Goal: Information Seeking & Learning: Learn about a topic

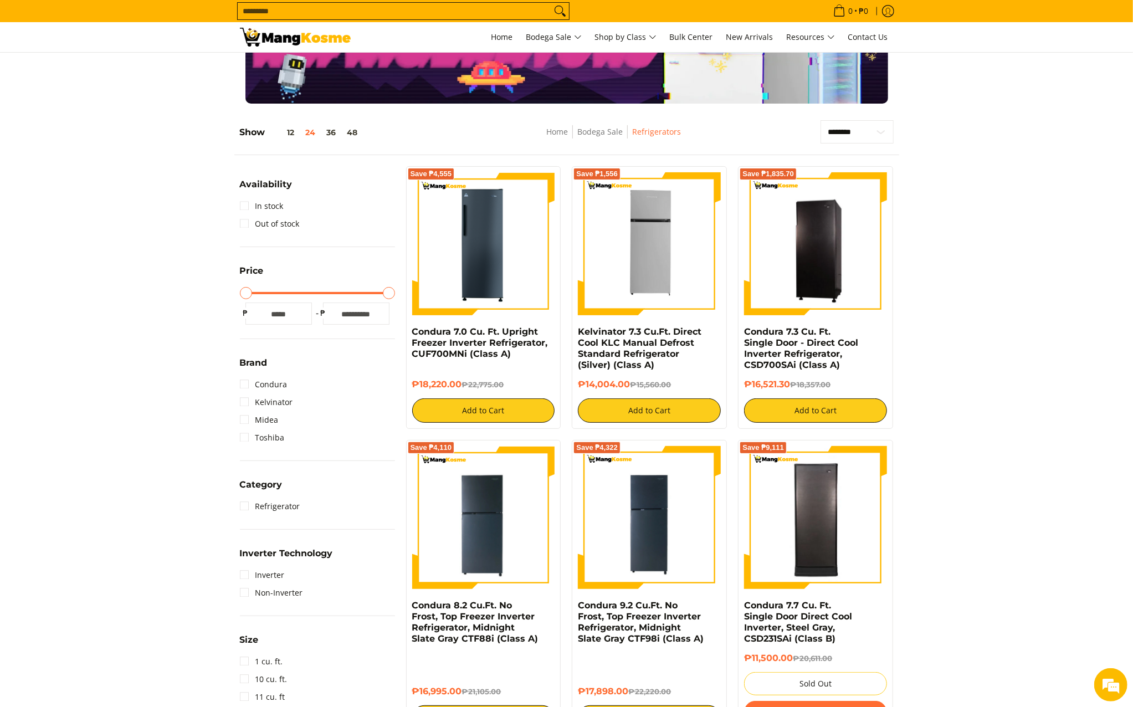
click at [345, 3] on input "Search..." at bounding box center [395, 11] width 314 height 17
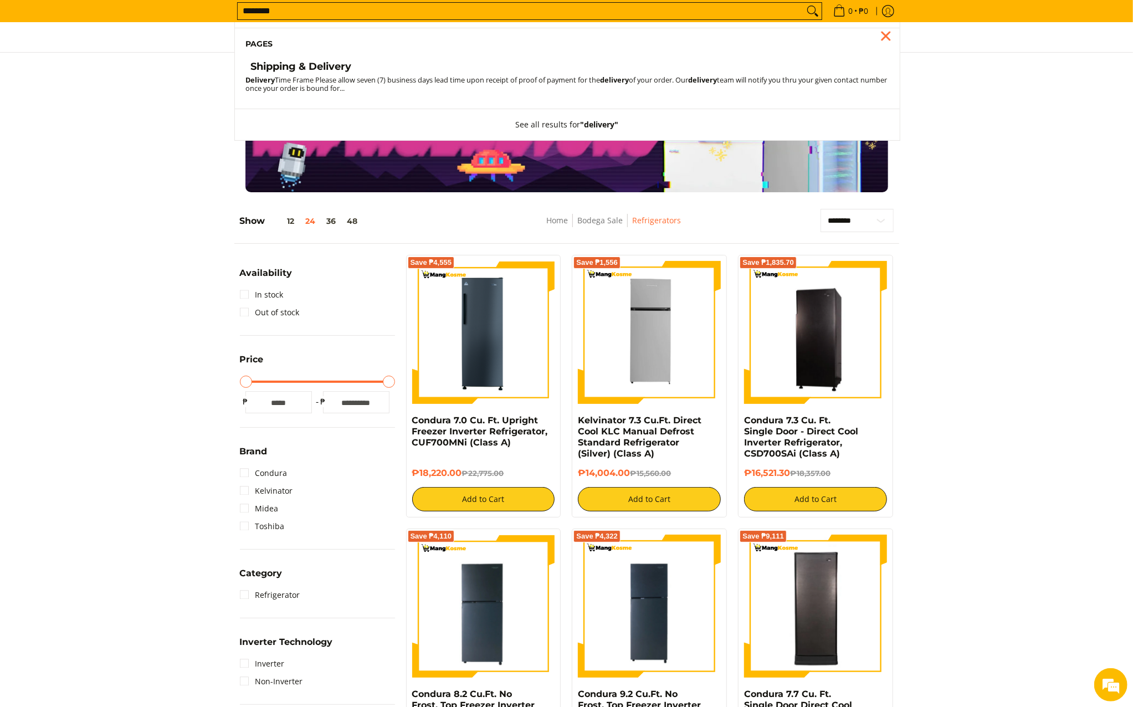
type input "********"
click at [294, 63] on h4 "Shipping & Delivery" at bounding box center [301, 66] width 101 height 13
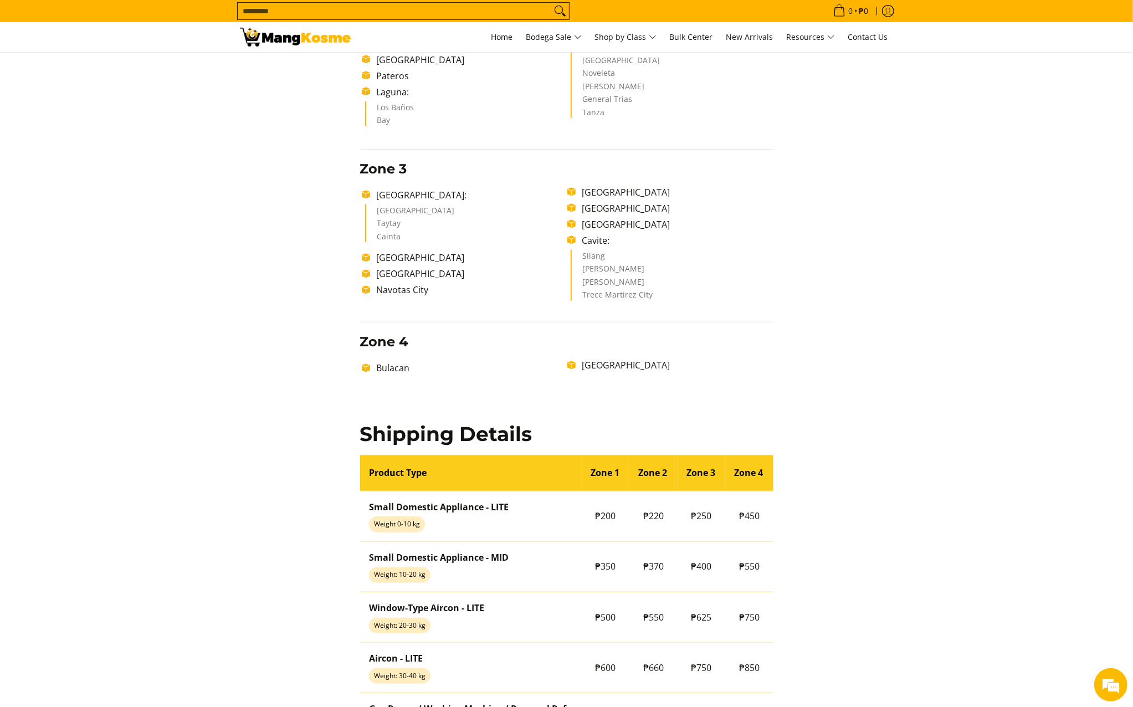
scroll to position [545, 0]
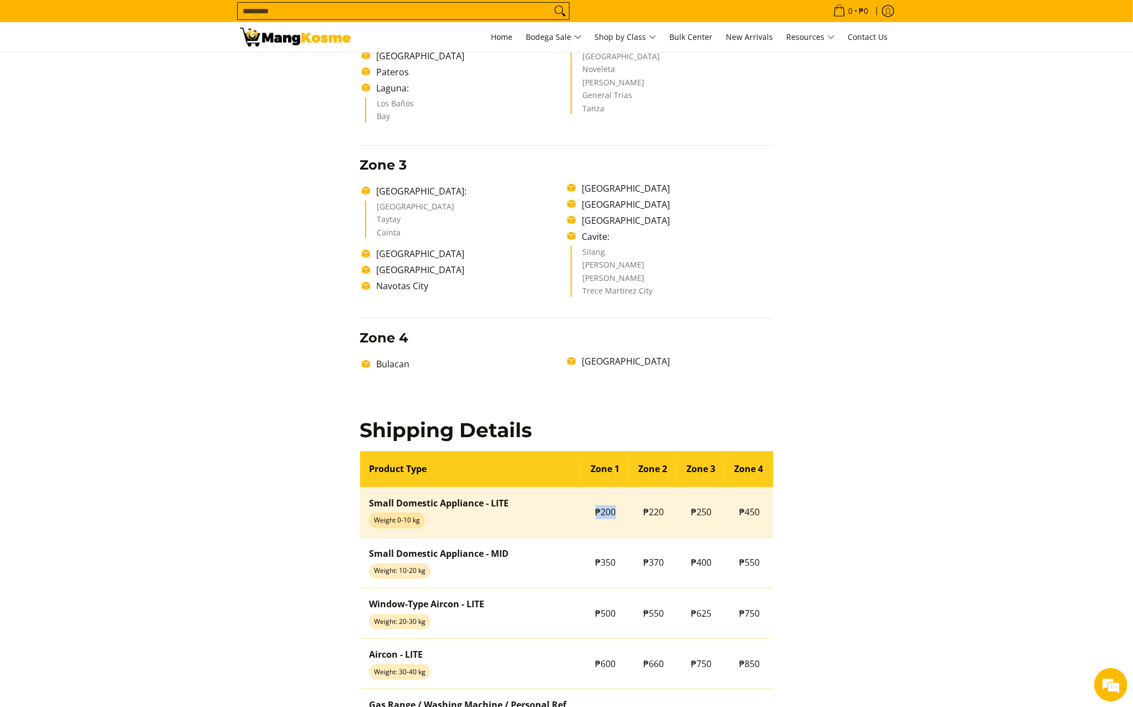
drag, startPoint x: 618, startPoint y: 514, endPoint x: 590, endPoint y: 509, distance: 28.7
click at [590, 509] on td "₱200" at bounding box center [606, 512] width 48 height 50
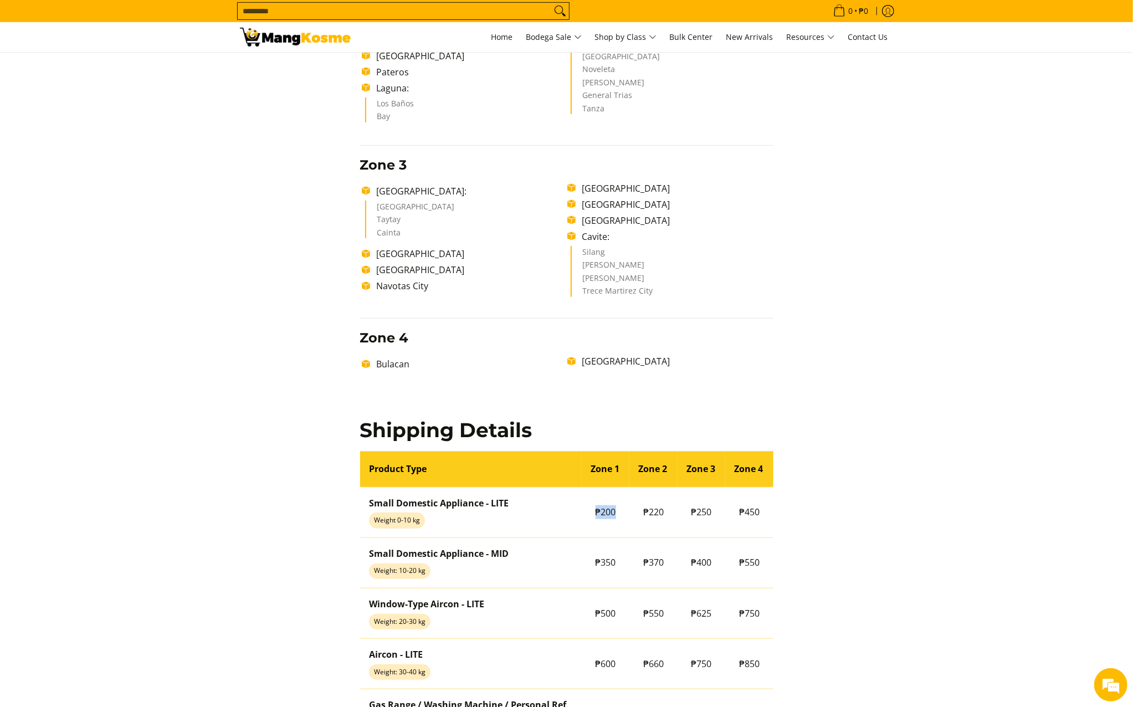
copy td "₱200"
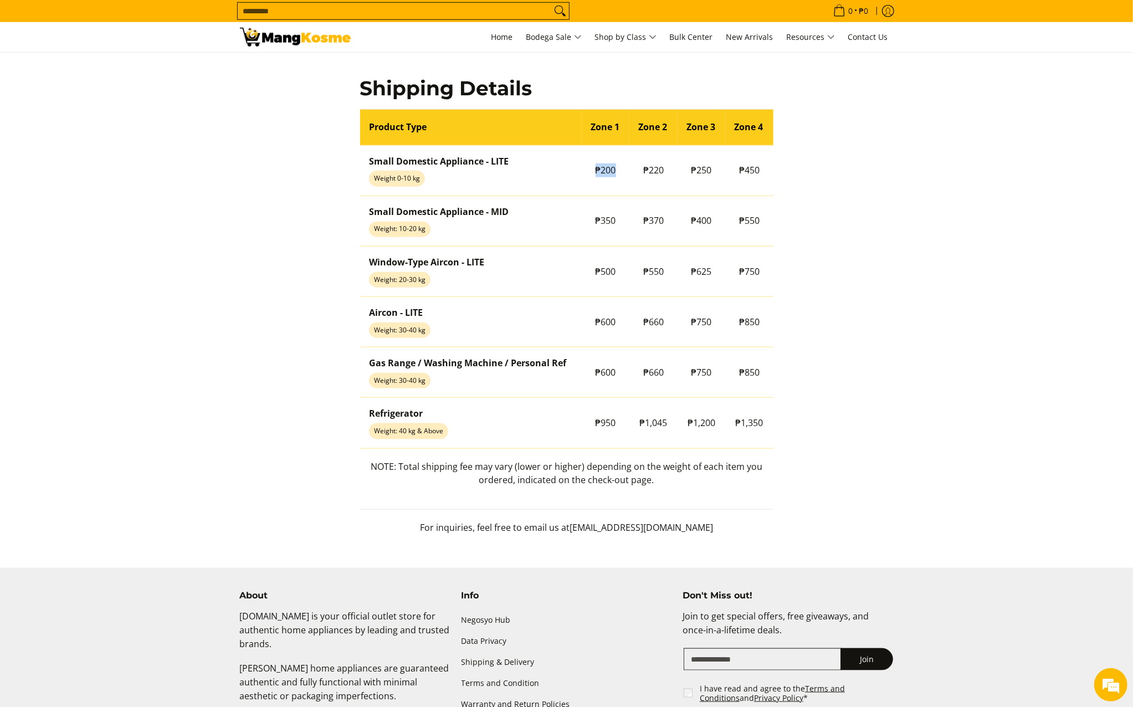
scroll to position [1061, 0]
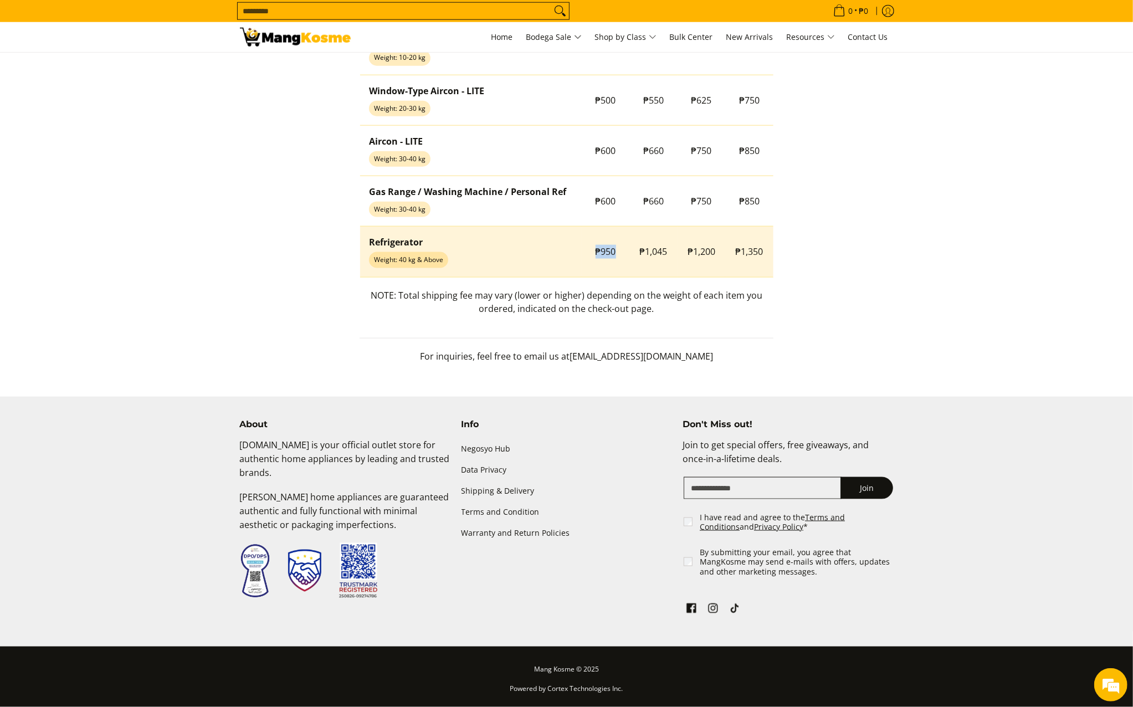
drag, startPoint x: 624, startPoint y: 252, endPoint x: 595, endPoint y: 250, distance: 28.9
click at [595, 250] on td "₱950" at bounding box center [606, 252] width 48 height 50
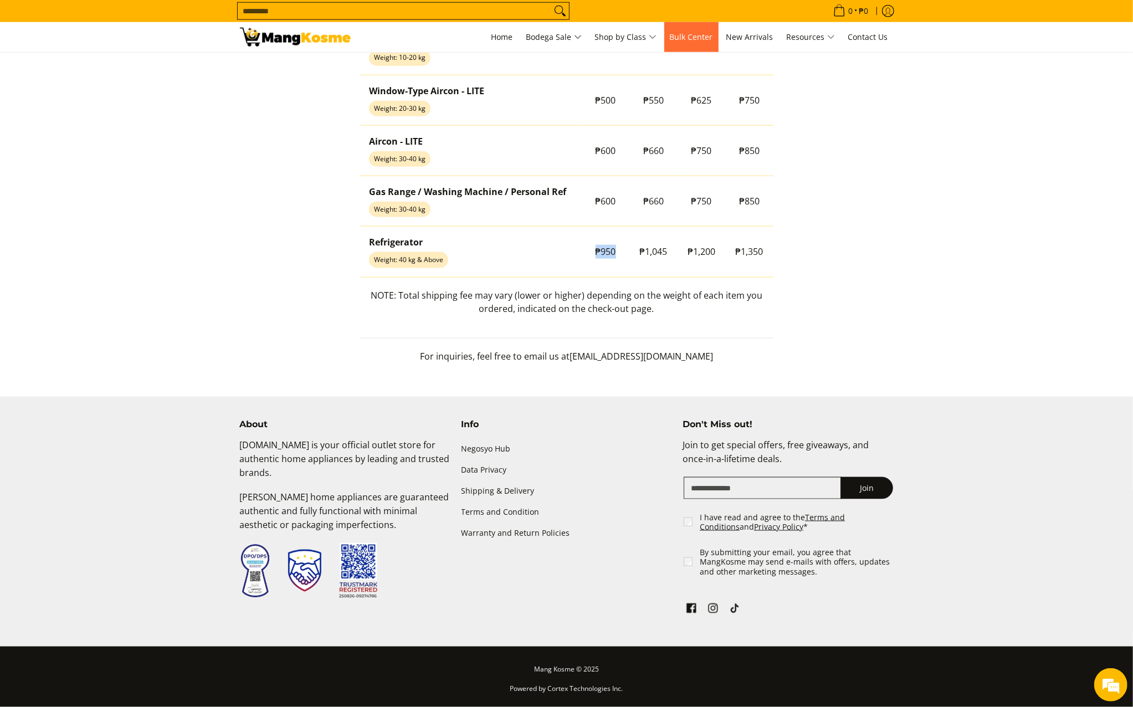
copy span "₱950"
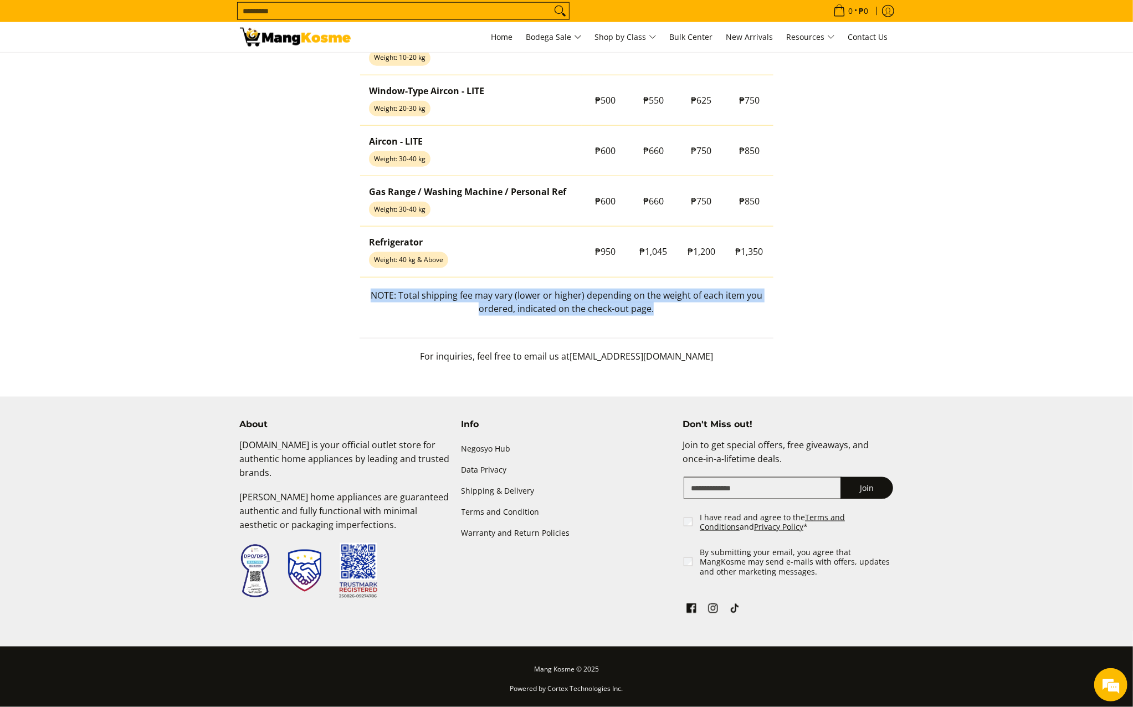
drag, startPoint x: 657, startPoint y: 307, endPoint x: 372, endPoint y: 298, distance: 284.9
click at [371, 298] on p "NOTE: Total shipping fee may vary (lower or higher) depending on the weight of …" at bounding box center [567, 308] width 414 height 39
copy p "NOTE: Total shipping fee may vary (lower or higher) depending on the weight of …"
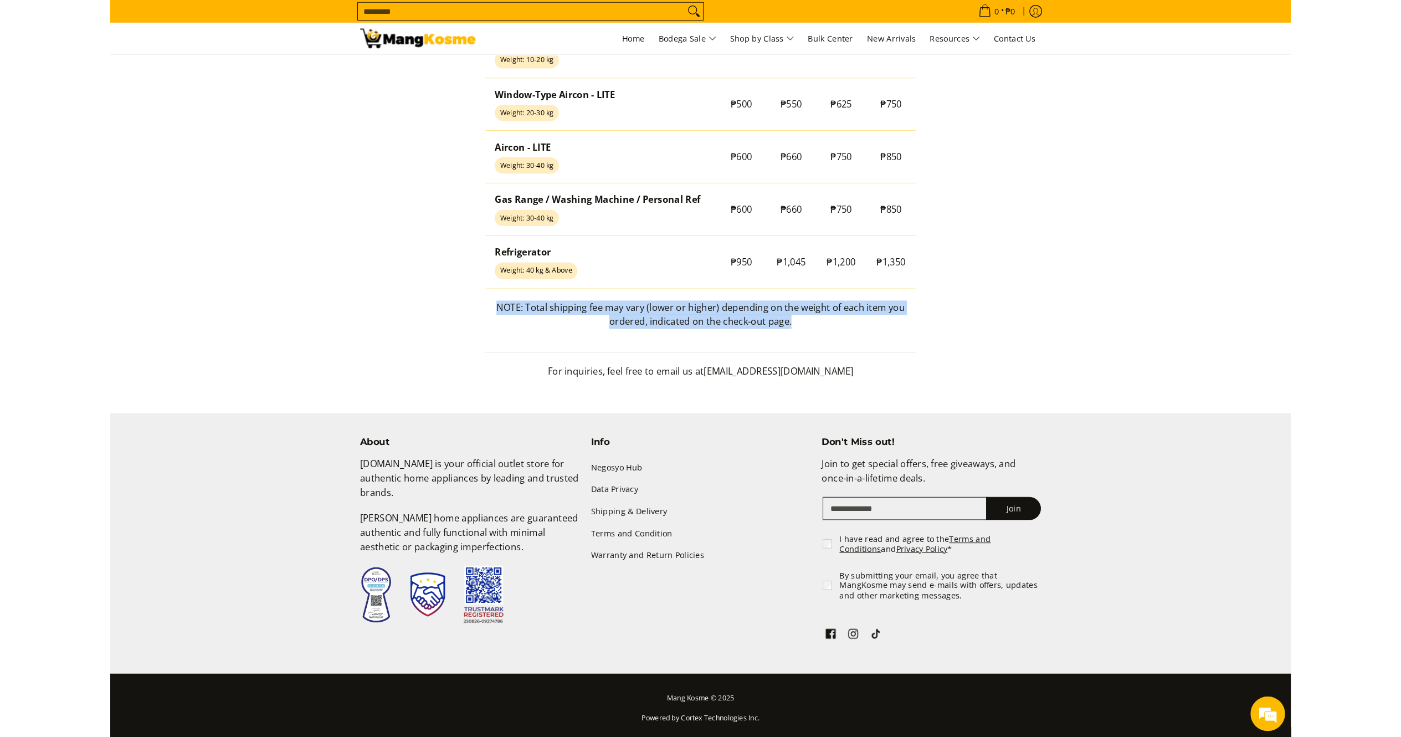
scroll to position [1037, 0]
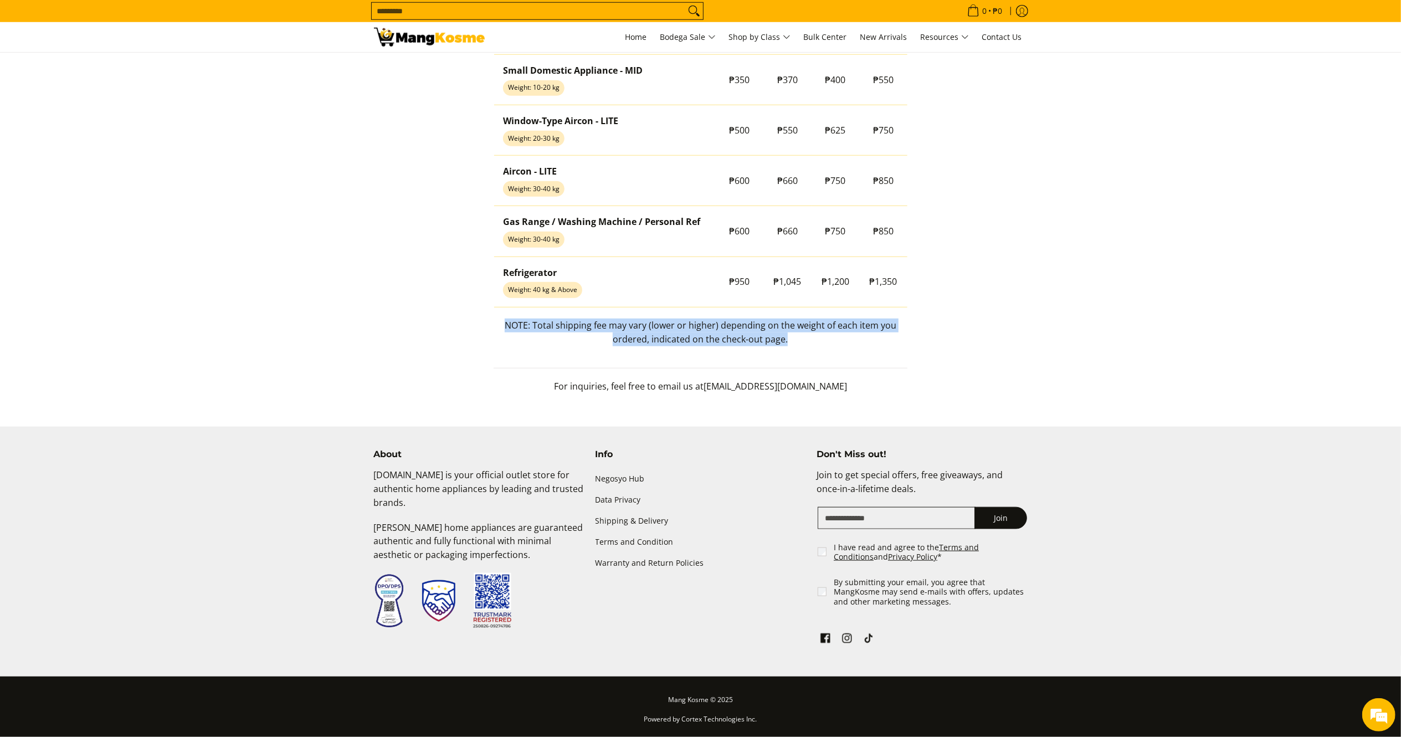
click at [470, 28] on img at bounding box center [429, 37] width 111 height 19
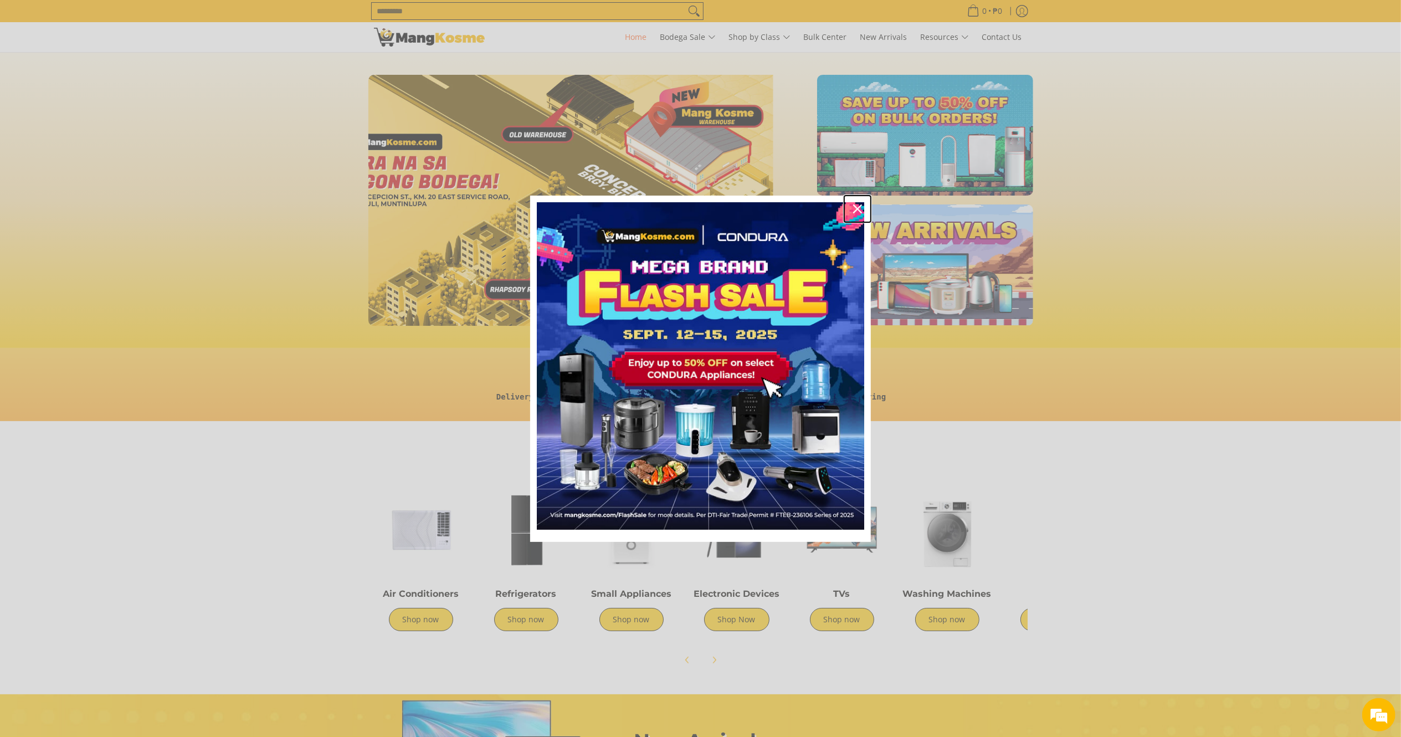
click at [862, 204] on icon "close icon" at bounding box center [857, 208] width 9 height 9
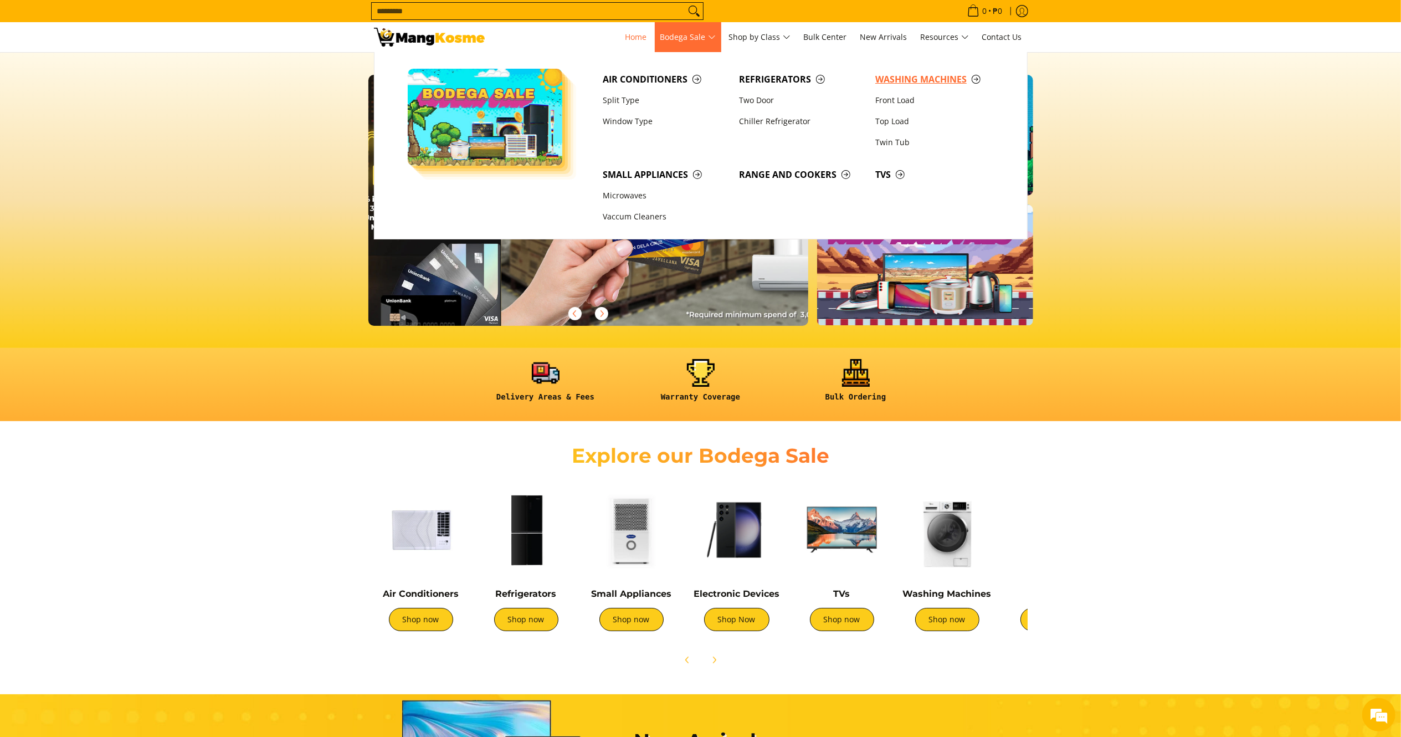
click at [947, 73] on span "Washing Machines" at bounding box center [937, 80] width 125 height 14
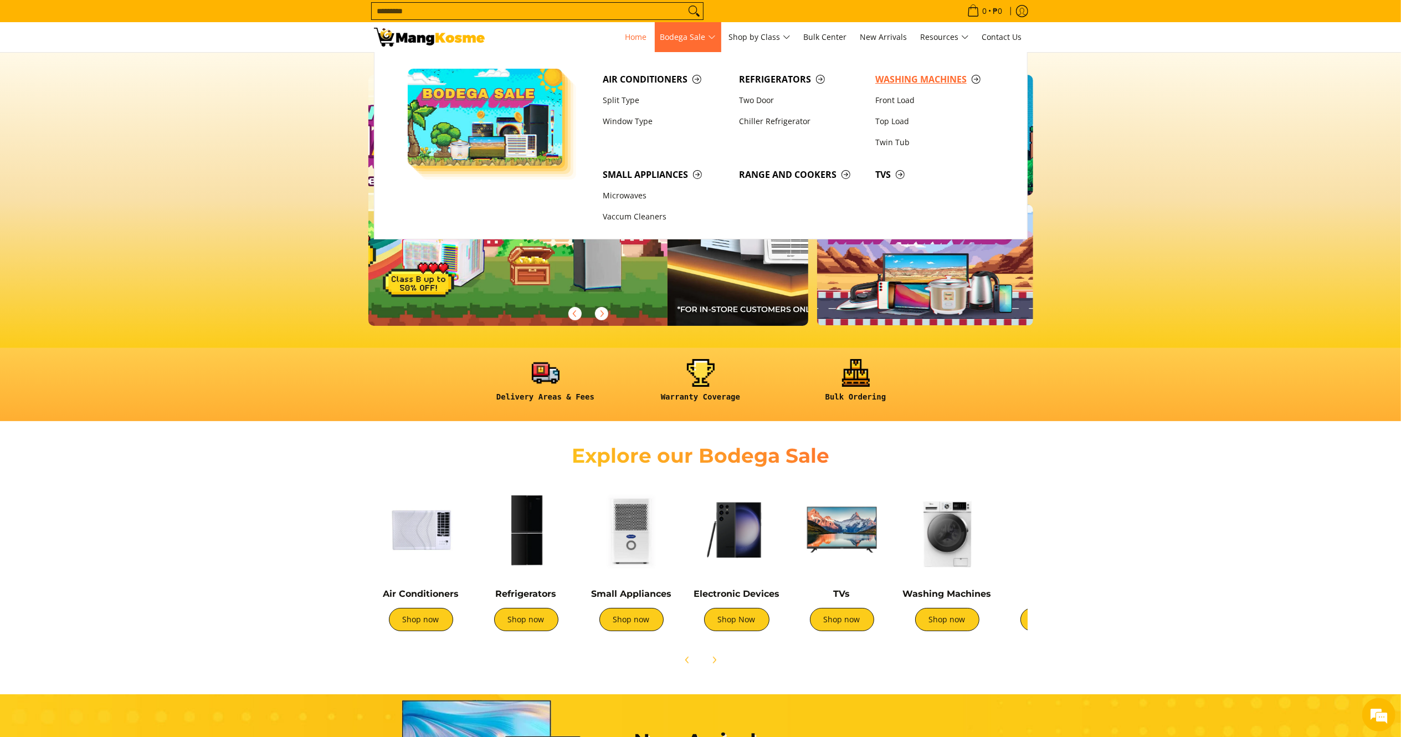
scroll to position [0, 225]
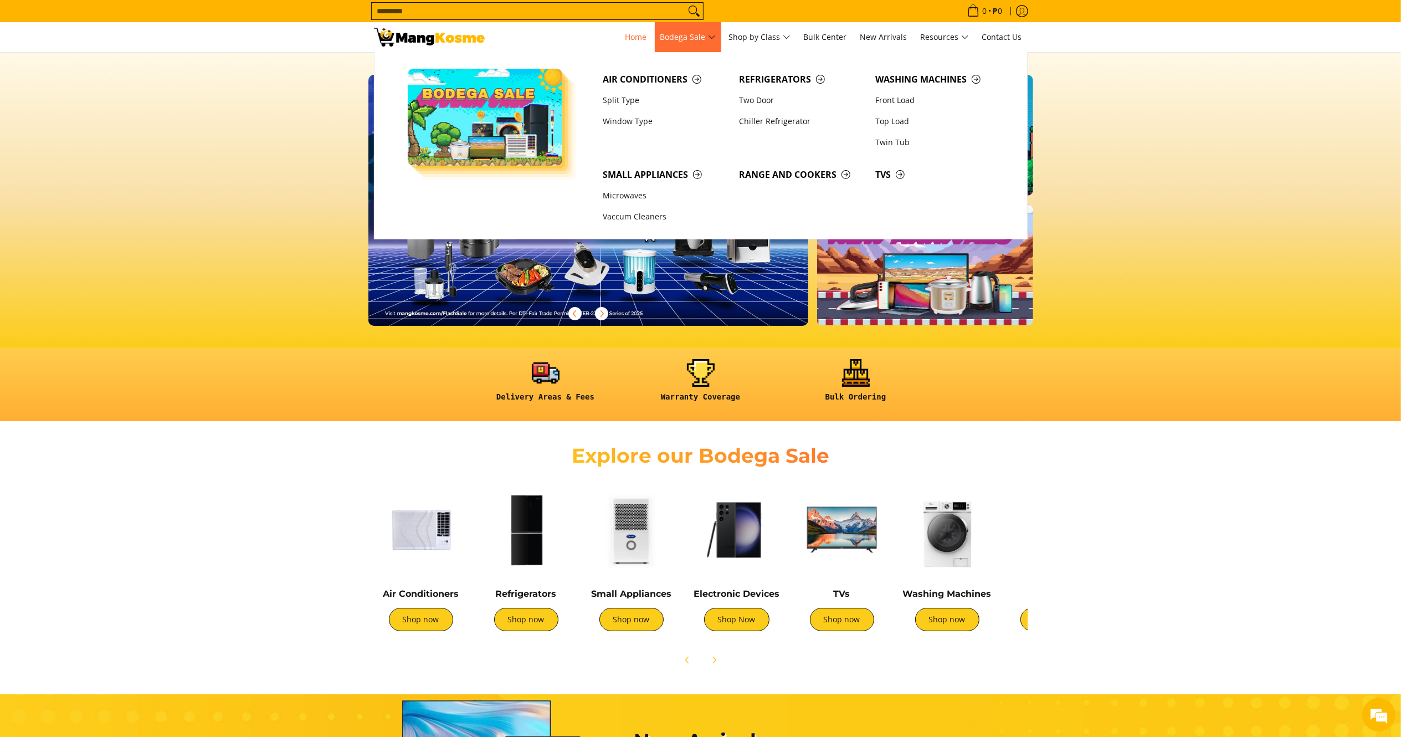
scroll to position [0, 1797]
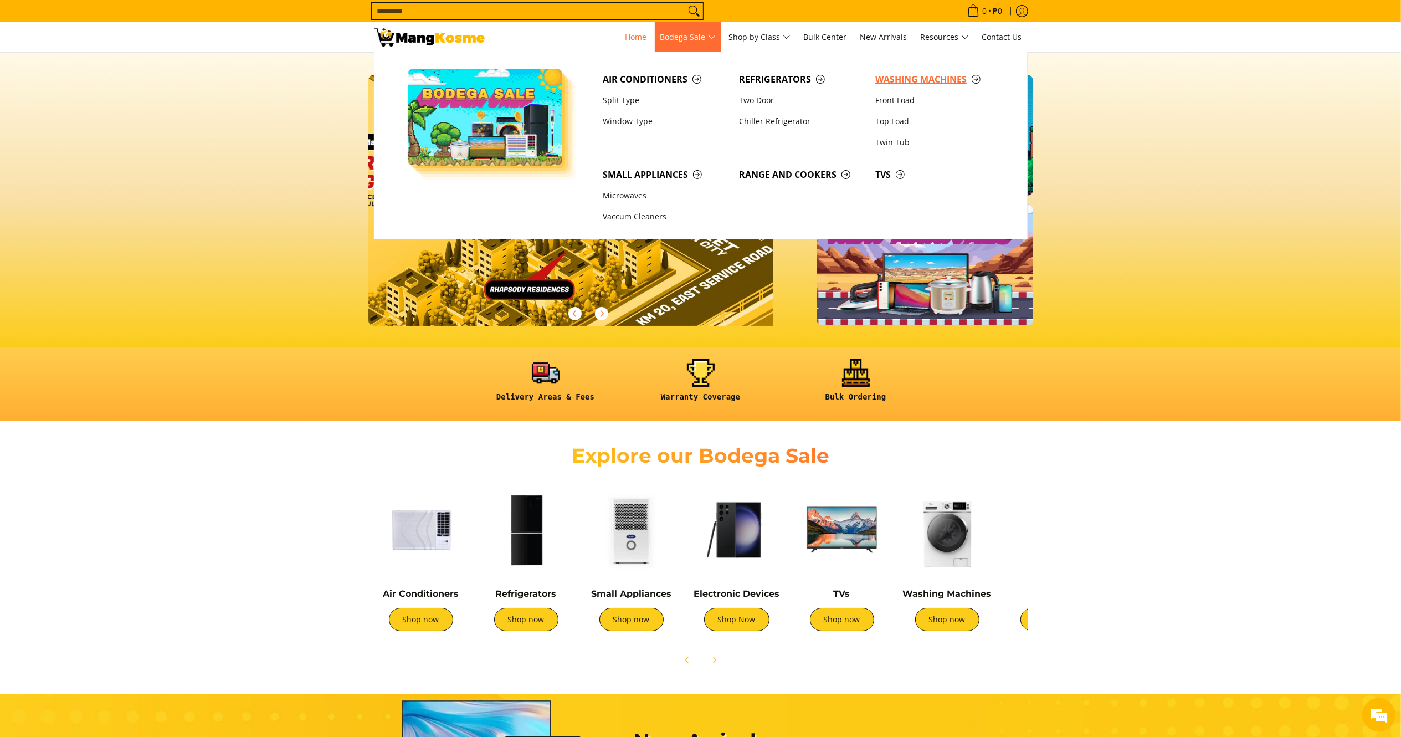
click at [912, 75] on span "Washing Machines" at bounding box center [937, 80] width 125 height 14
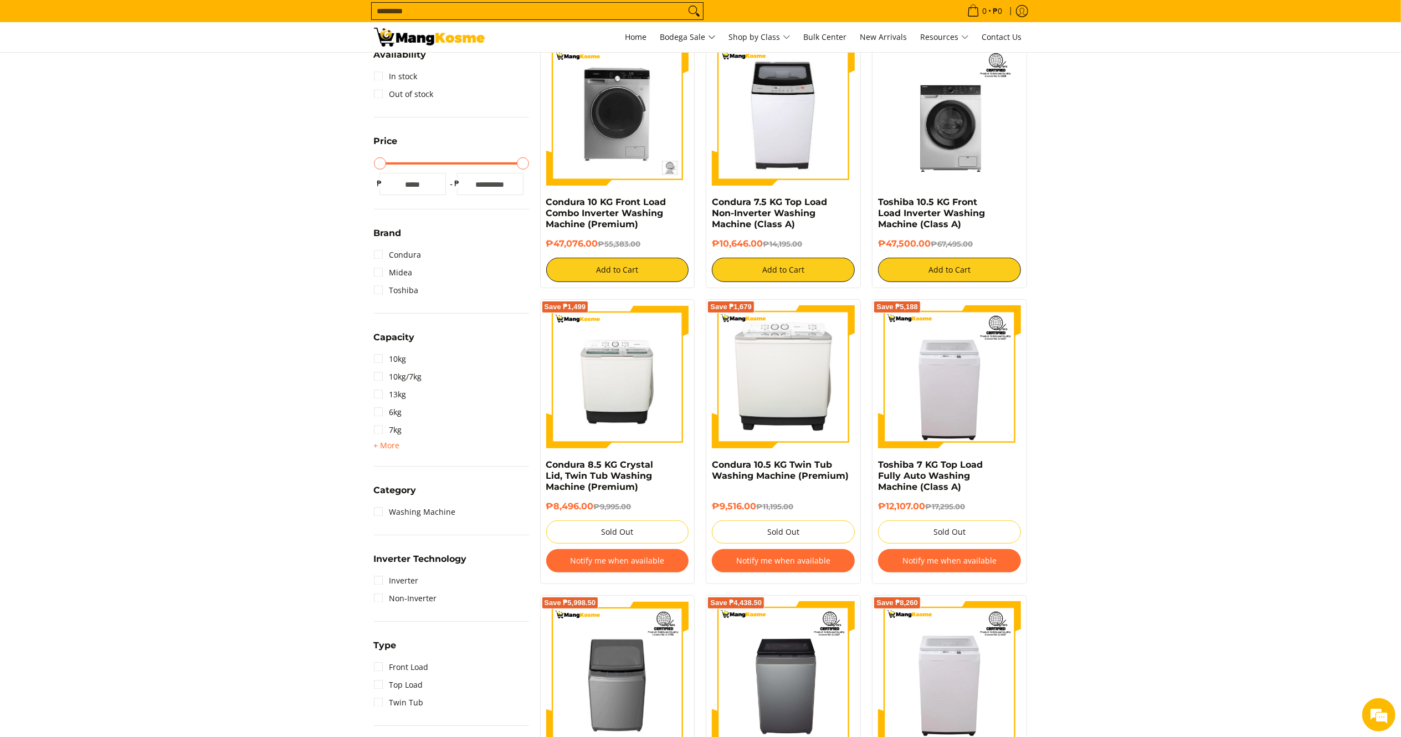
drag, startPoint x: 437, startPoint y: 37, endPoint x: 358, endPoint y: 0, distance: 87.3
click at [437, 37] on img at bounding box center [429, 37] width 111 height 19
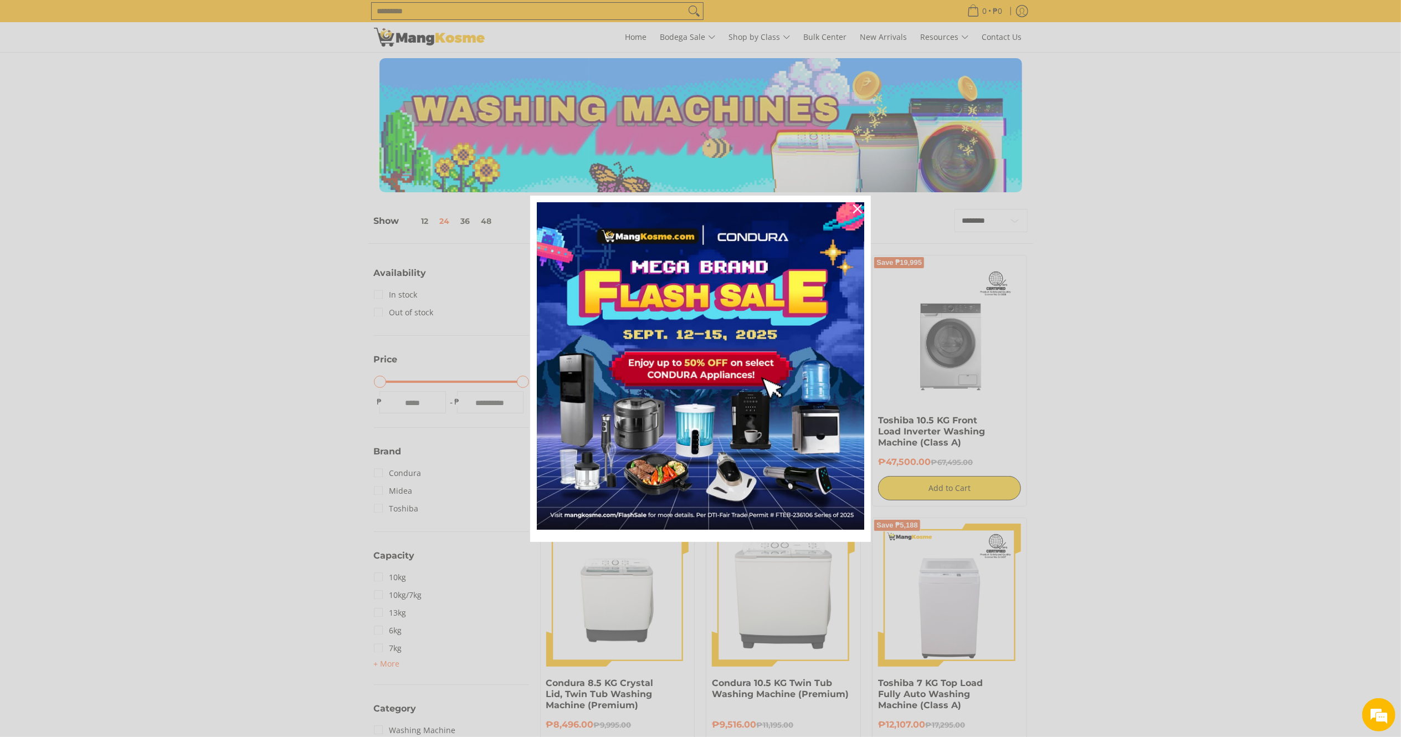
click at [437, 11] on div "Marketing offer form" at bounding box center [700, 368] width 1401 height 737
click at [860, 203] on div "Close" at bounding box center [858, 209] width 18 height 18
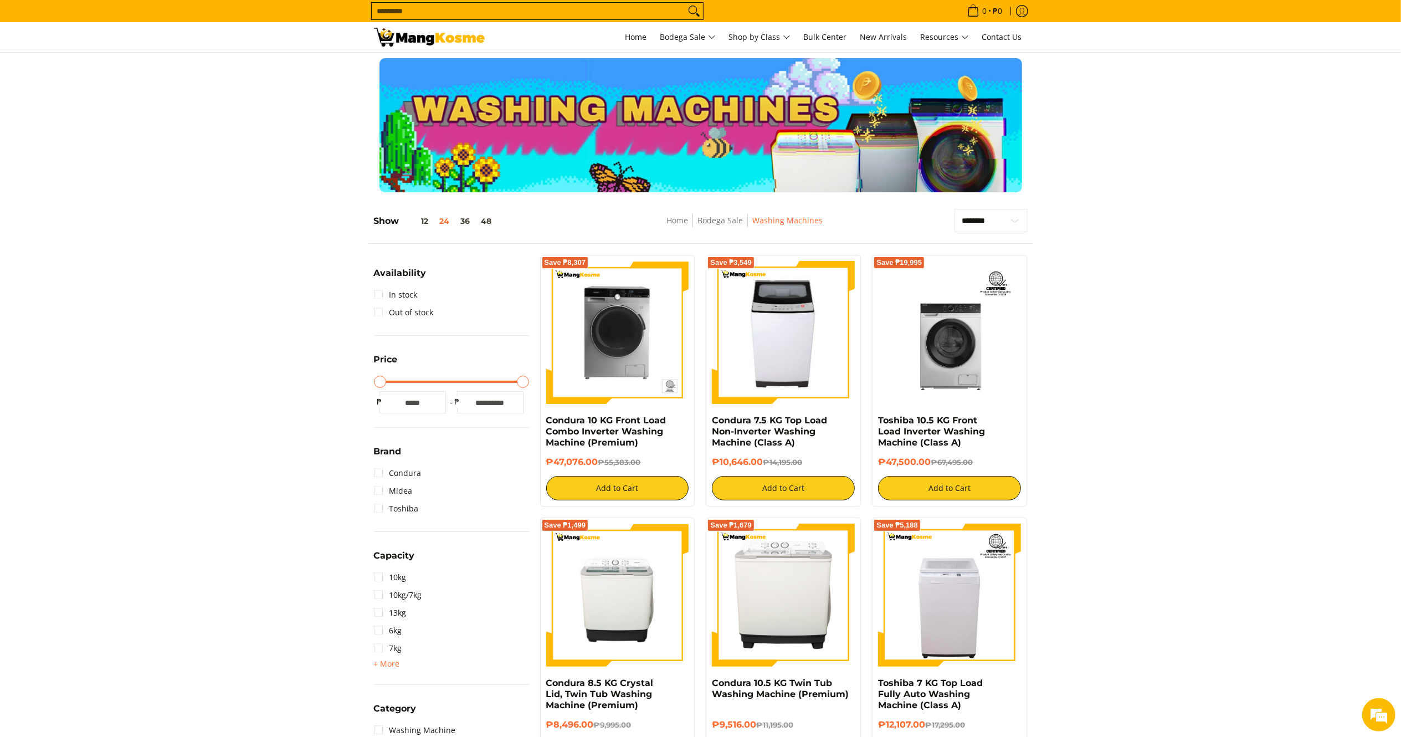
click at [556, 11] on input "Search..." at bounding box center [529, 11] width 314 height 17
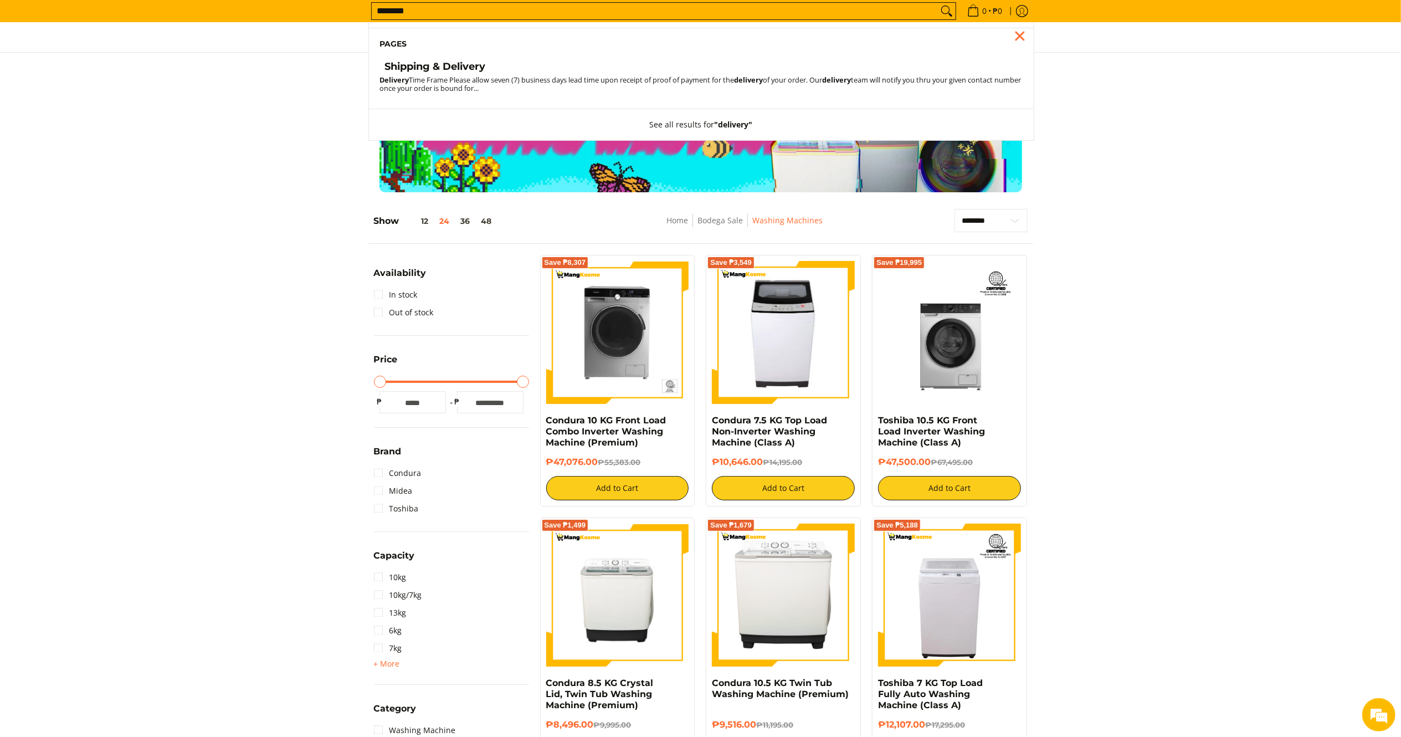
type input "********"
click at [435, 65] on h4 "Shipping & Delivery" at bounding box center [435, 66] width 101 height 13
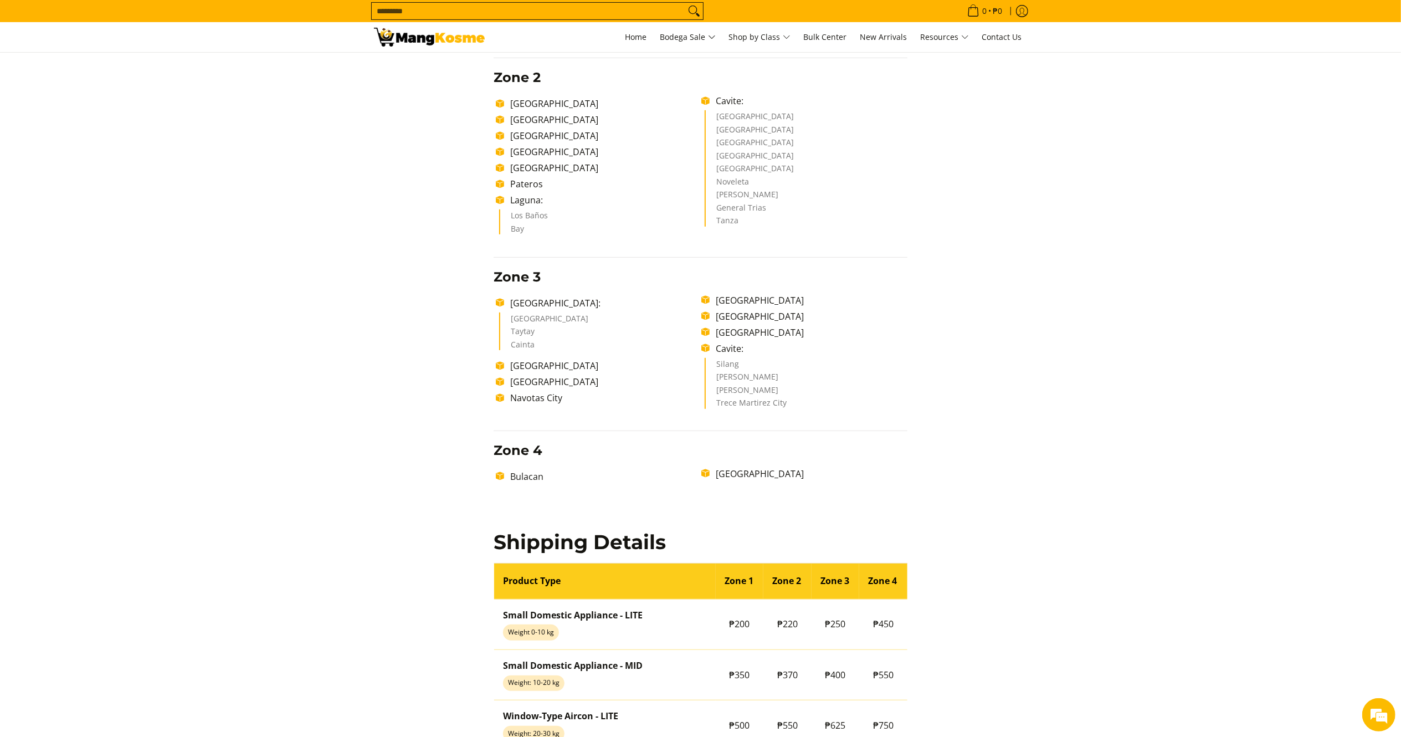
scroll to position [687, 0]
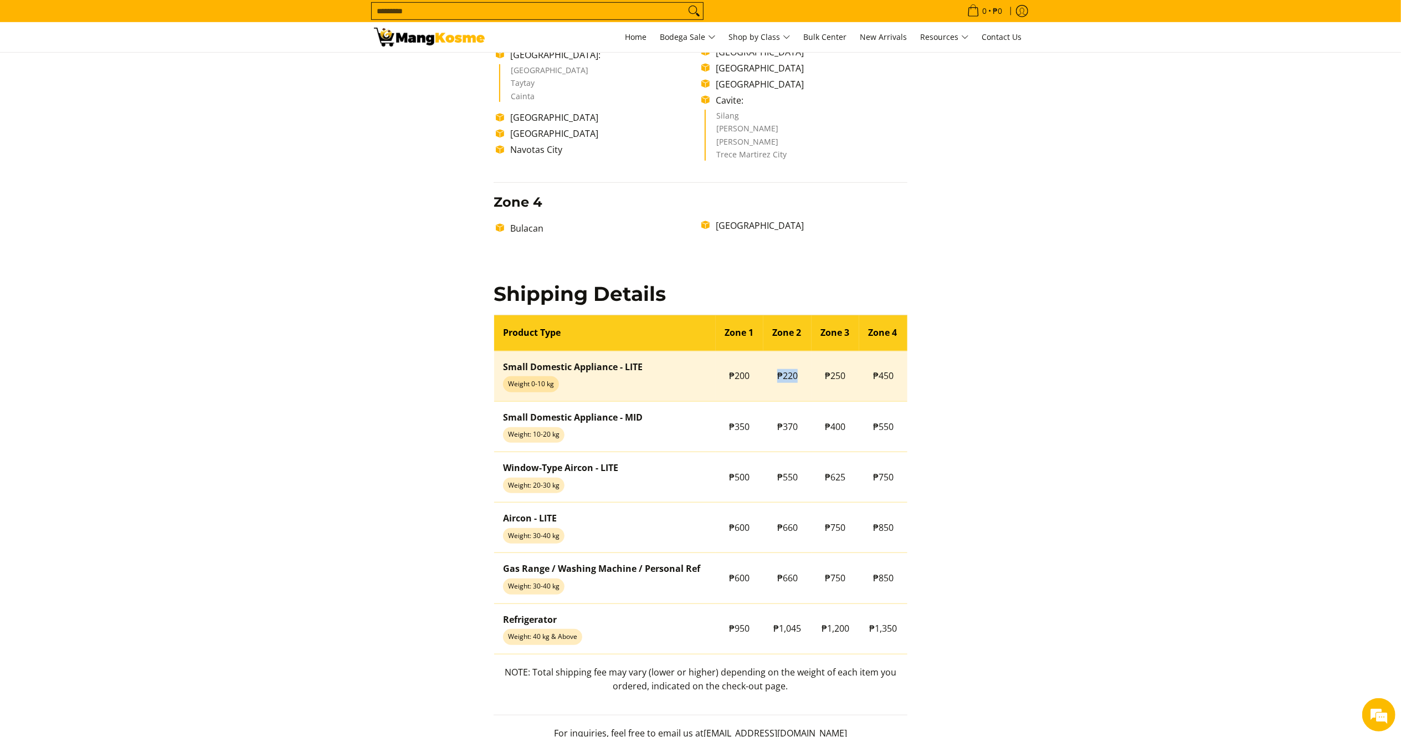
drag, startPoint x: 806, startPoint y: 378, endPoint x: 776, endPoint y: 378, distance: 29.9
click at [776, 378] on td "₱220" at bounding box center [787, 376] width 48 height 50
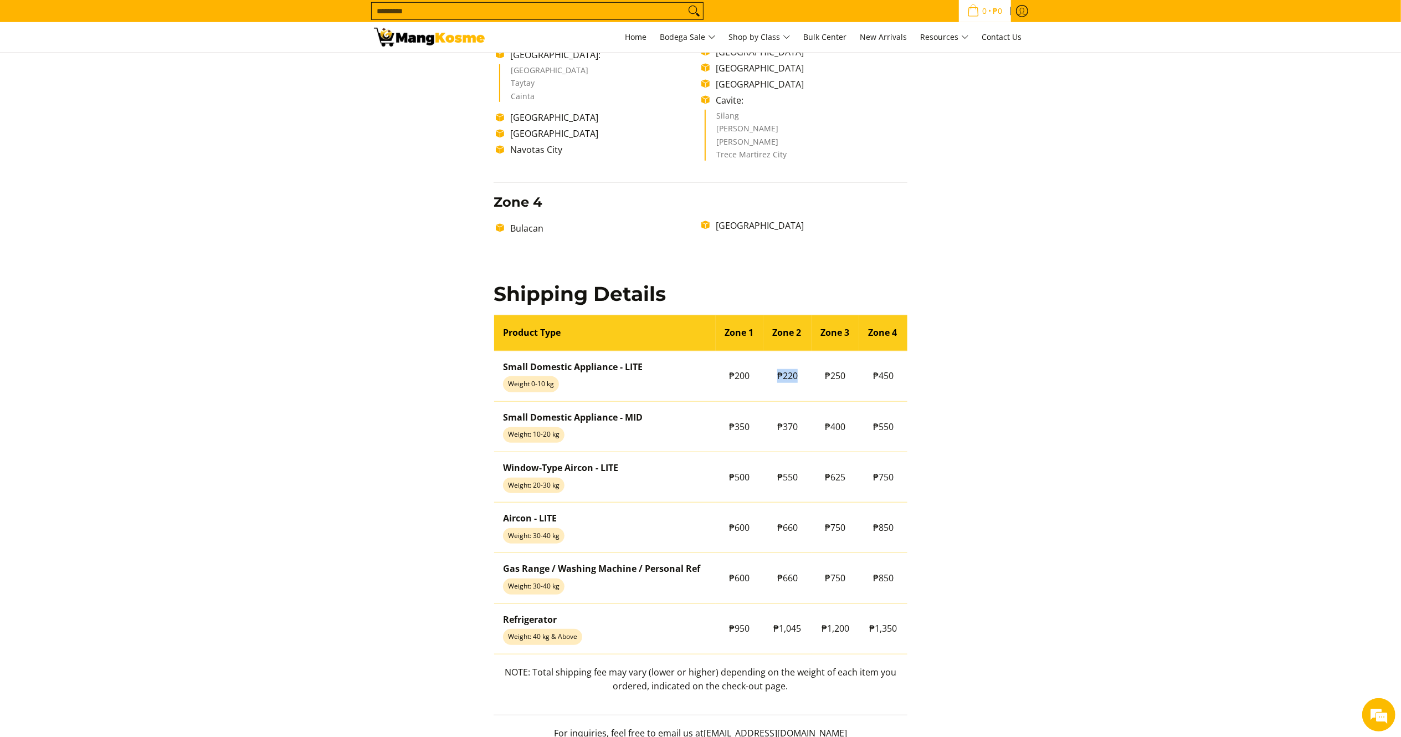
copy span "₱220"
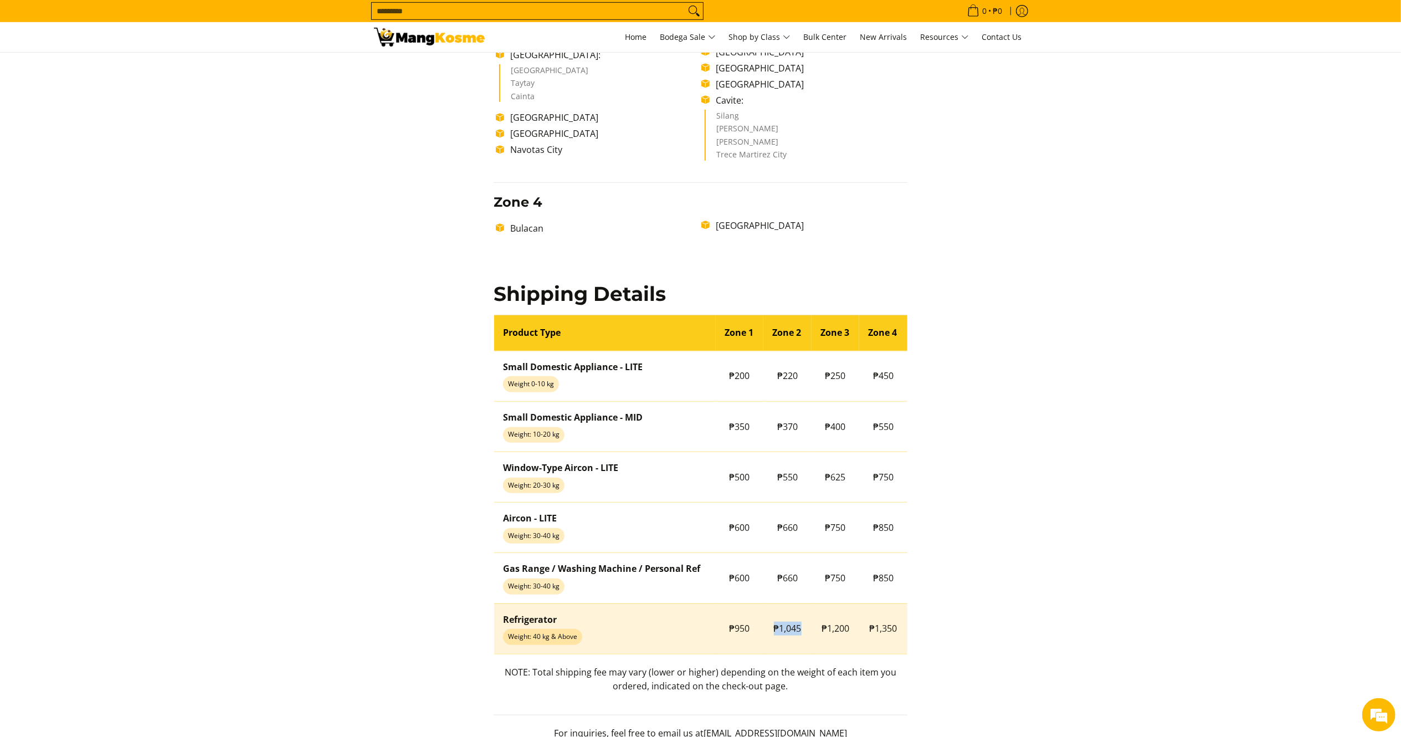
drag, startPoint x: 809, startPoint y: 627, endPoint x: 778, endPoint y: 624, distance: 31.7
click at [774, 629] on td "₱1,045" at bounding box center [787, 628] width 48 height 50
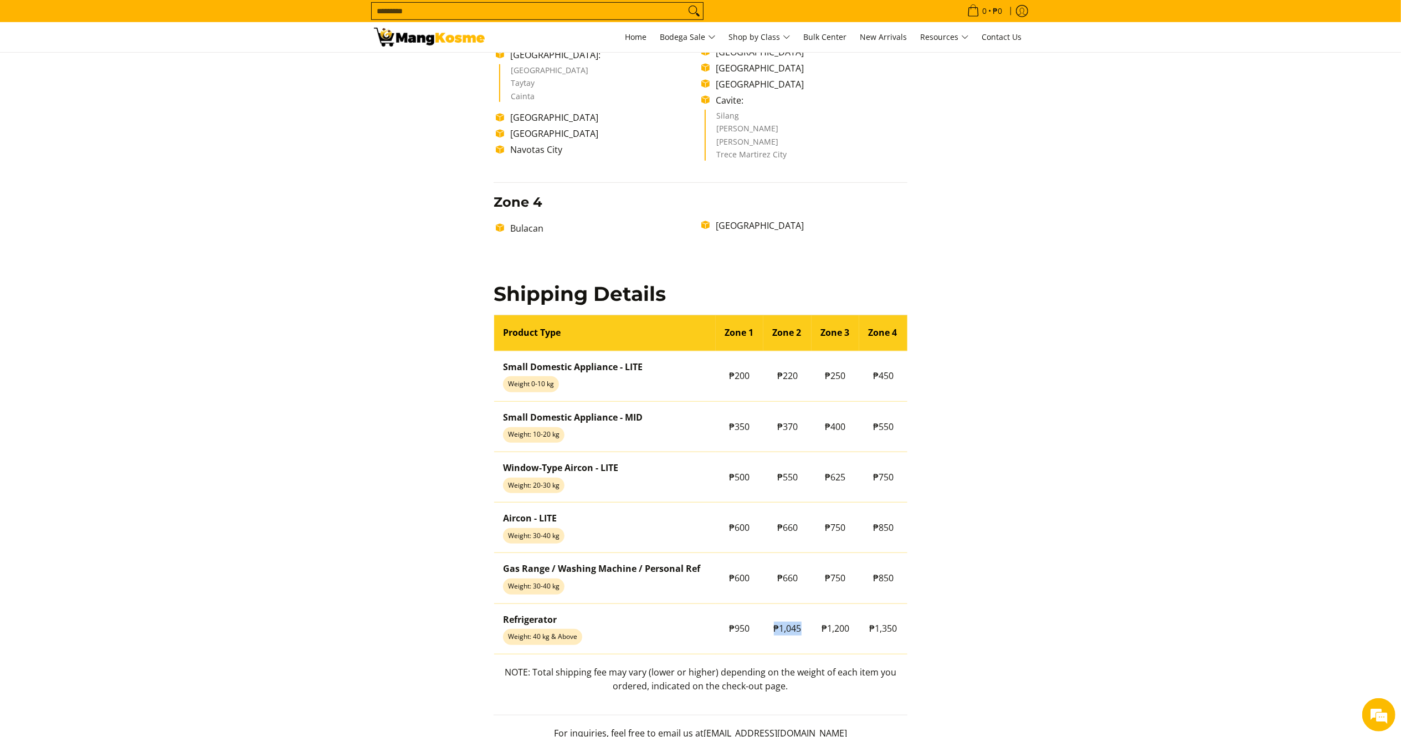
scroll to position [0, 0]
copy span "₱1,045"
drag, startPoint x: 504, startPoint y: 674, endPoint x: 801, endPoint y: 700, distance: 297.6
click at [801, 700] on p "NOTE: Total shipping fee may vary (lower or higher) depending on the weight of …" at bounding box center [701, 684] width 414 height 39
copy p "NOTE: Total shipping fee may vary (lower or higher) depending on the weight of …"
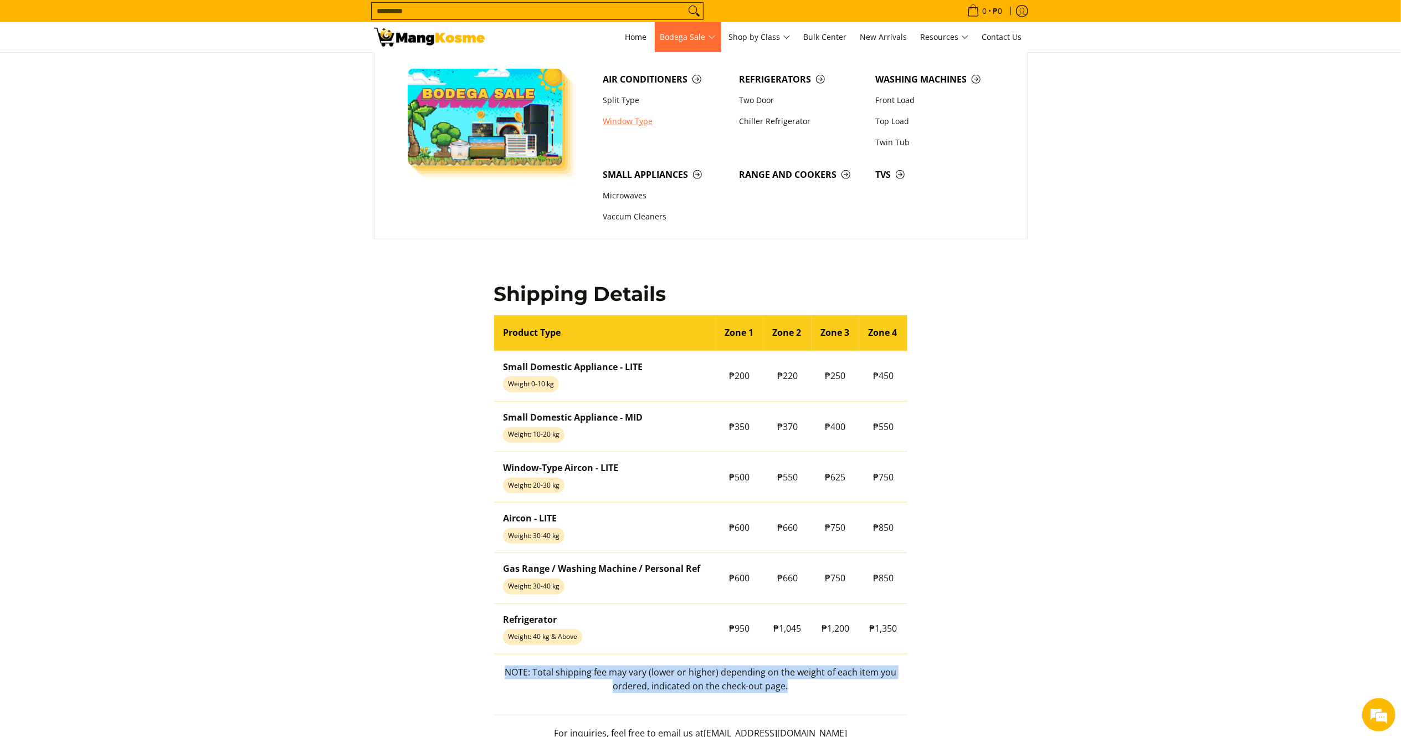
click at [642, 124] on link "Window Type" at bounding box center [665, 121] width 136 height 21
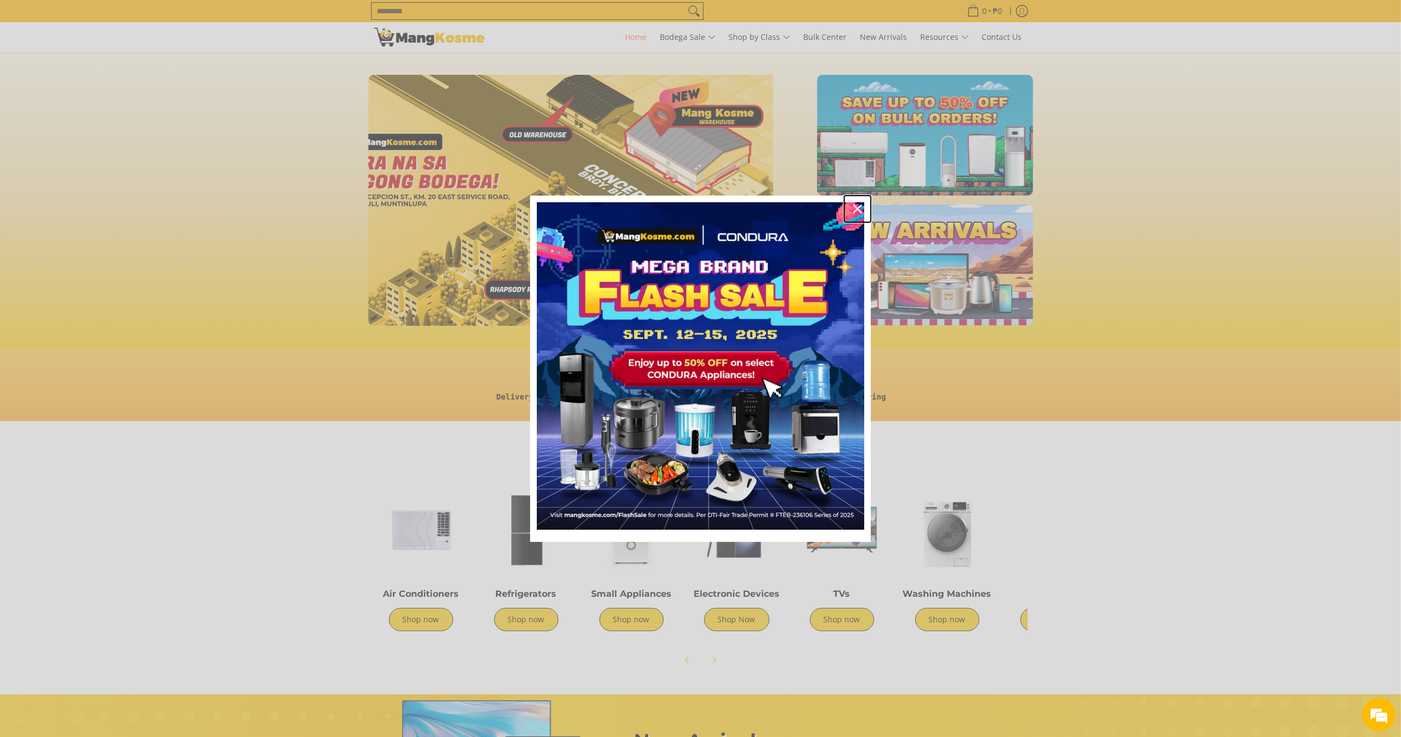
click at [860, 206] on icon "close icon" at bounding box center [857, 208] width 9 height 9
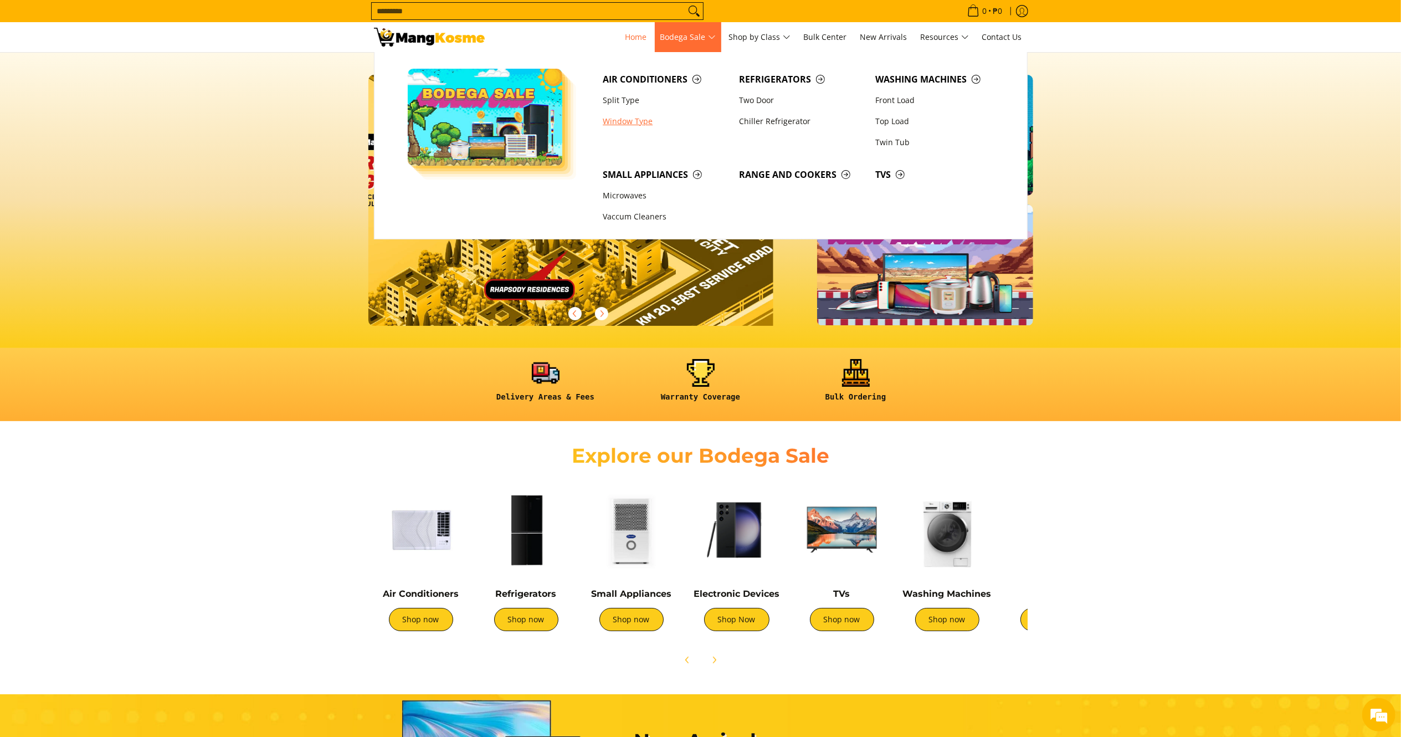
click at [639, 130] on link "Window Type" at bounding box center [665, 121] width 136 height 21
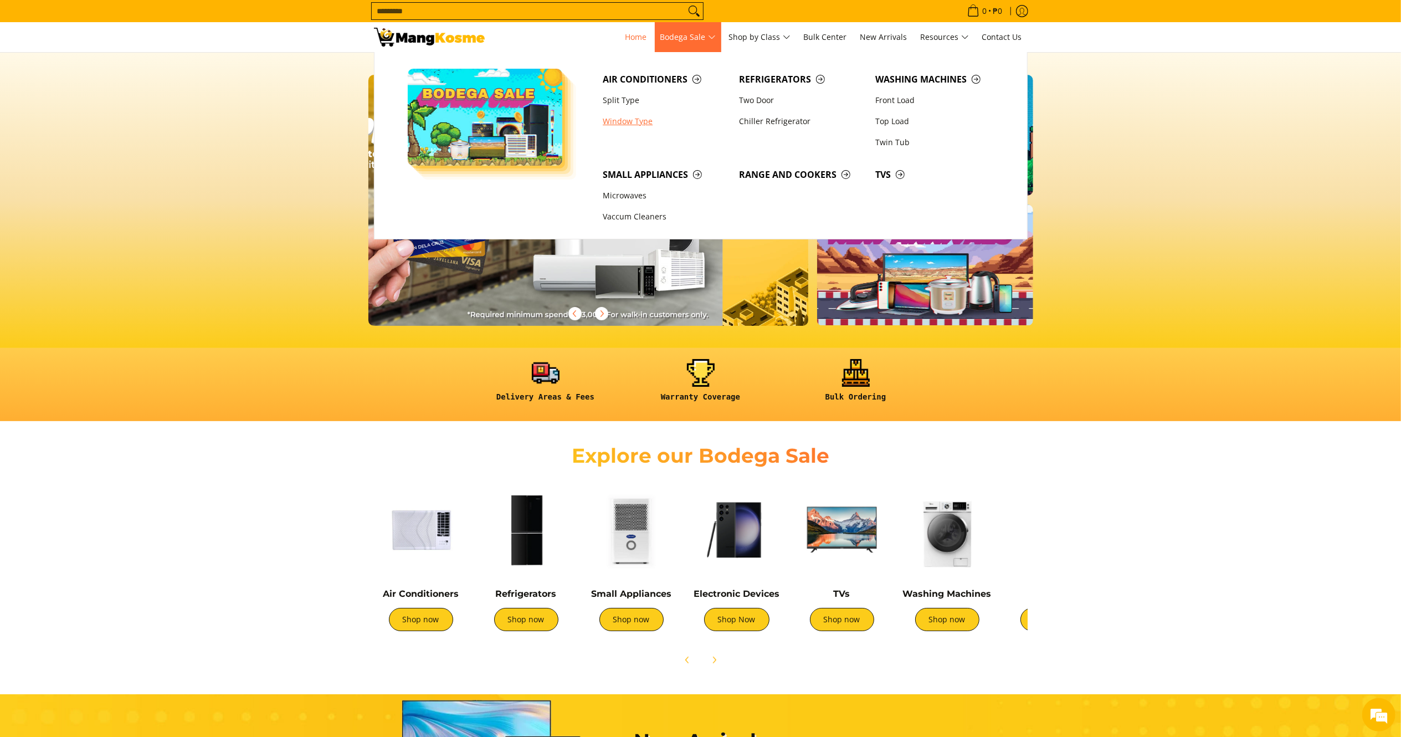
scroll to position [0, 1138]
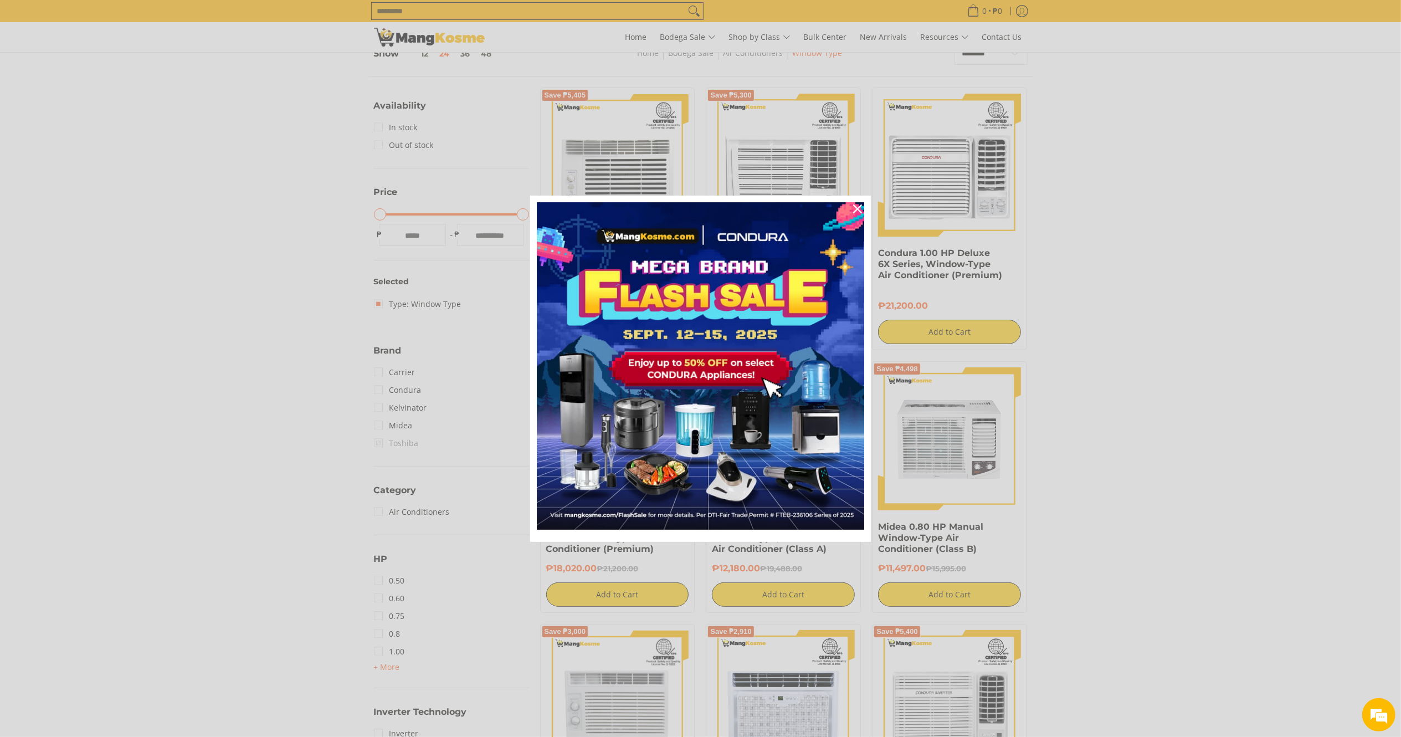
scroll to position [242, 0]
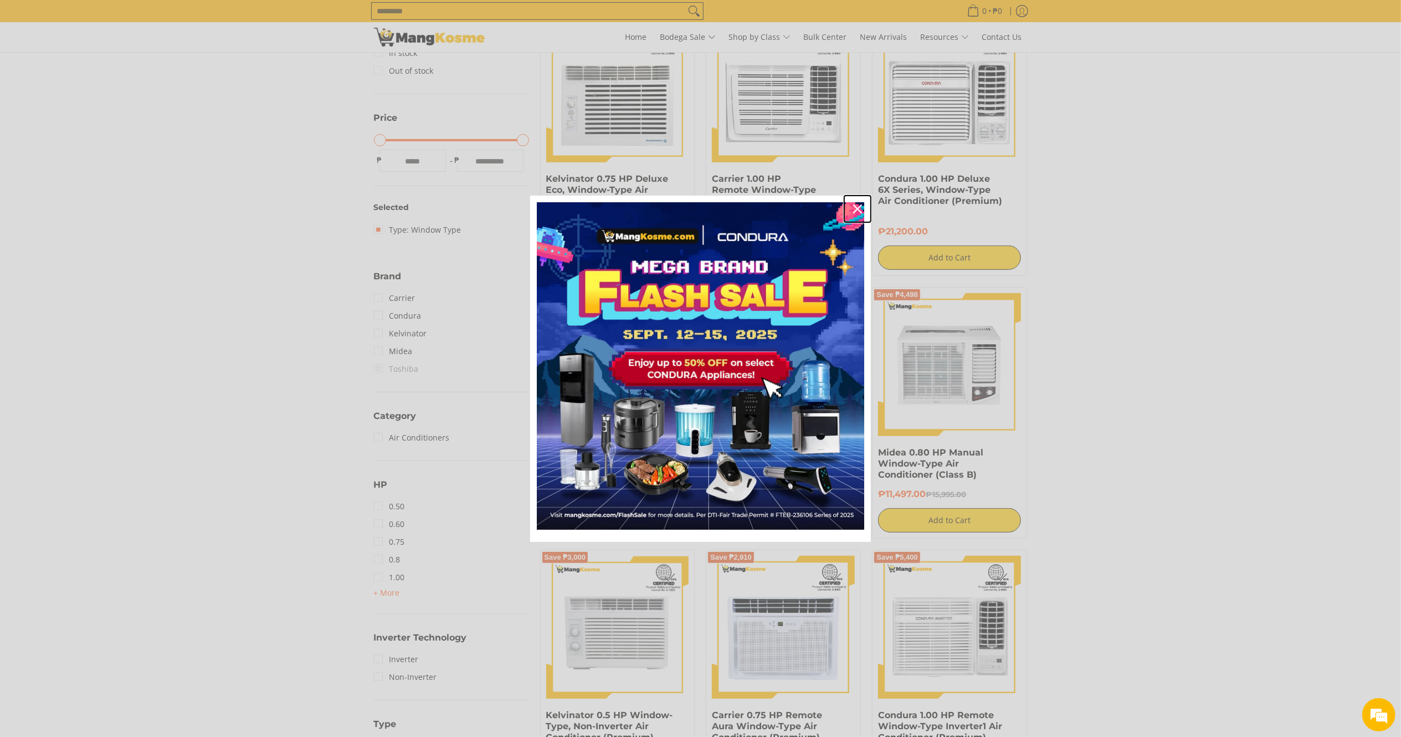
click at [856, 203] on div "Close" at bounding box center [858, 209] width 18 height 18
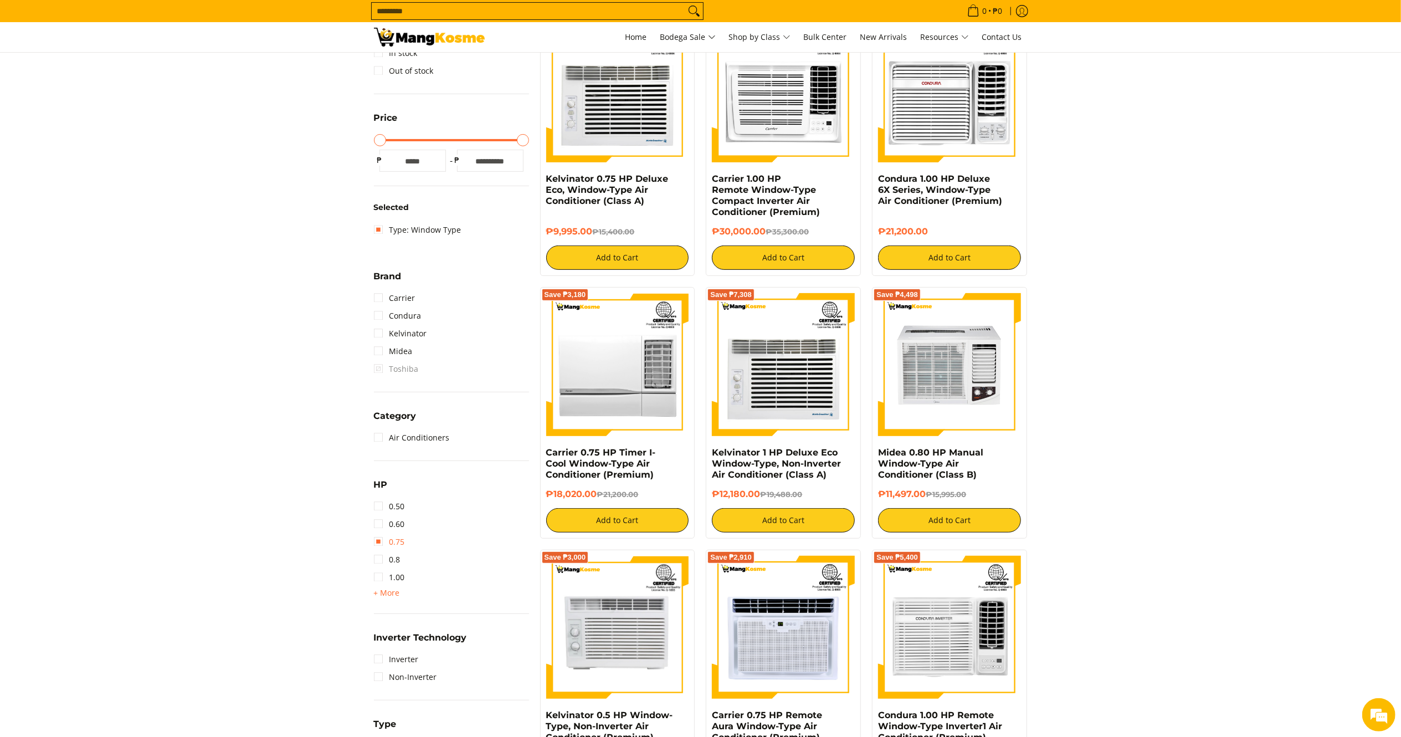
click at [399, 544] on link "0.75" at bounding box center [389, 542] width 31 height 18
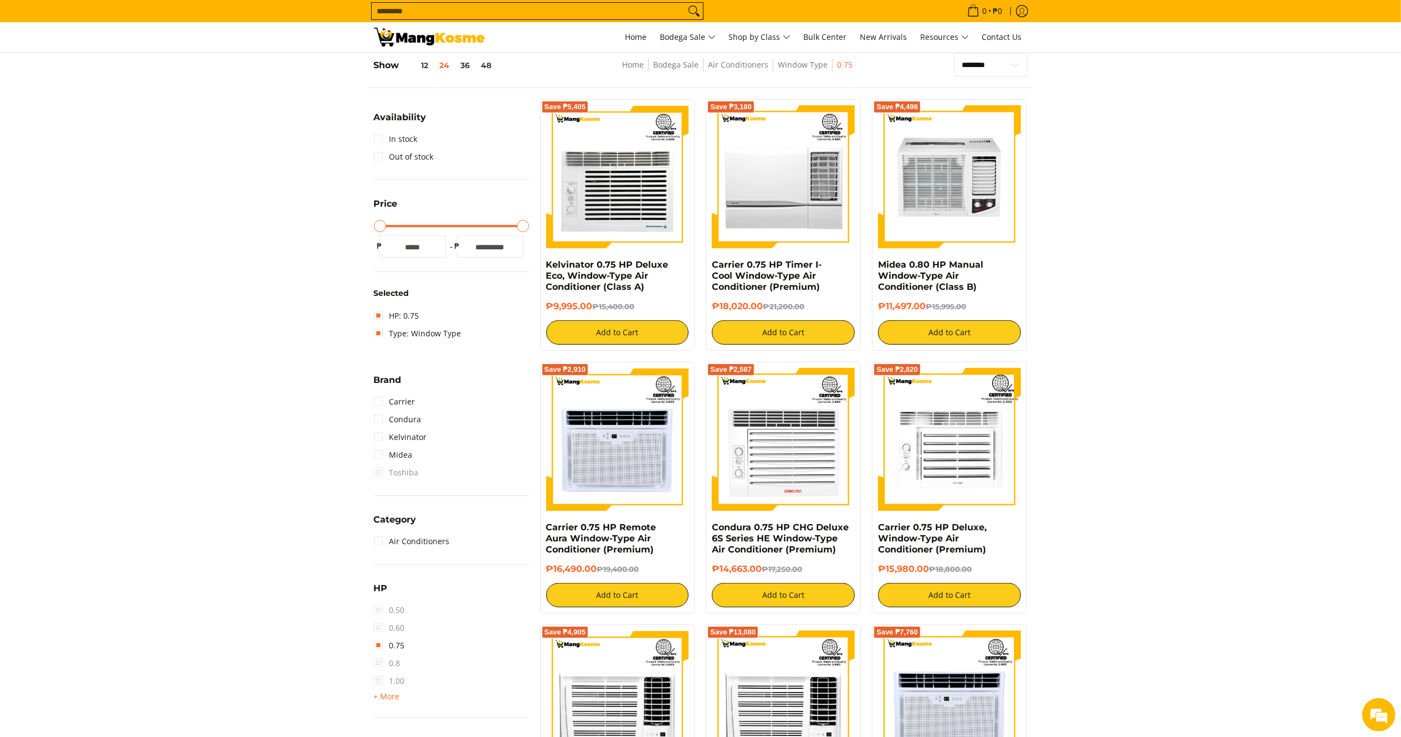
drag, startPoint x: 594, startPoint y: 305, endPoint x: 536, endPoint y: 263, distance: 71.8
click at [536, 263] on div "Save ₱5,405 Kelvinator 0.75 HP Deluxe Eco, Window-Type Air Conditioner (Class A…" at bounding box center [618, 225] width 166 height 252
copy div "Kelvinator 0.75 HP Deluxe Eco, Window-Type Air Conditioner (Class A) ₱9,995.00"
drag, startPoint x: 927, startPoint y: 310, endPoint x: 878, endPoint y: 267, distance: 65.6
click at [878, 267] on div "Save ₱4,498 Midea 0.80 HP Manual Window-Type Air Conditioner (Class B) ₱11,497.…" at bounding box center [949, 225] width 155 height 252
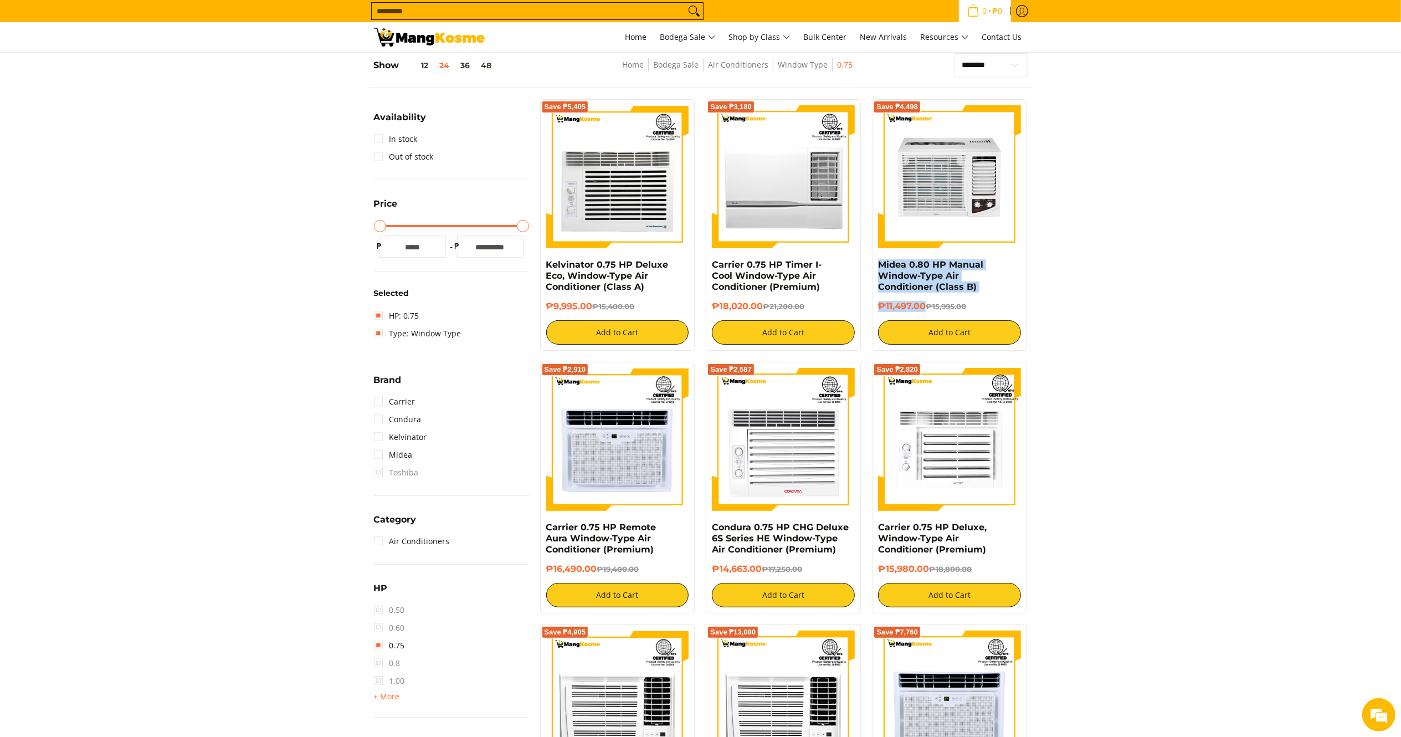
copy div "Midea 0.80 HP Manual Window-Type Air Conditioner (Class B) ₱11,497.00"
drag, startPoint x: 765, startPoint y: 566, endPoint x: 706, endPoint y: 531, distance: 68.6
click at [706, 531] on div "Save ₱2,587 Condura 0.75 HP CHG Deluxe 6S Series HE Window-Type Air Conditioner…" at bounding box center [783, 488] width 155 height 252
copy div "Condura 0.75 HP CHG Deluxe 6S Series HE Window-Type Air Conditioner (Premium) ₱…"
drag, startPoint x: 931, startPoint y: 567, endPoint x: 878, endPoint y: 529, distance: 65.9
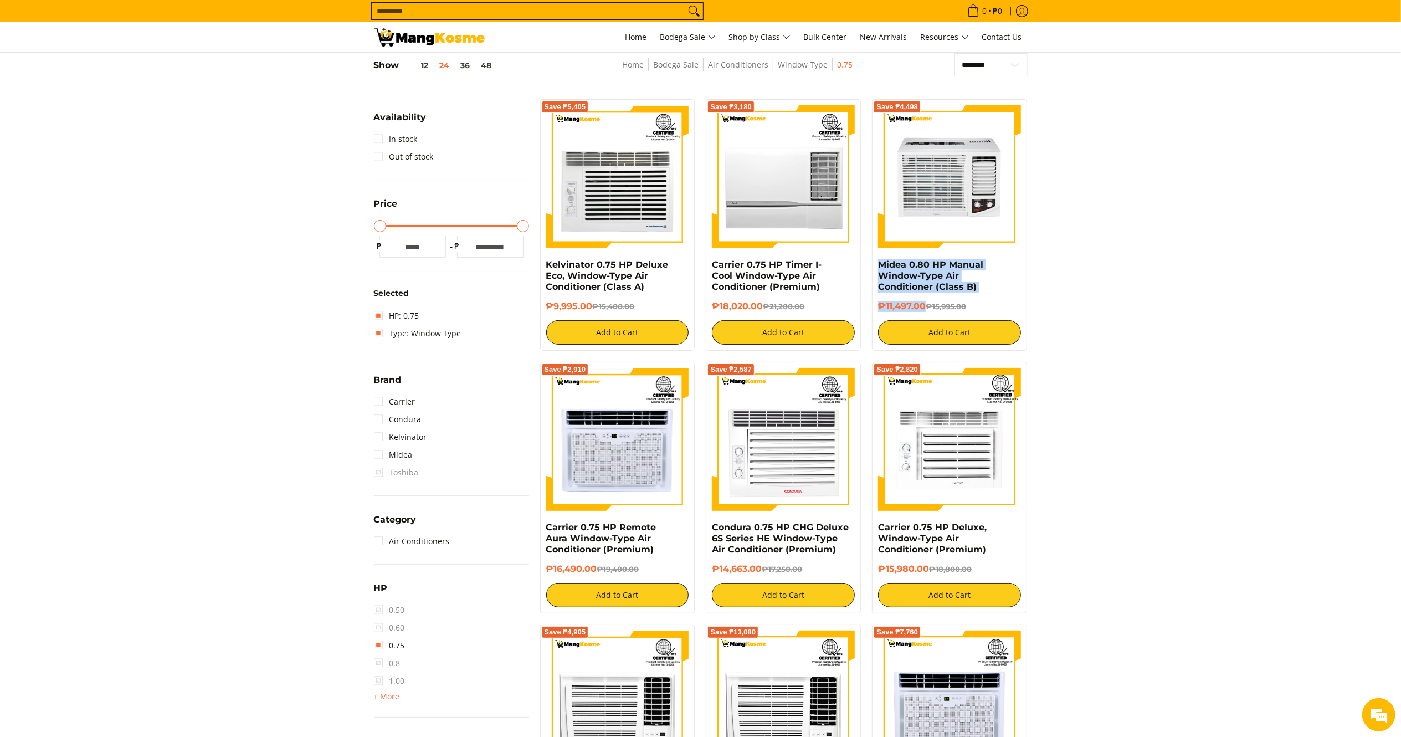
click at [878, 529] on div "Save ₱2,820 Carrier 0.75 HP Deluxe, Window-Type Air Conditioner (Premium) ₱15,9…" at bounding box center [949, 488] width 155 height 252
copy div "Carrier 0.75 HP Deluxe, Window-Type Air Conditioner (Premium) ₱15,980.00"
drag, startPoint x: 603, startPoint y: 566, endPoint x: 541, endPoint y: 529, distance: 72.6
click at [541, 529] on div "Save ₱2,910 Carrier 0.75 HP Remote Aura Window-Type Air Conditioner (Premium) ₱…" at bounding box center [617, 488] width 155 height 252
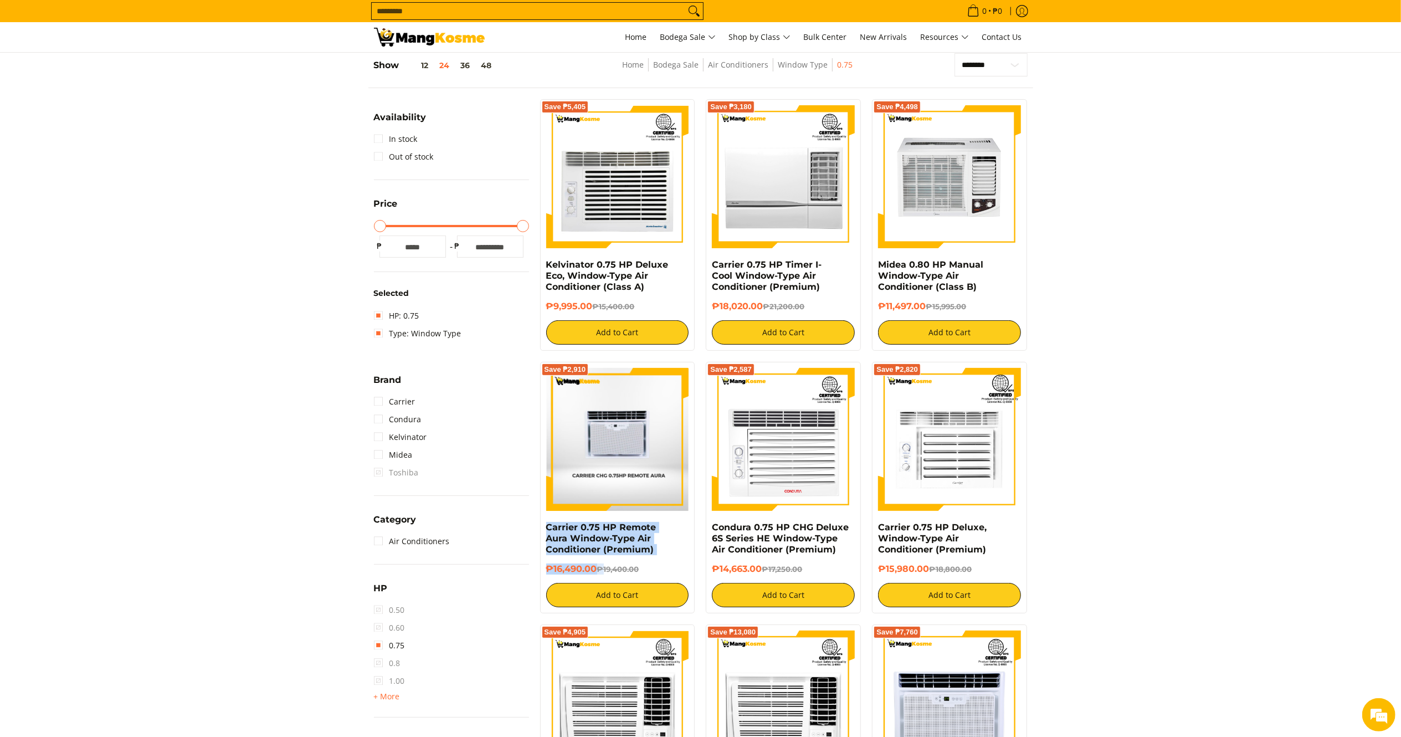
copy div "Carrier 0.75 HP Remote Aura Window-Type Air Conditioner (Premium) ₱16,490.00 ₱"
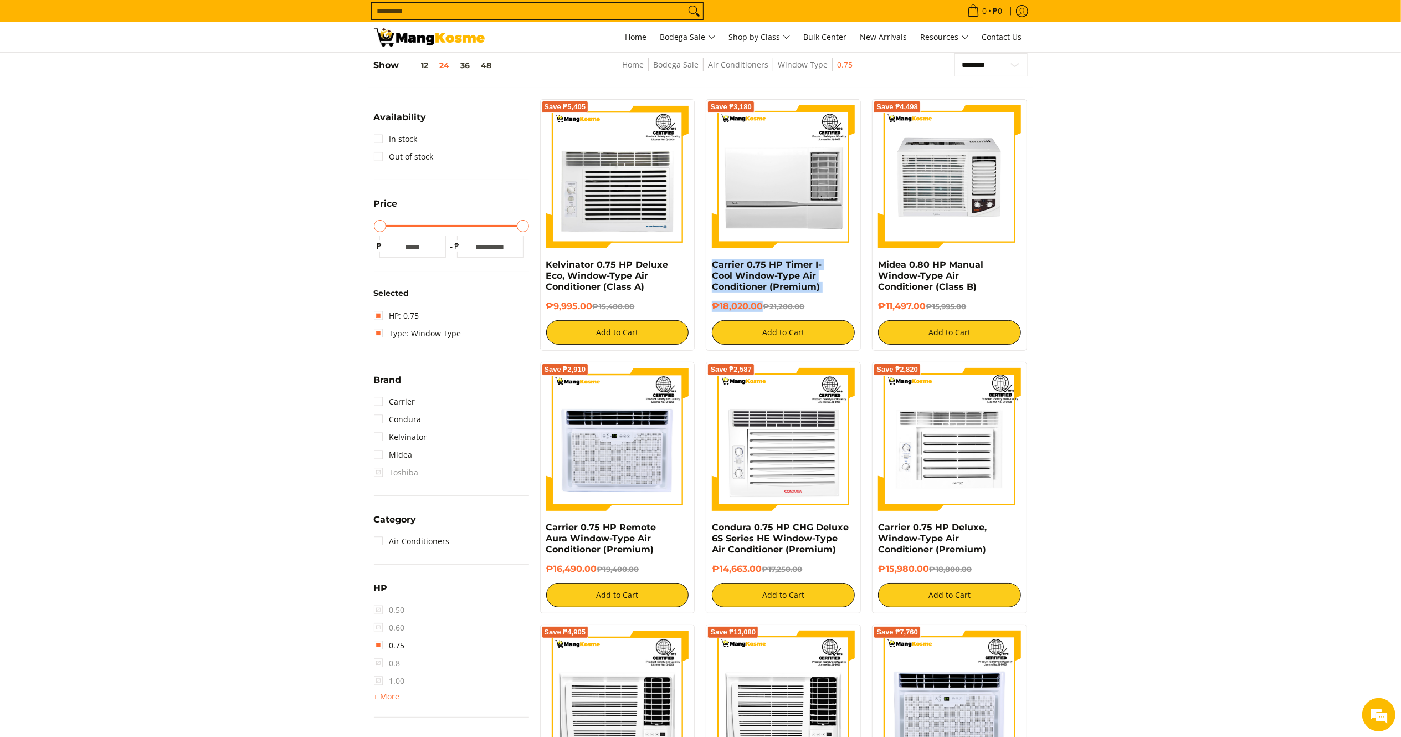
drag, startPoint x: 763, startPoint y: 302, endPoint x: 711, endPoint y: 264, distance: 64.5
click at [711, 264] on div "Save ₱3,180 Carrier 0.75 HP Timer I-Cool Window-Type Air Conditioner (Premium) …" at bounding box center [783, 225] width 155 height 252
copy div "Carrier 0.75 HP Timer I-Cool Window-Type Air Conditioner (Premium) ₱18,020.00"
click at [388, 312] on link "HP: 0.75" at bounding box center [396, 316] width 45 height 18
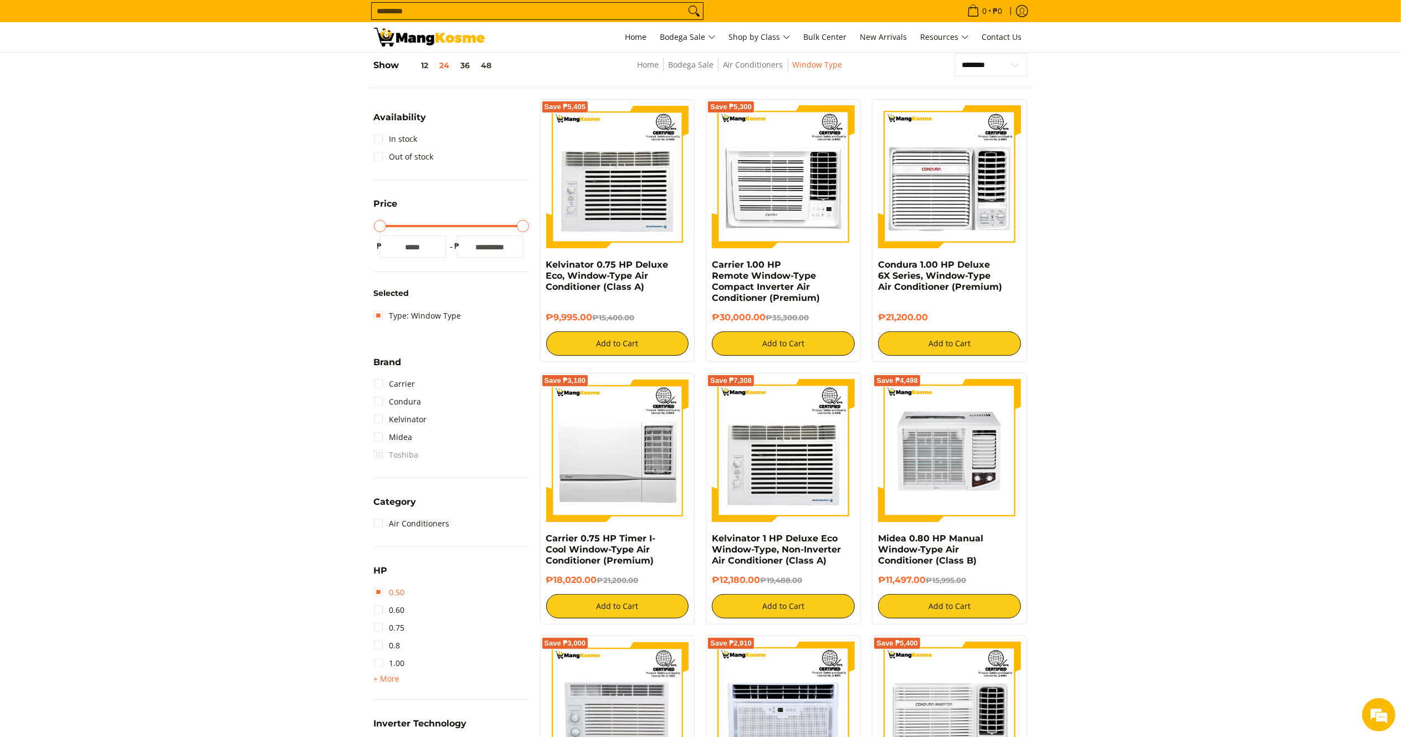
click at [389, 593] on link "0.50" at bounding box center [389, 592] width 31 height 18
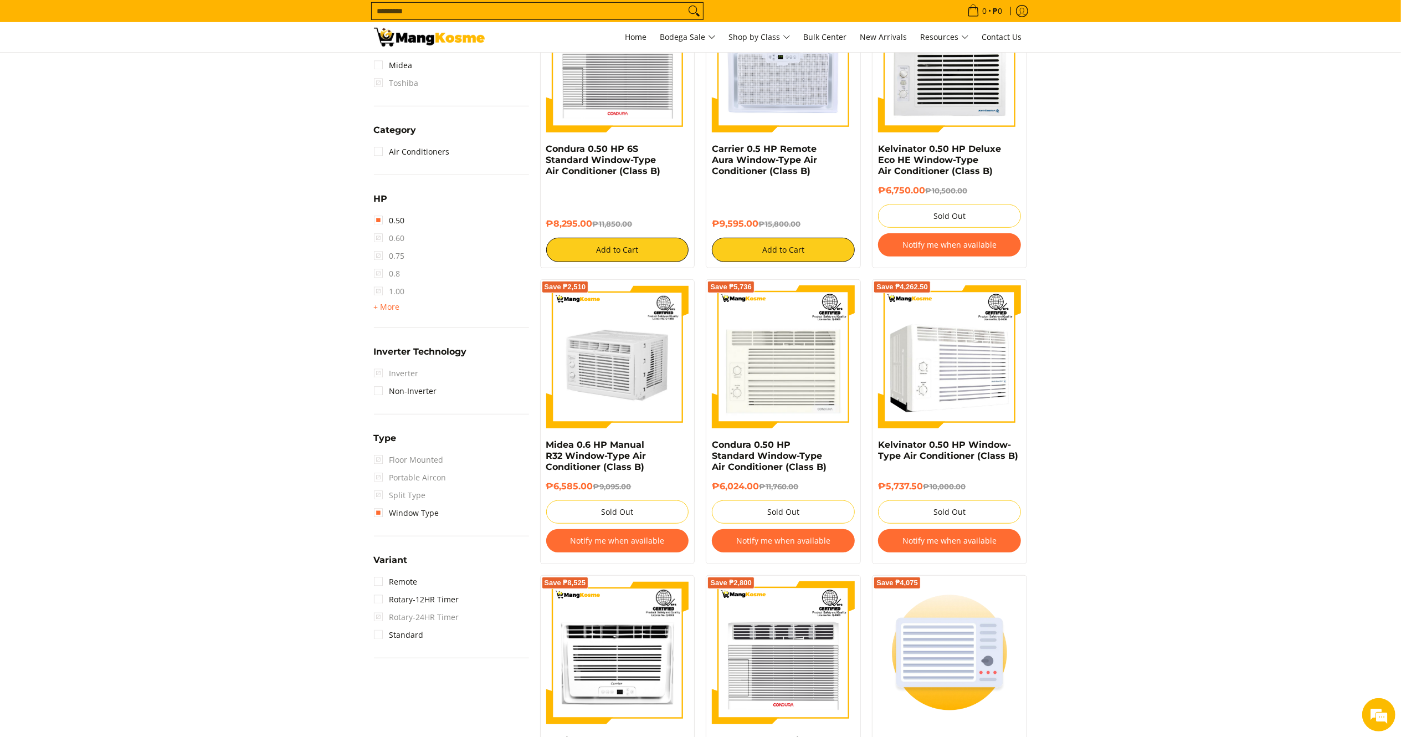
scroll to position [555, 0]
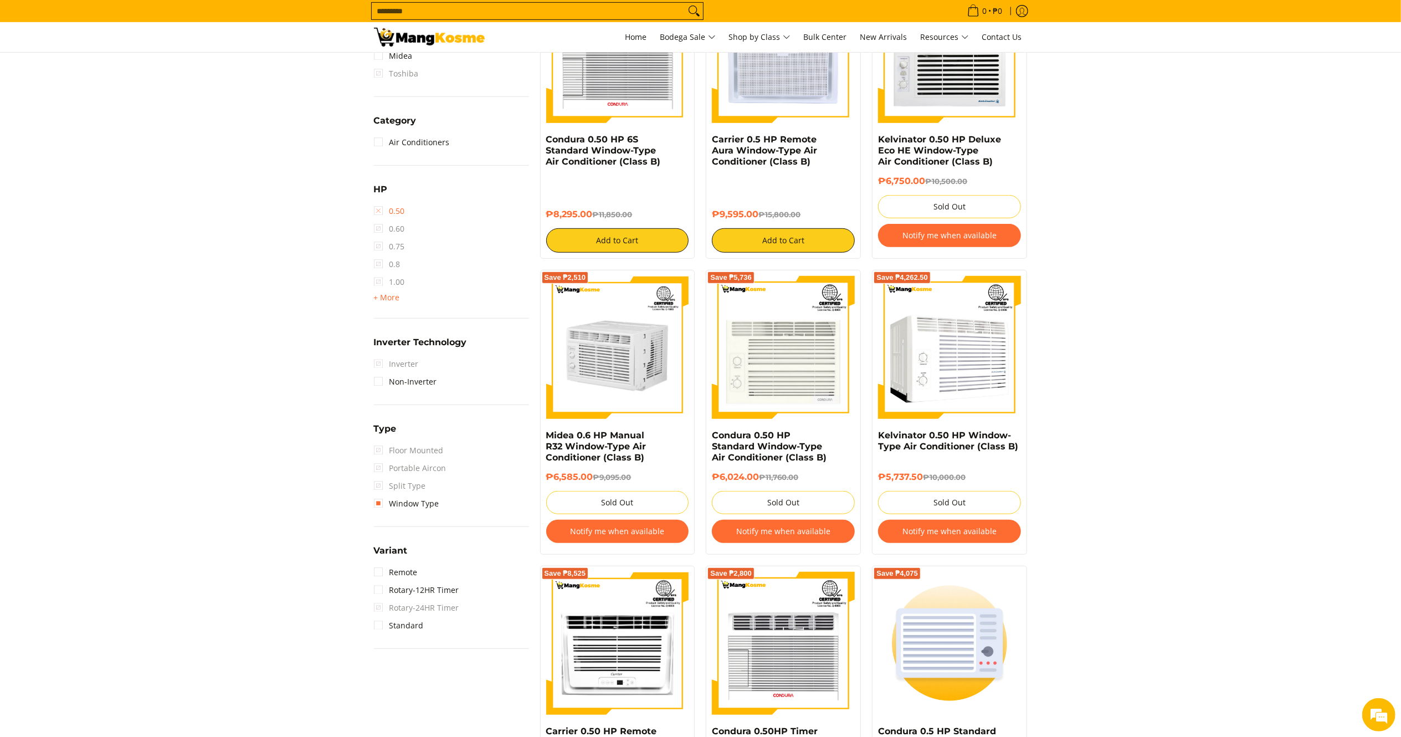
click at [375, 209] on link "0.50" at bounding box center [389, 211] width 31 height 18
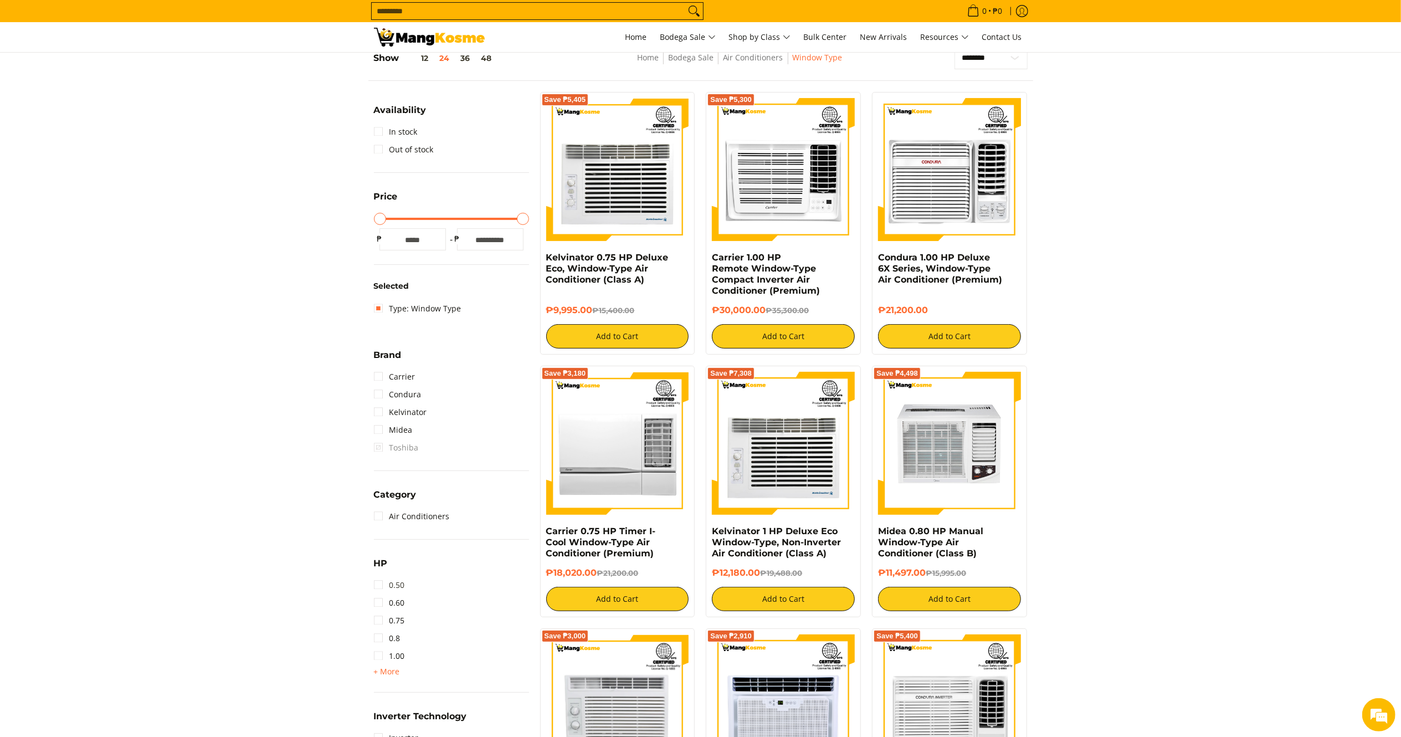
scroll to position [156, 0]
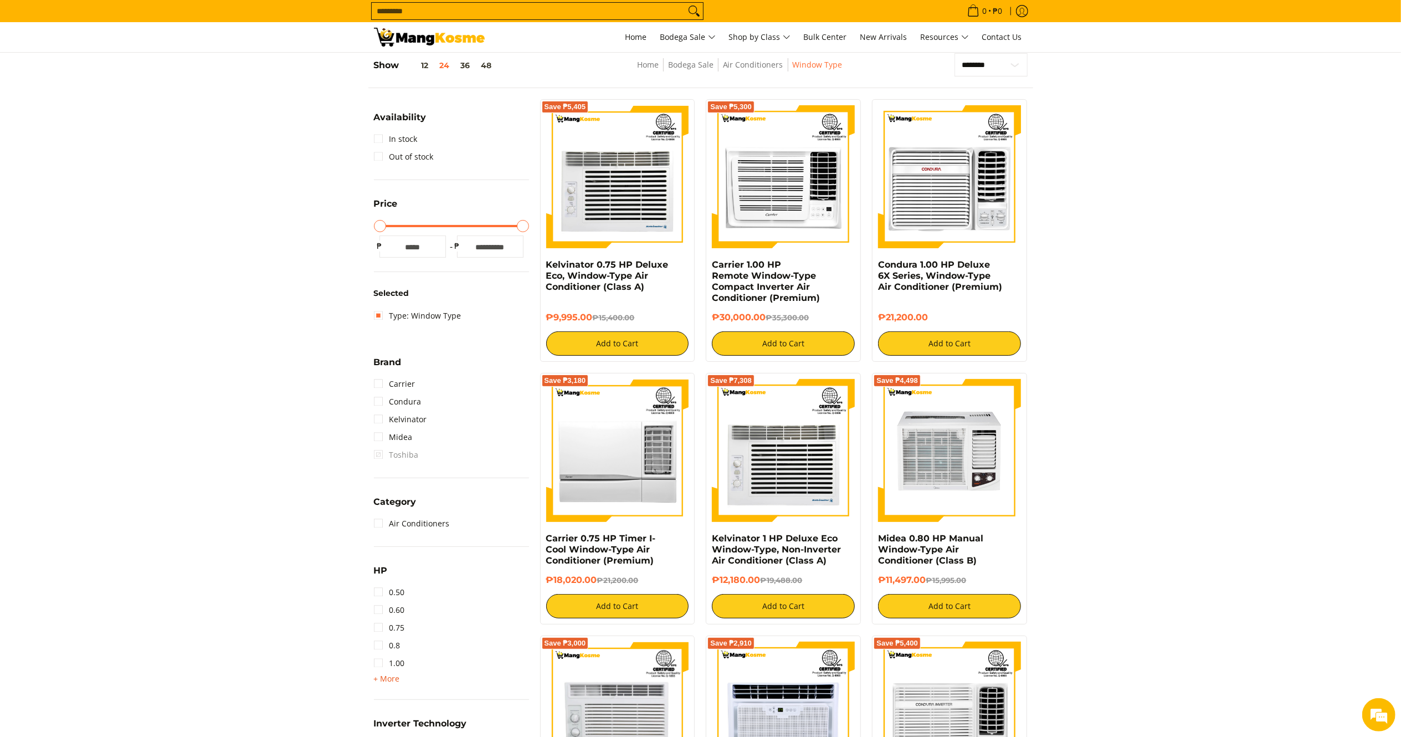
click at [389, 674] on span "+ More" at bounding box center [387, 678] width 26 height 9
click at [397, 685] on link "1.50" at bounding box center [389, 681] width 31 height 18
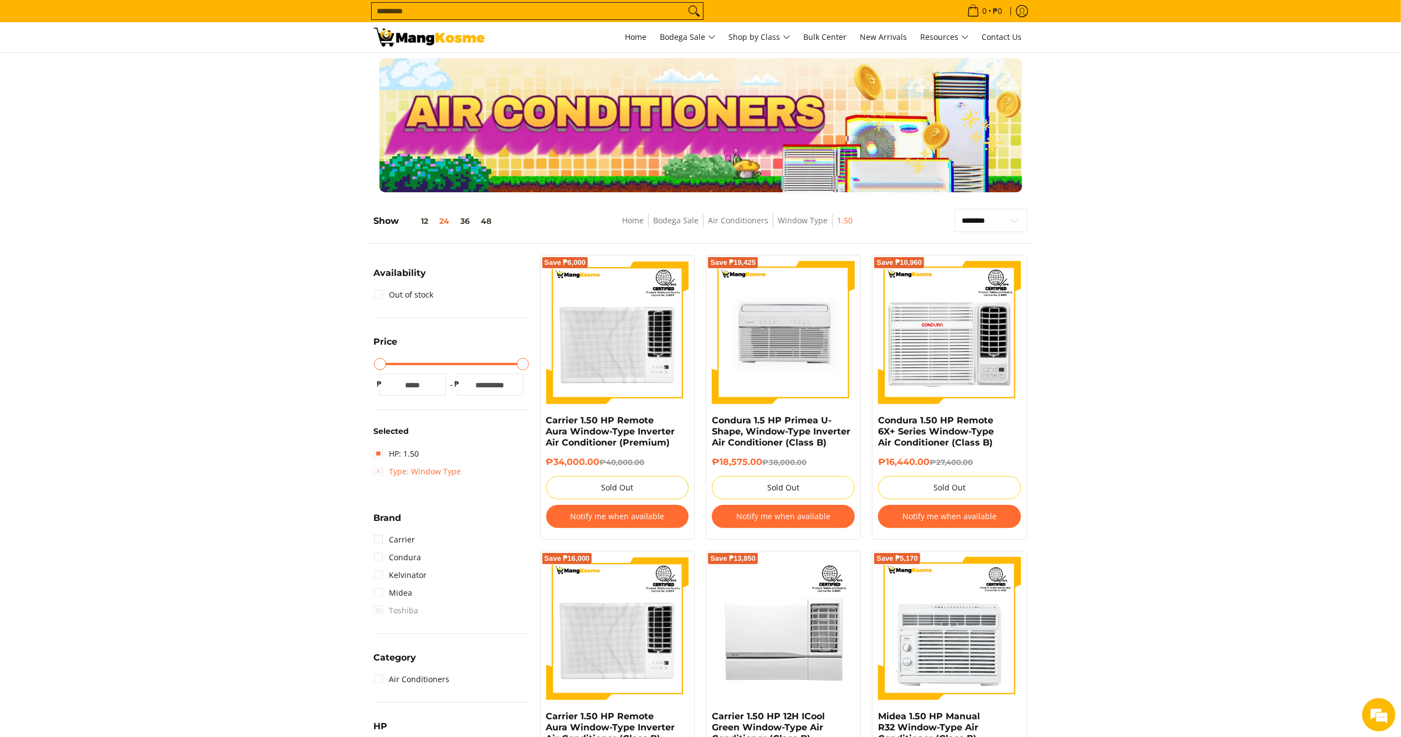
click at [377, 468] on link "Type: Window Type" at bounding box center [418, 472] width 88 height 18
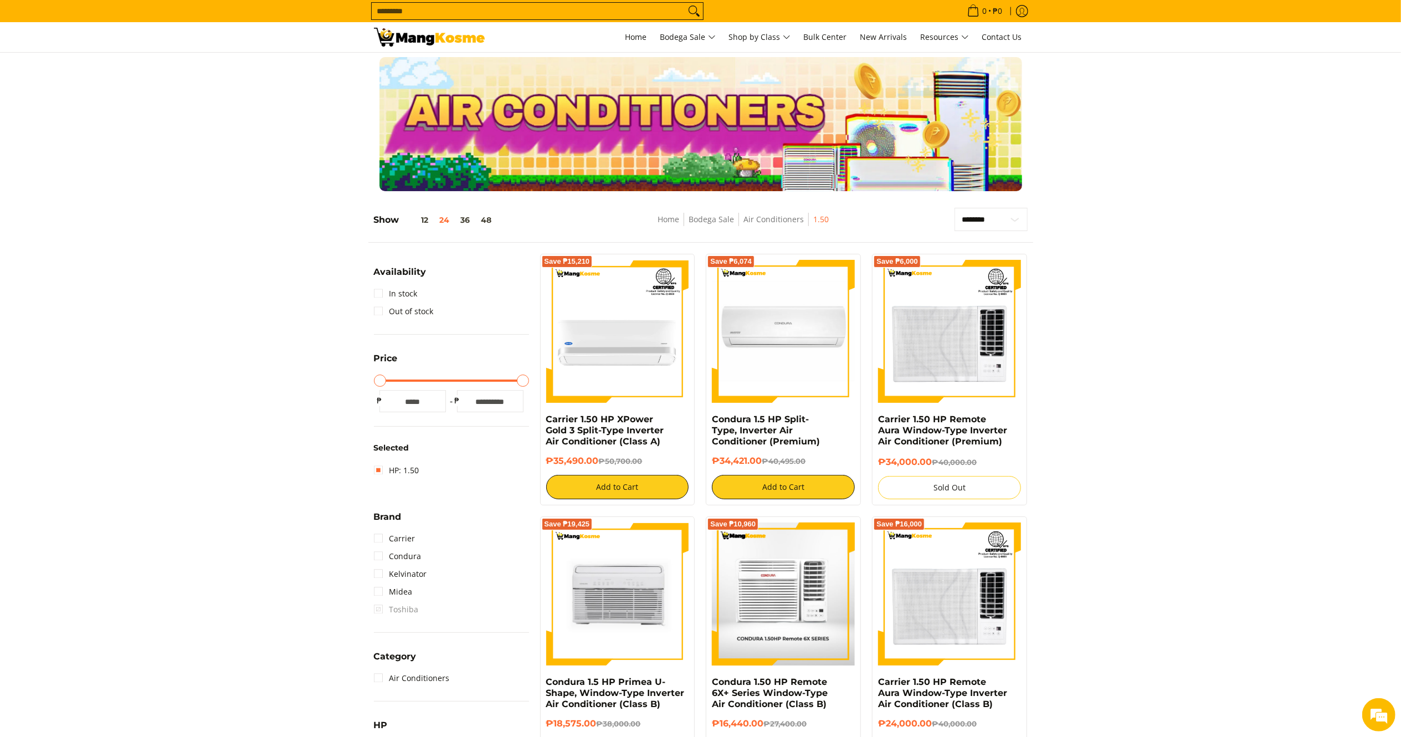
scroll to position [156, 0]
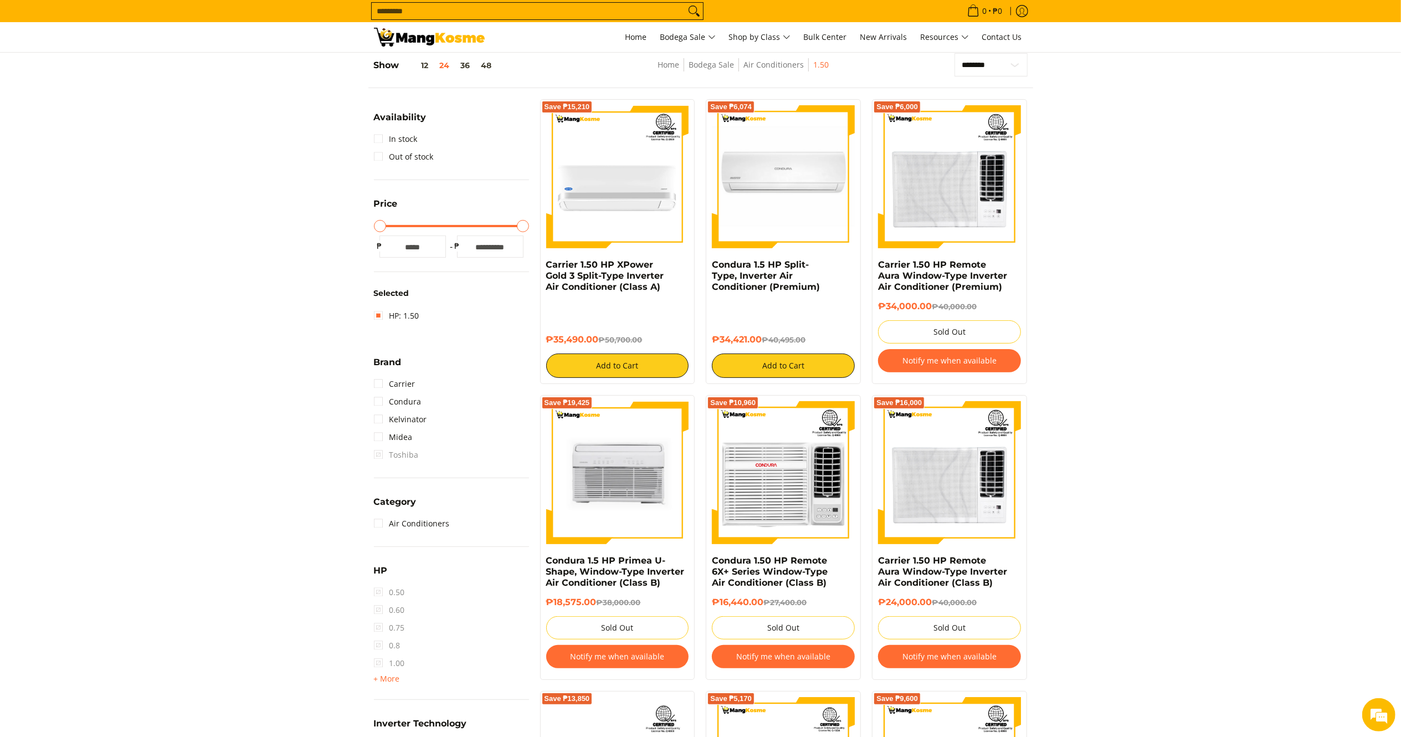
drag, startPoint x: 767, startPoint y: 338, endPoint x: 710, endPoint y: 263, distance: 94.8
click at [710, 263] on div "Save ₱6,074 Condura 1.5 HP Split-Type, Inverter Air Conditioner (Premium) ₱34,4…" at bounding box center [783, 241] width 155 height 285
copy div "Condura 1.5 HP Split-Type, Inverter Air Conditioner (Premium) ₱34,421.00"
drag, startPoint x: 599, startPoint y: 340, endPoint x: 539, endPoint y: 265, distance: 96.6
click at [539, 265] on div "Save ₱15,210 Carrier 1.50 HP XPower Gold 3 Split-Type Inverter Air Conditioner …" at bounding box center [618, 241] width 166 height 285
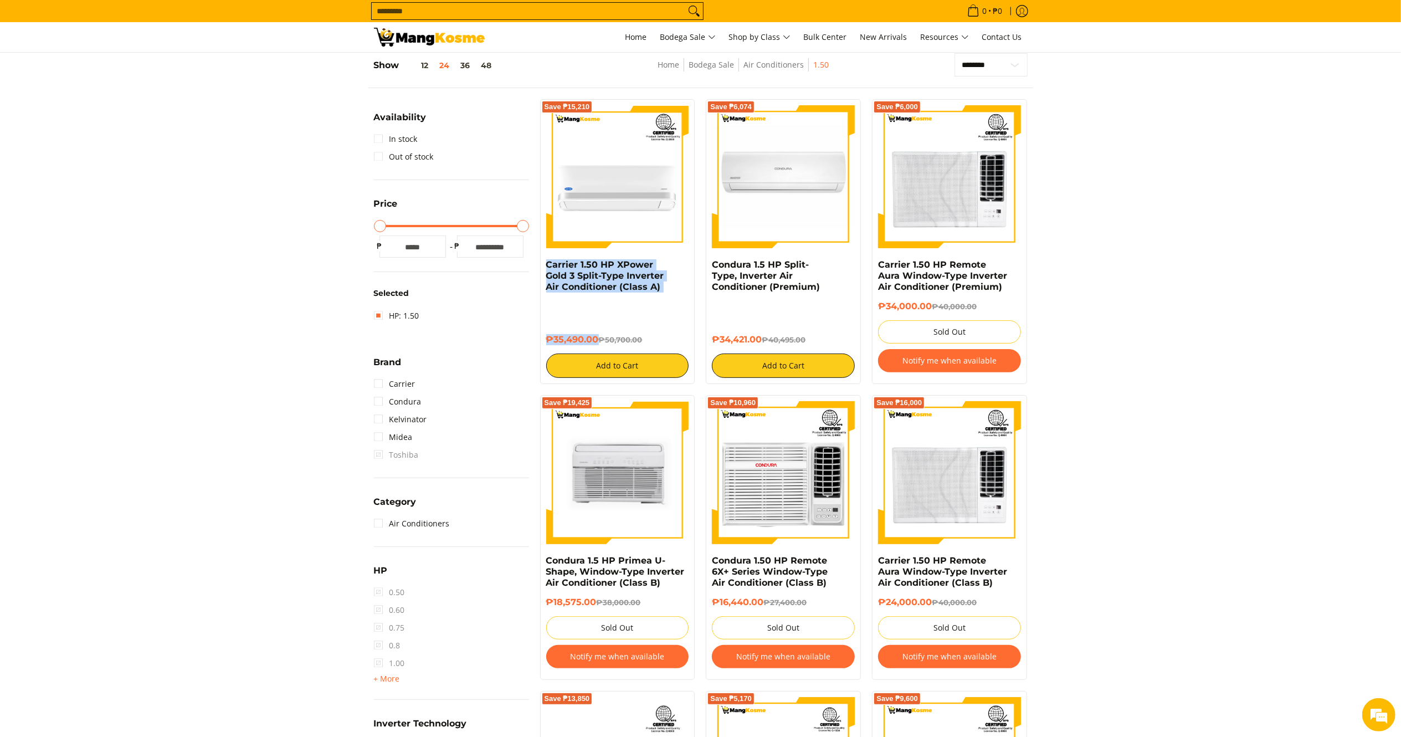
copy div "Carrier 1.50 HP XPower Gold 3 Split-Type Inverter Air Conditioner (Class A) ₱35…"
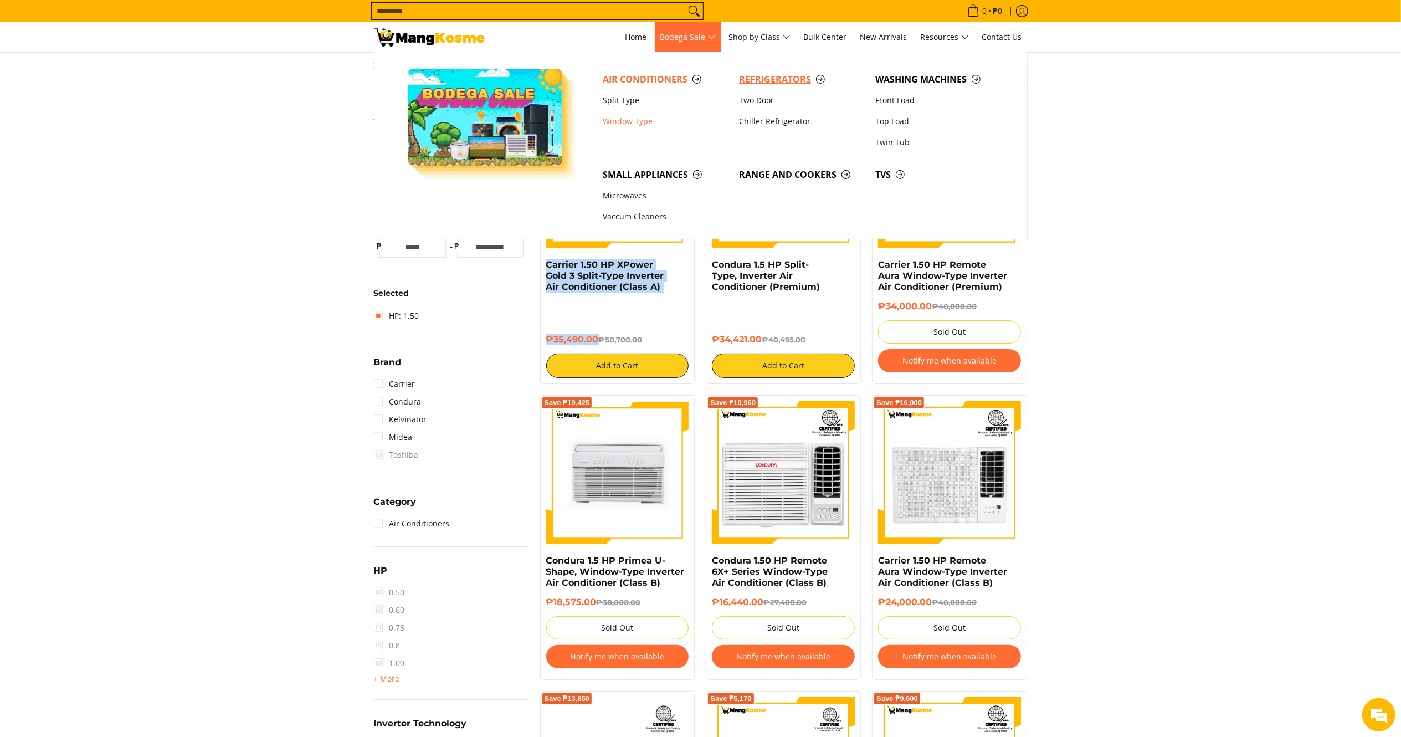
drag, startPoint x: 760, startPoint y: 74, endPoint x: 429, endPoint y: 0, distance: 339.5
click at [760, 74] on span "Refrigerators" at bounding box center [801, 80] width 125 height 14
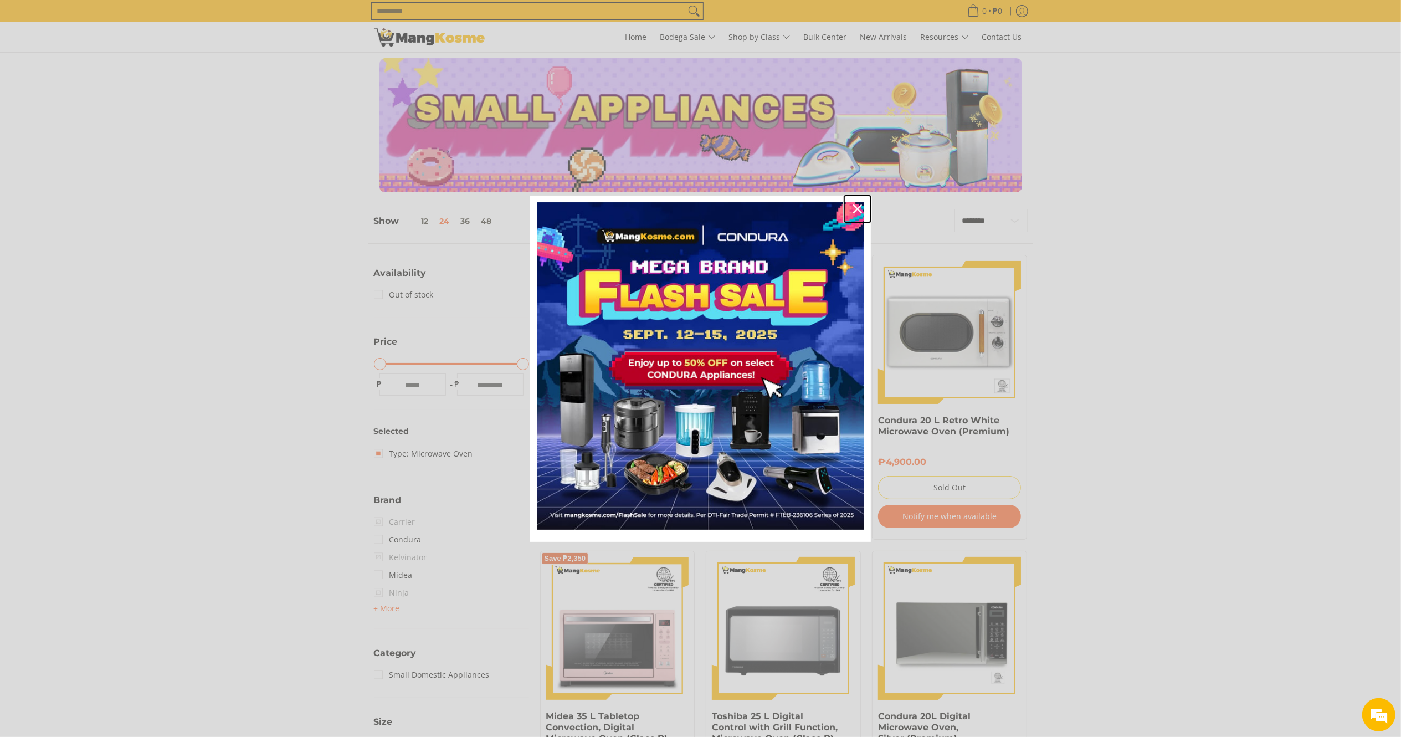
drag, startPoint x: 858, startPoint y: 206, endPoint x: 781, endPoint y: 181, distance: 81.1
click at [858, 206] on icon "close icon" at bounding box center [857, 208] width 9 height 9
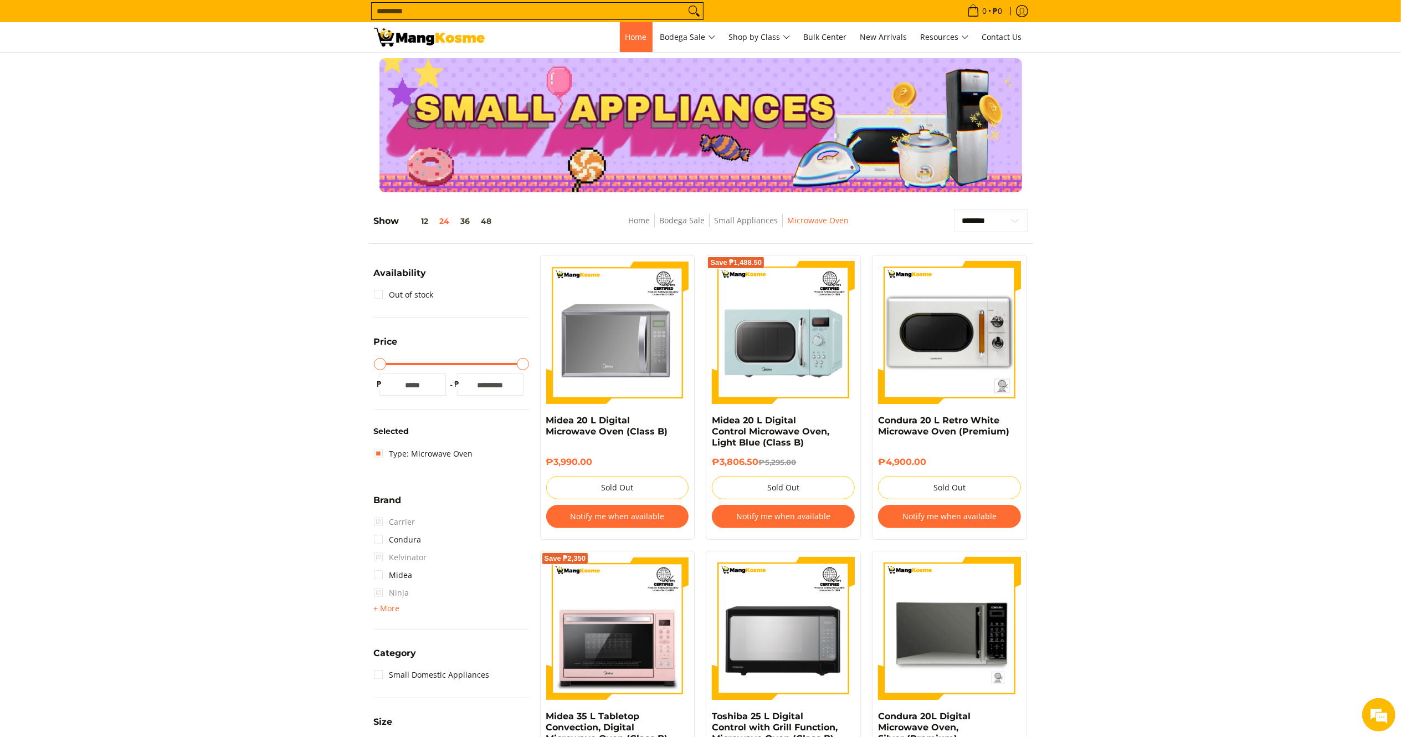
click at [640, 46] on link "Home" at bounding box center [636, 37] width 33 height 30
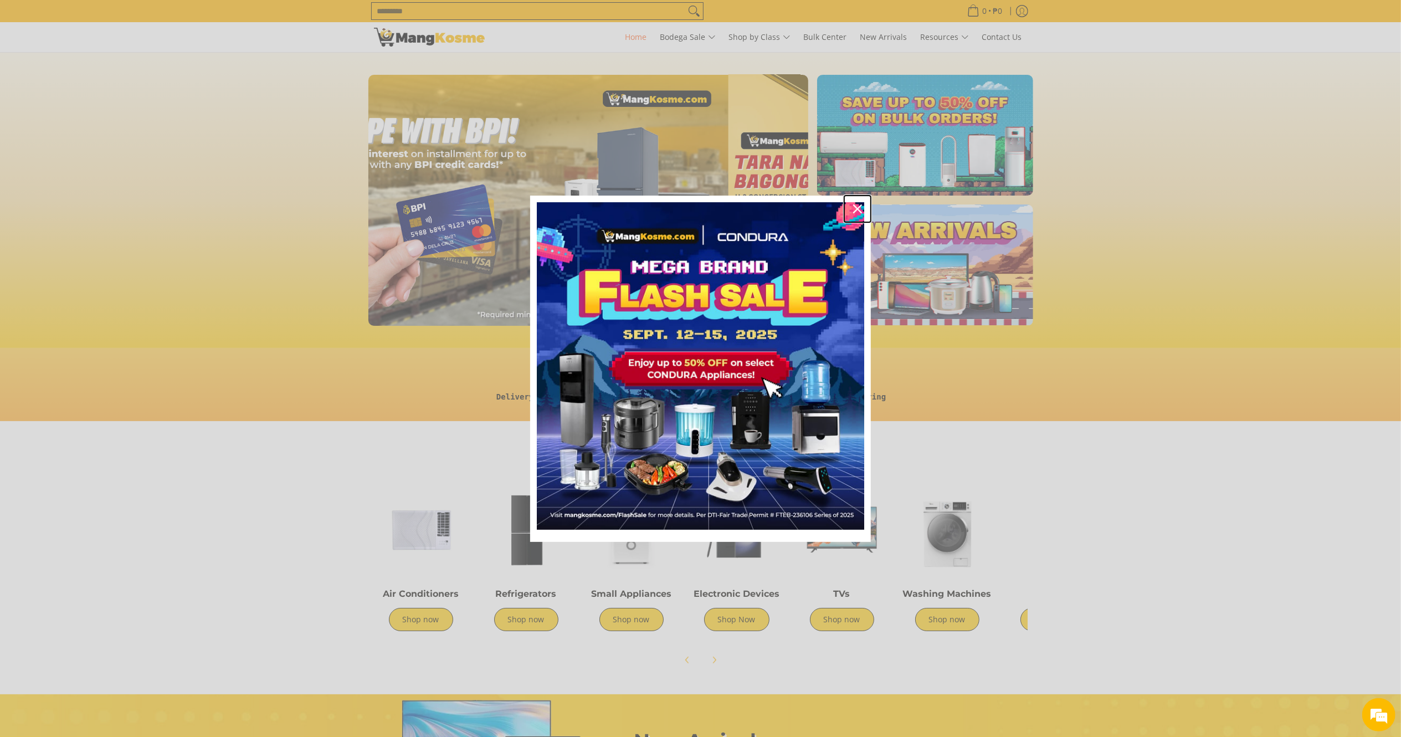
drag, startPoint x: 858, startPoint y: 208, endPoint x: 705, endPoint y: 84, distance: 197.0
click at [858, 208] on icon "close icon" at bounding box center [857, 208] width 9 height 9
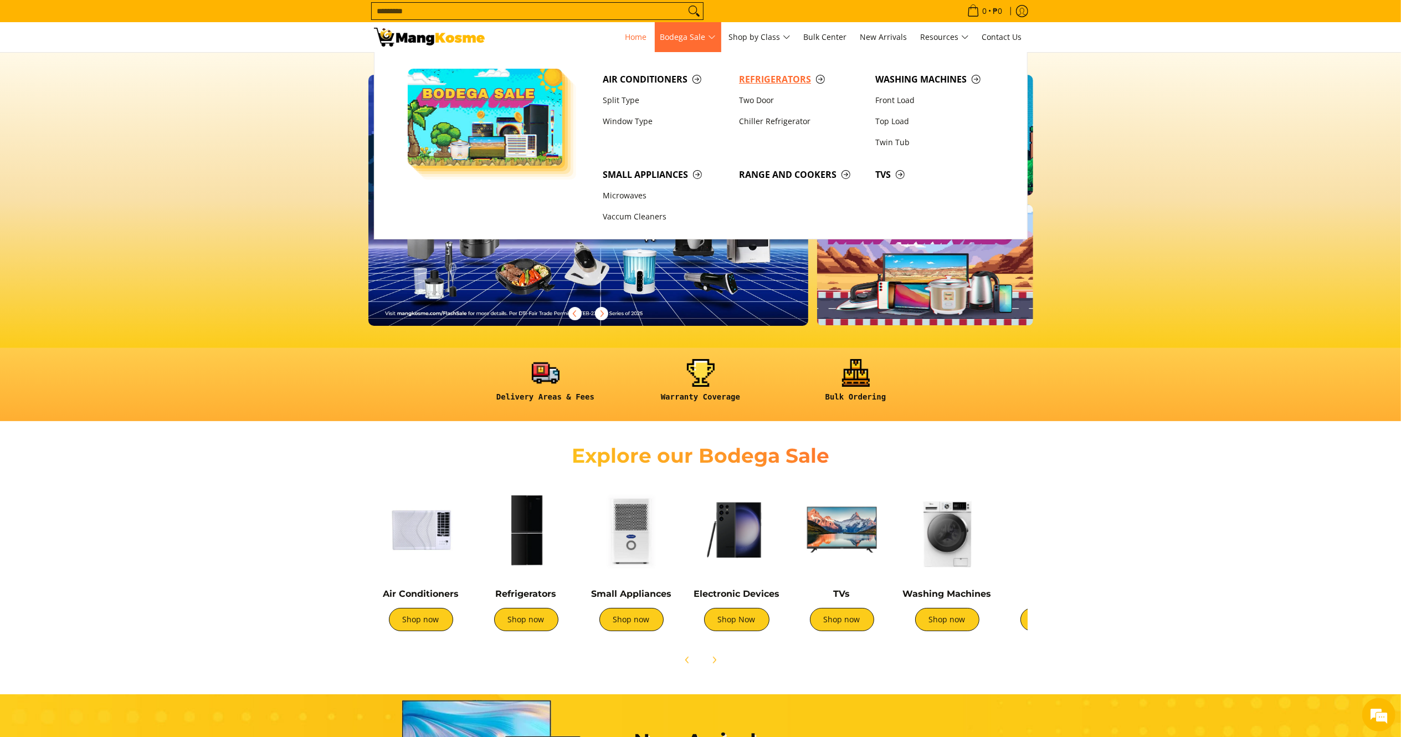
click at [783, 81] on span "Refrigerators" at bounding box center [801, 80] width 125 height 14
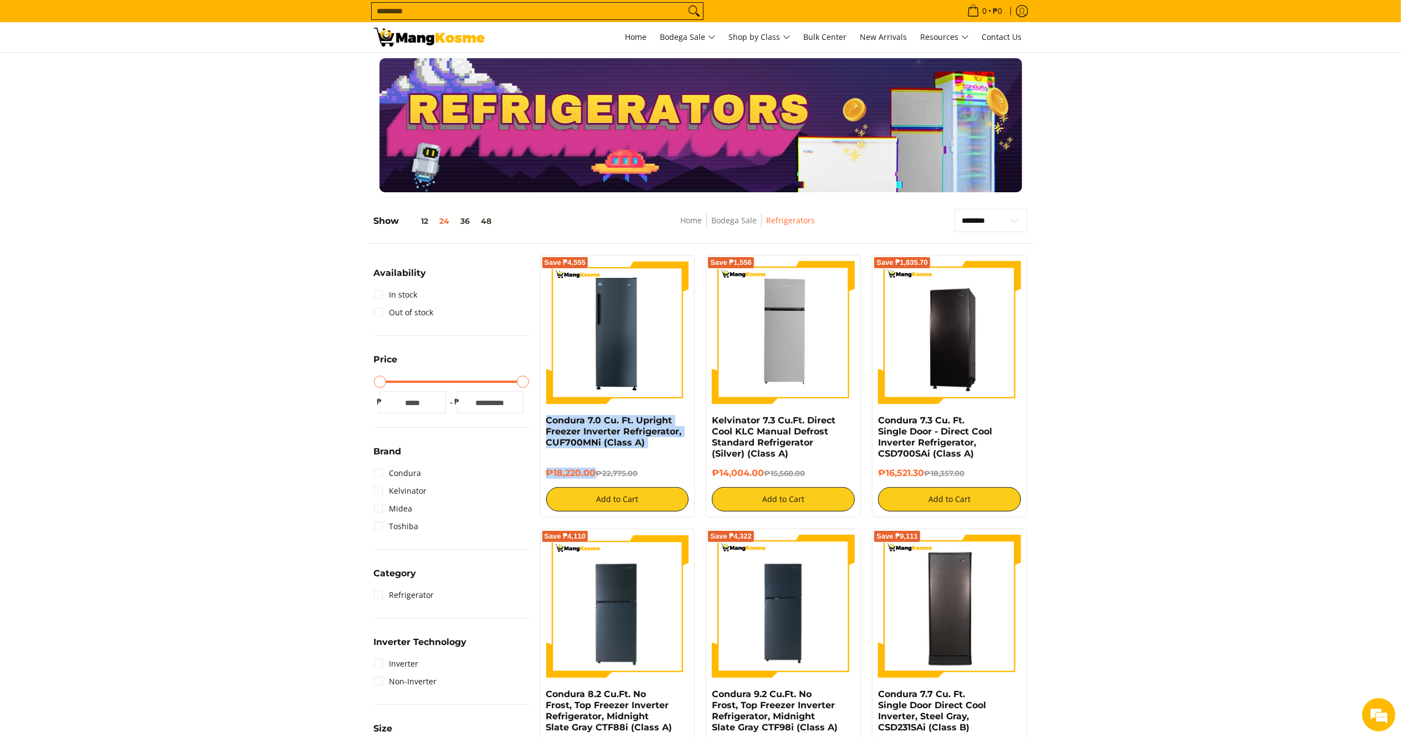
drag, startPoint x: 597, startPoint y: 474, endPoint x: 543, endPoint y: 423, distance: 73.7
click at [543, 423] on div "Save ₱4,555 Condura 7.0 Cu. Ft. Upright Freezer Inverter Refrigerator, CUF700MN…" at bounding box center [617, 386] width 155 height 263
copy div "Condura 7.0 Cu. Ft. Upright Freezer Inverter Refrigerator, CUF700MNi (Class A) …"
drag, startPoint x: 615, startPoint y: 355, endPoint x: 603, endPoint y: 338, distance: 20.2
click at [615, 355] on img at bounding box center [617, 332] width 143 height 143
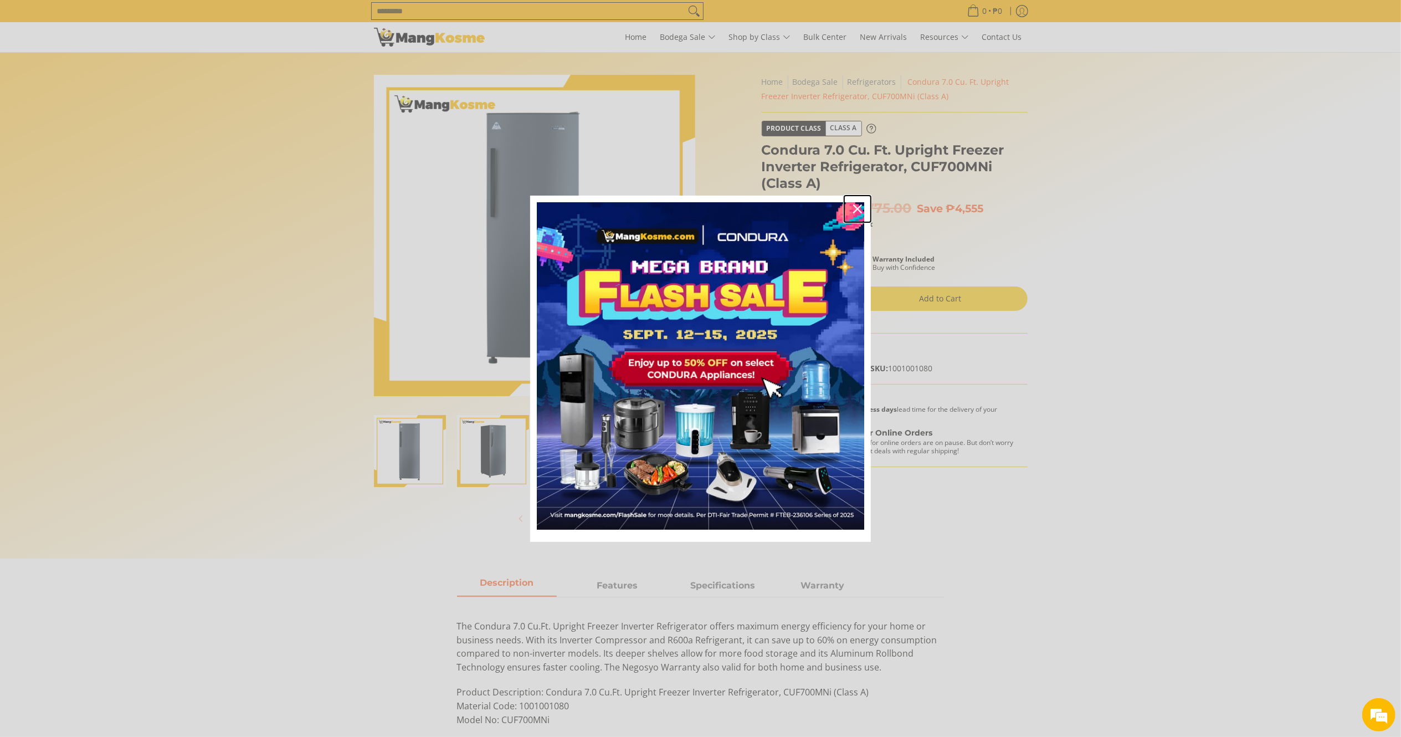
click at [863, 207] on div "Close" at bounding box center [858, 209] width 18 height 18
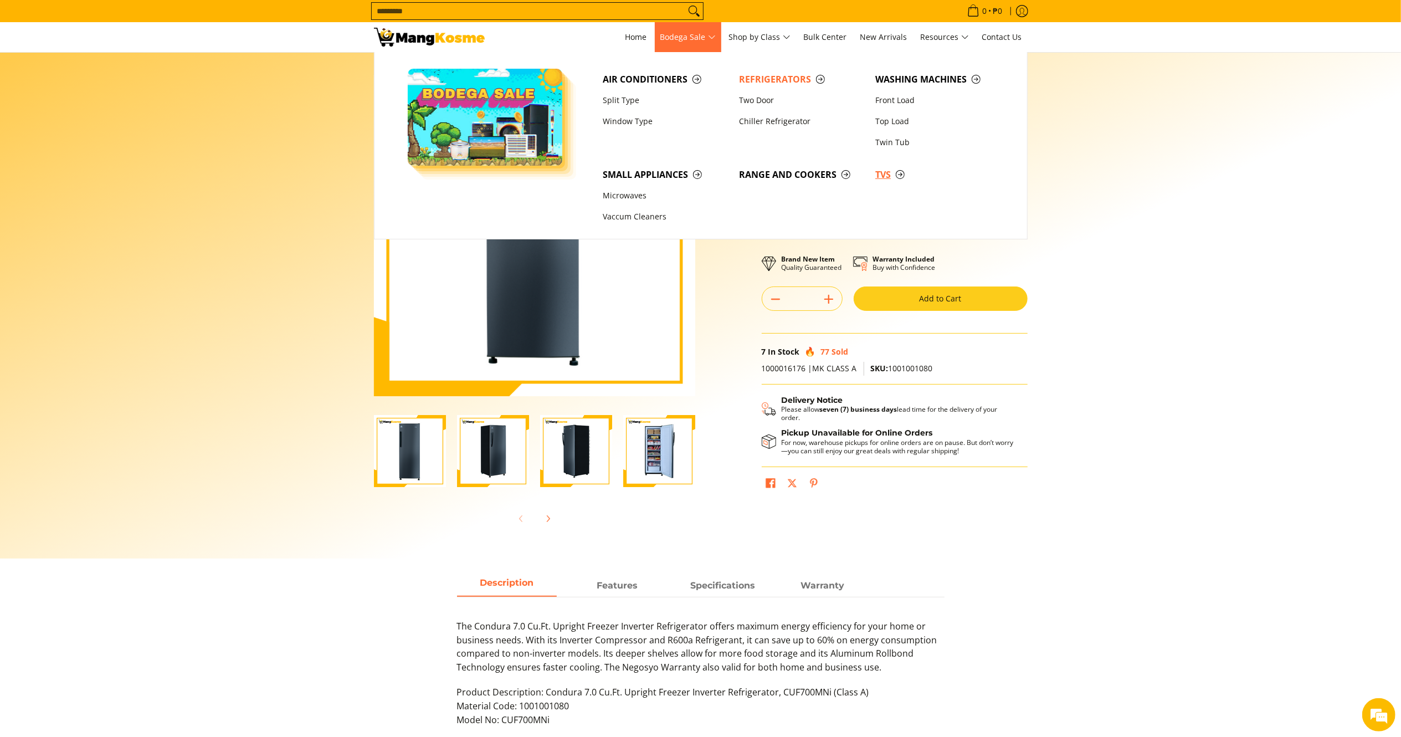
click at [882, 175] on span "TVs" at bounding box center [937, 175] width 125 height 14
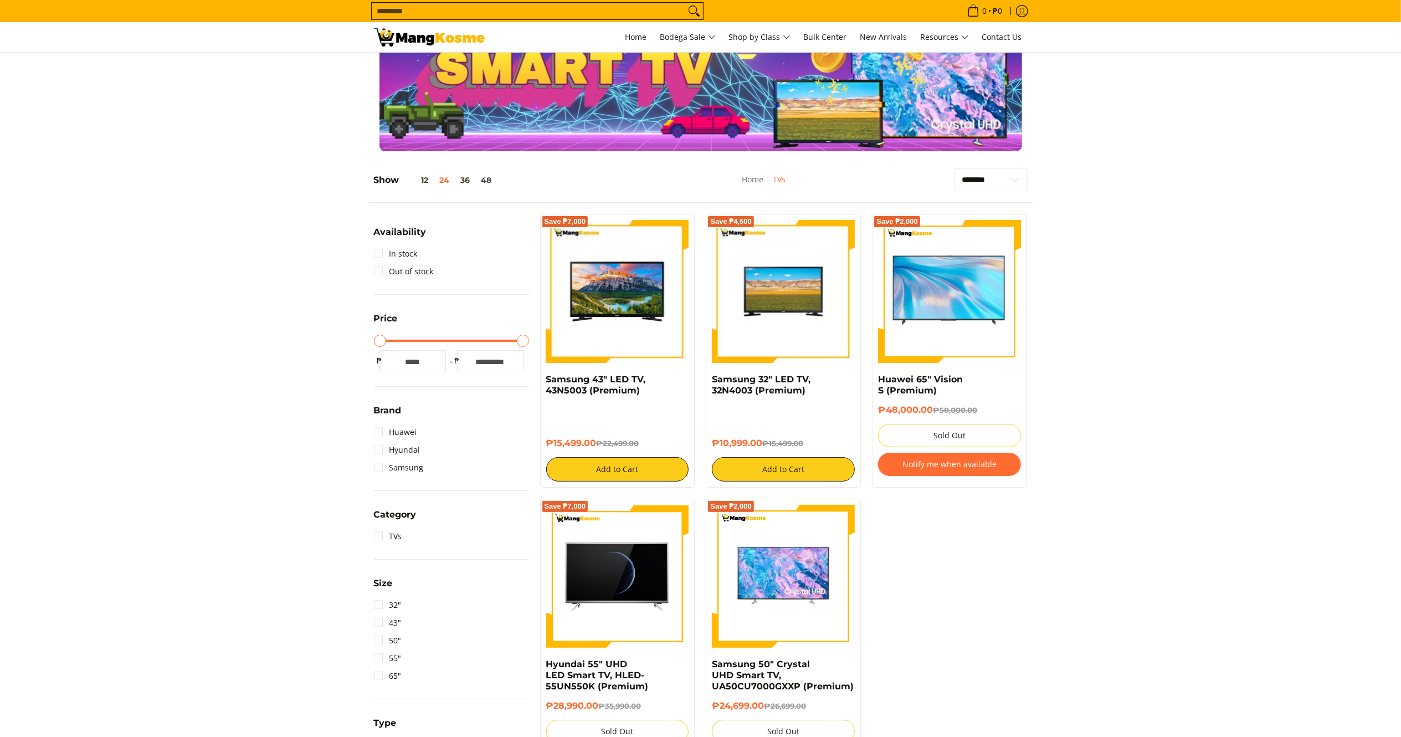
scroll to position [70, 0]
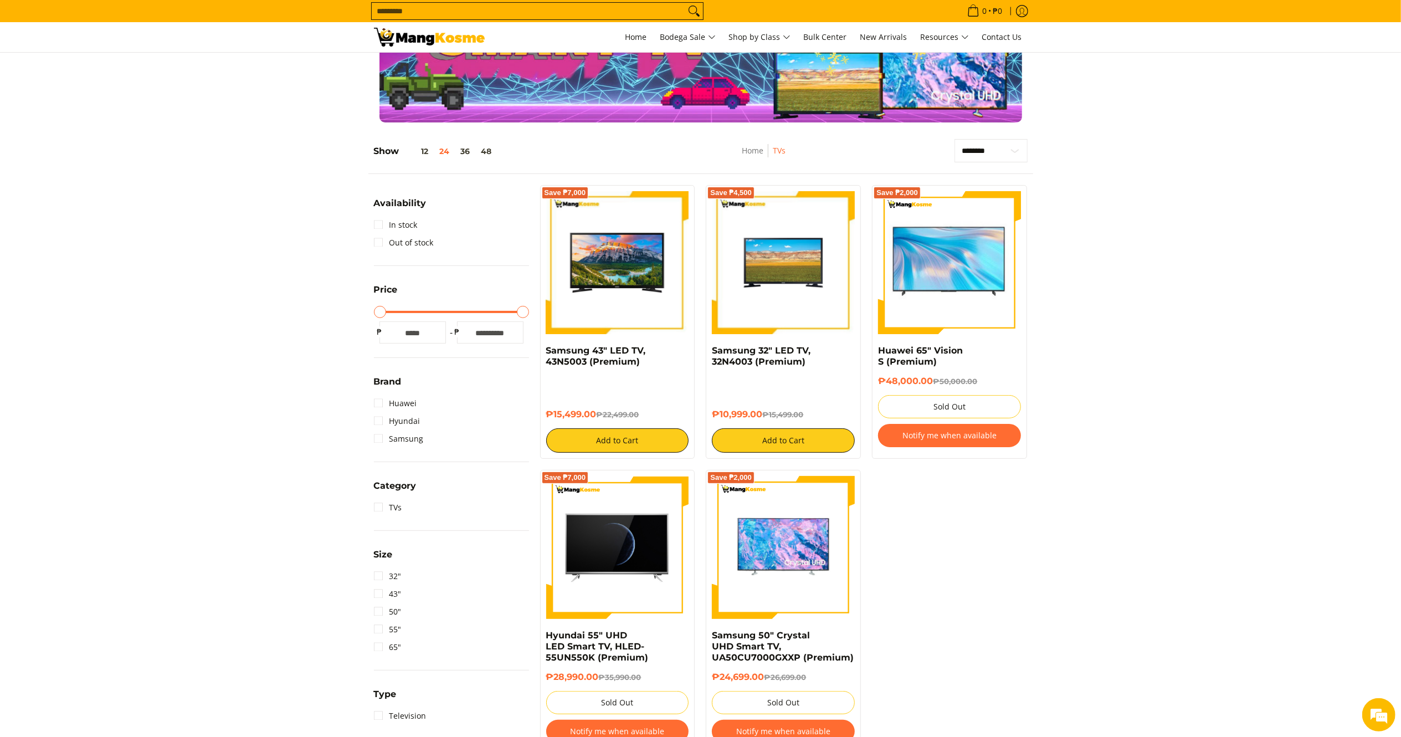
drag, startPoint x: 1417, startPoint y: 362, endPoint x: 1417, endPoint y: 402, distance: 39.9
click at [1400, 402] on html "Skip to Main Content Home Bodega Sale Shop by Class Bulk Center New Arrivals Re…" at bounding box center [700, 552] width 1401 height 1245
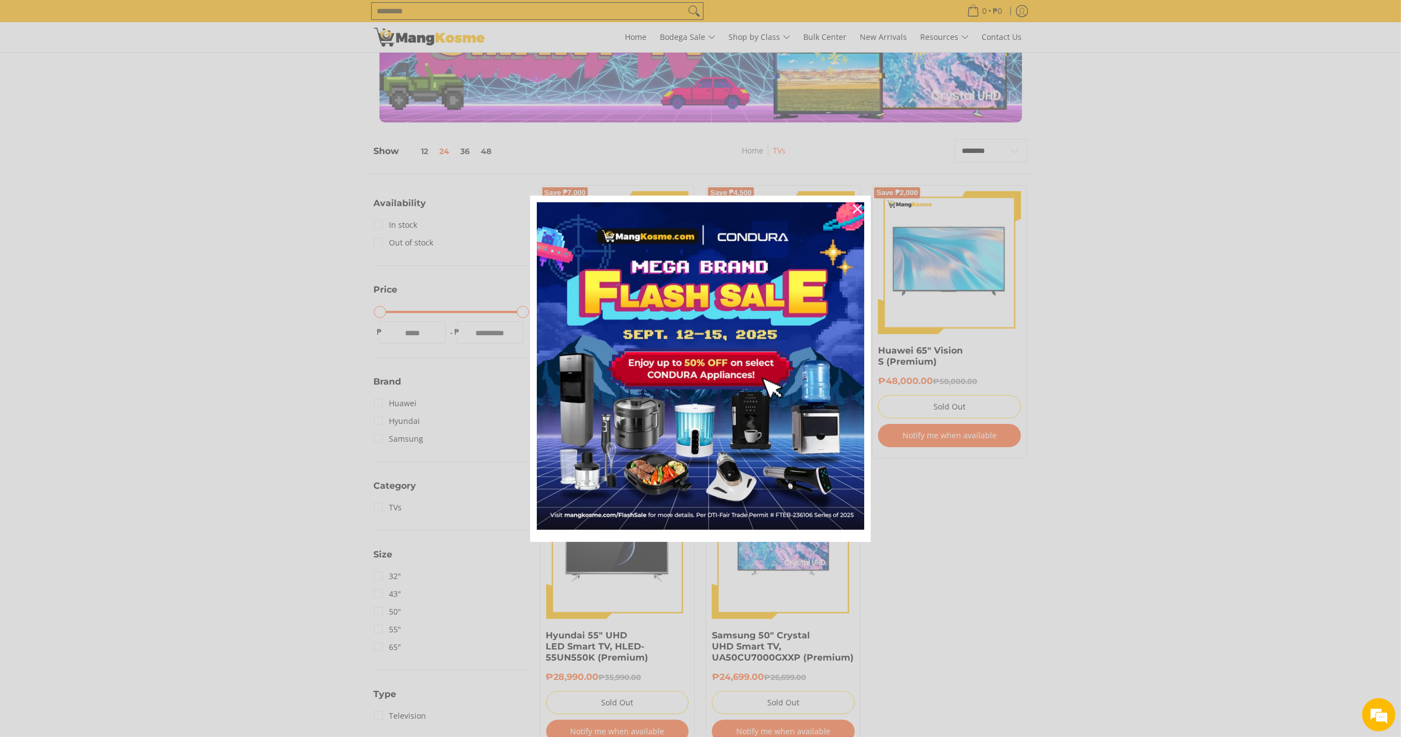
scroll to position [0, 0]
click at [860, 212] on icon "close icon" at bounding box center [857, 208] width 9 height 9
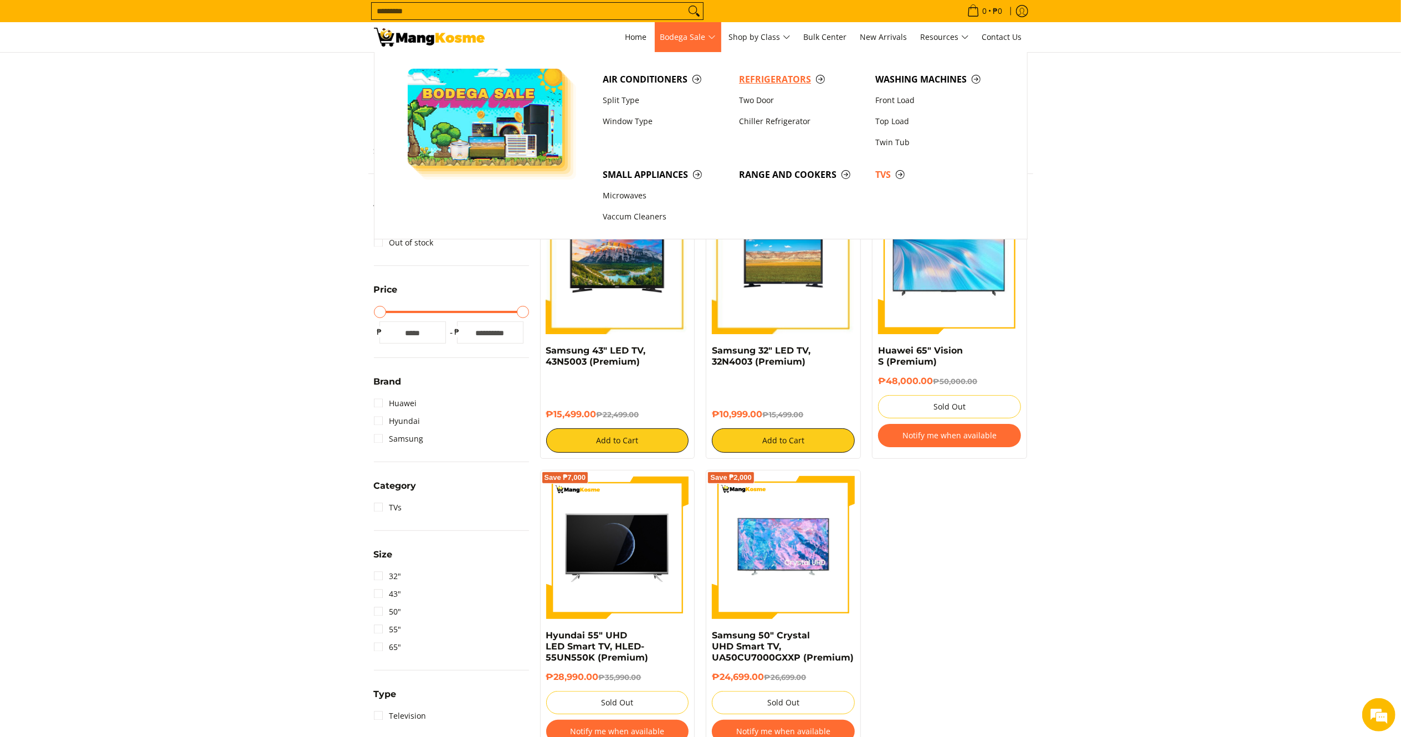
click at [797, 81] on span "Refrigerators" at bounding box center [801, 80] width 125 height 14
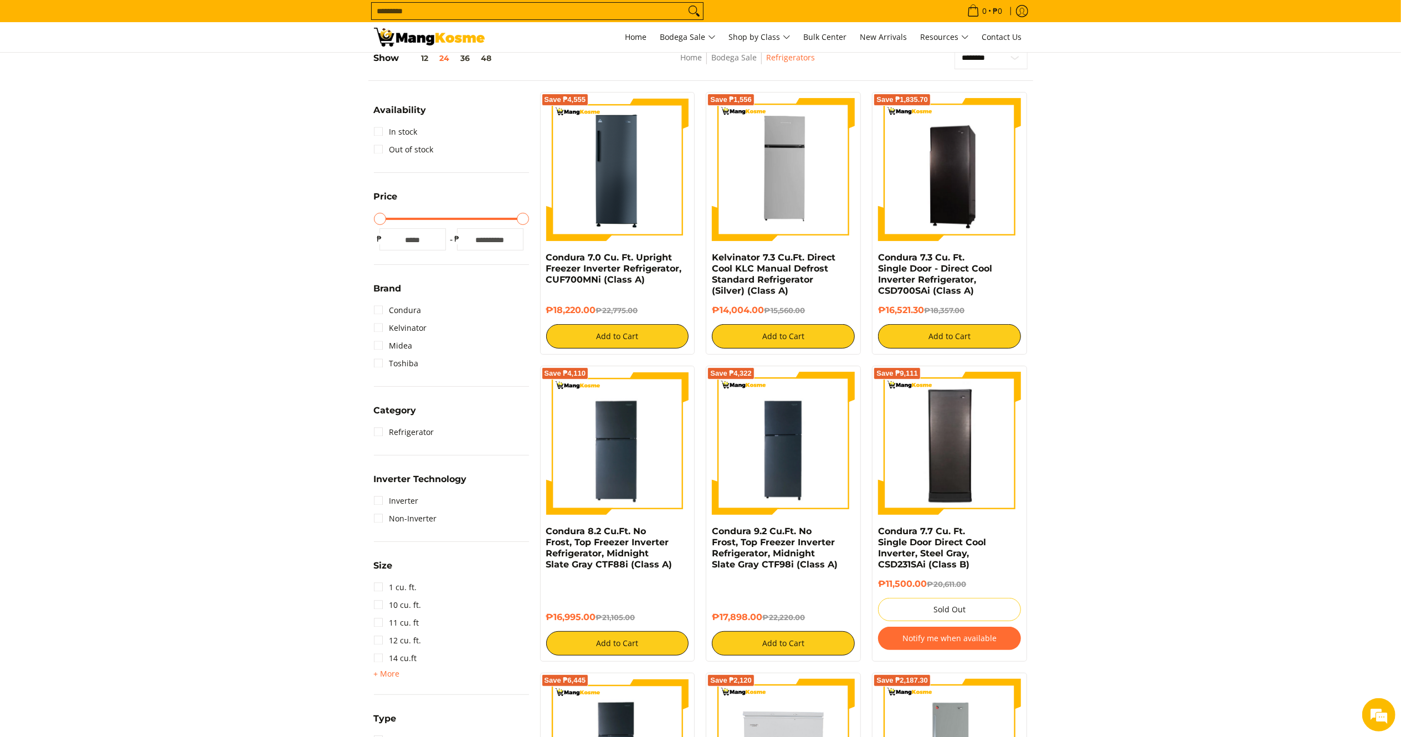
scroll to position [179, 0]
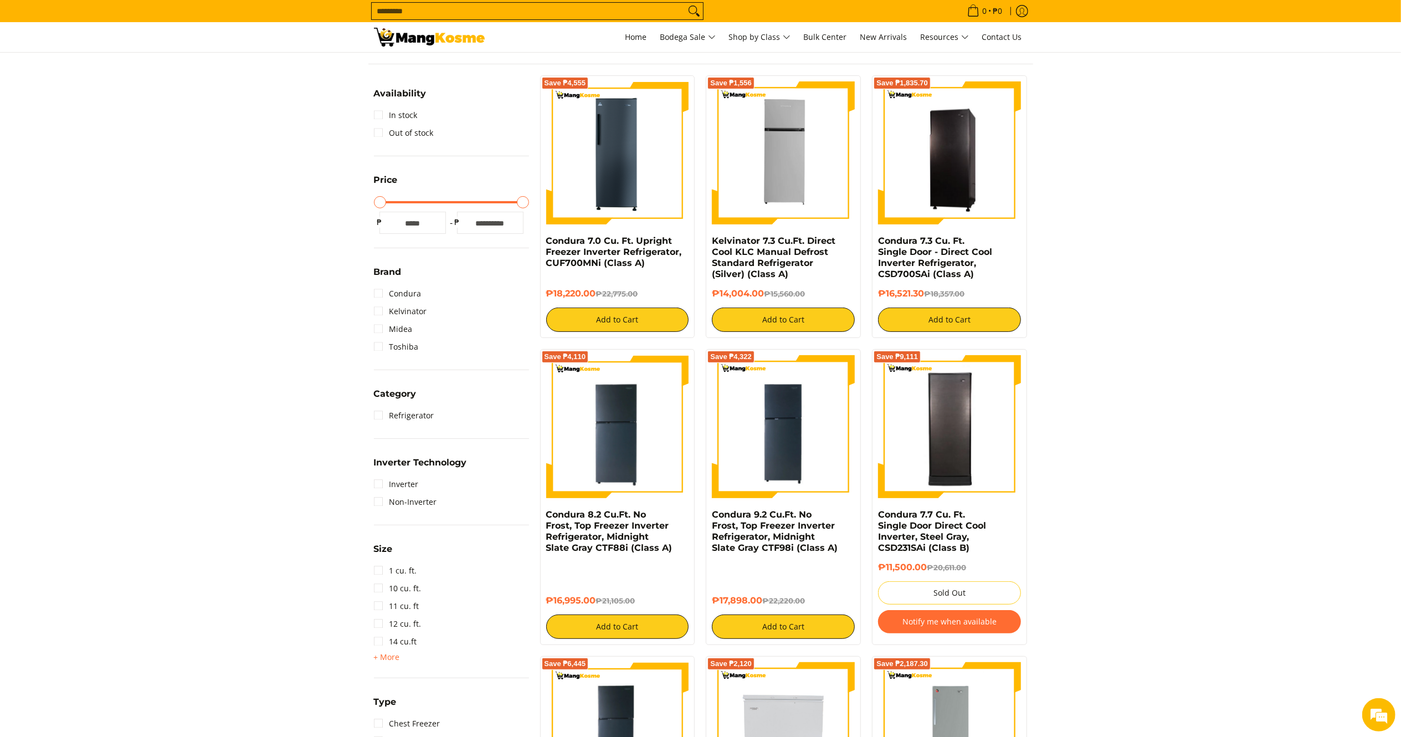
click at [401, 484] on link "Inverter" at bounding box center [396, 484] width 45 height 18
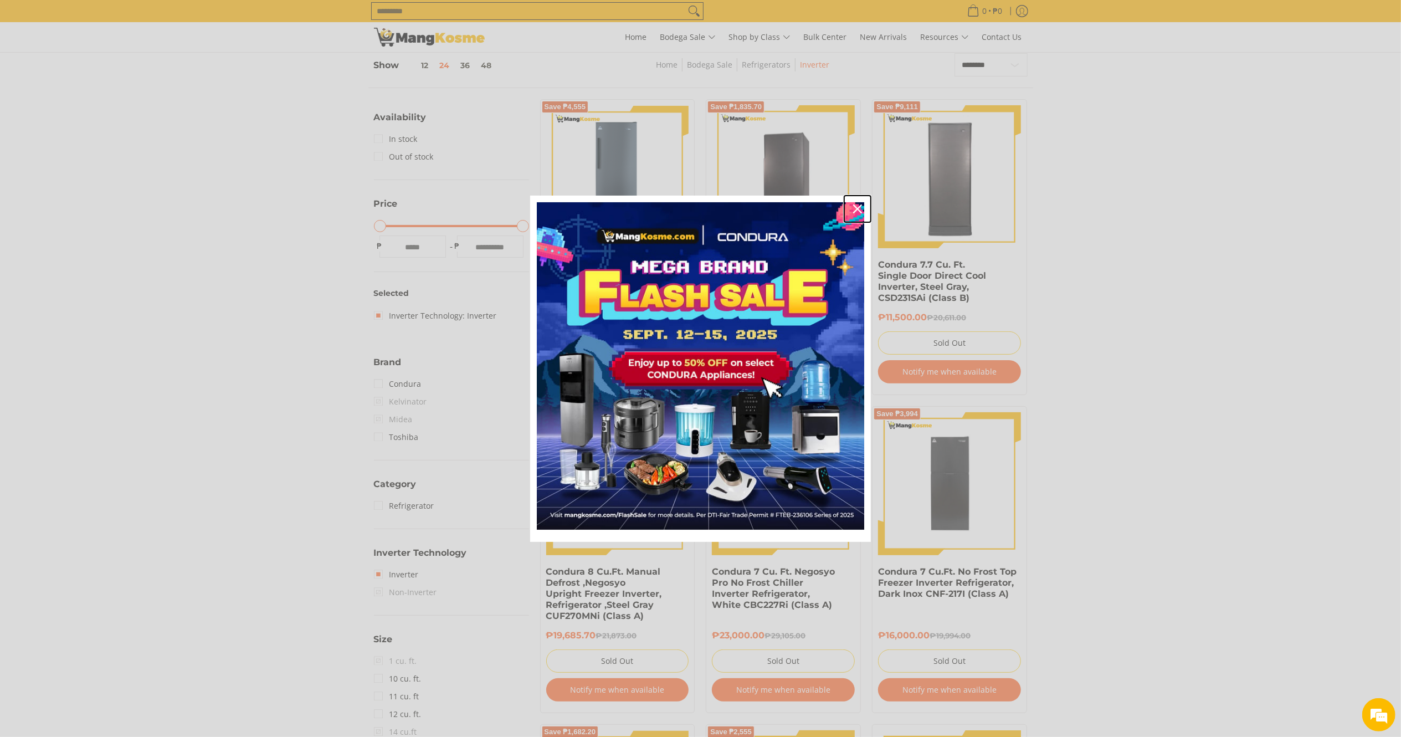
click at [860, 208] on icon "close icon" at bounding box center [857, 208] width 9 height 9
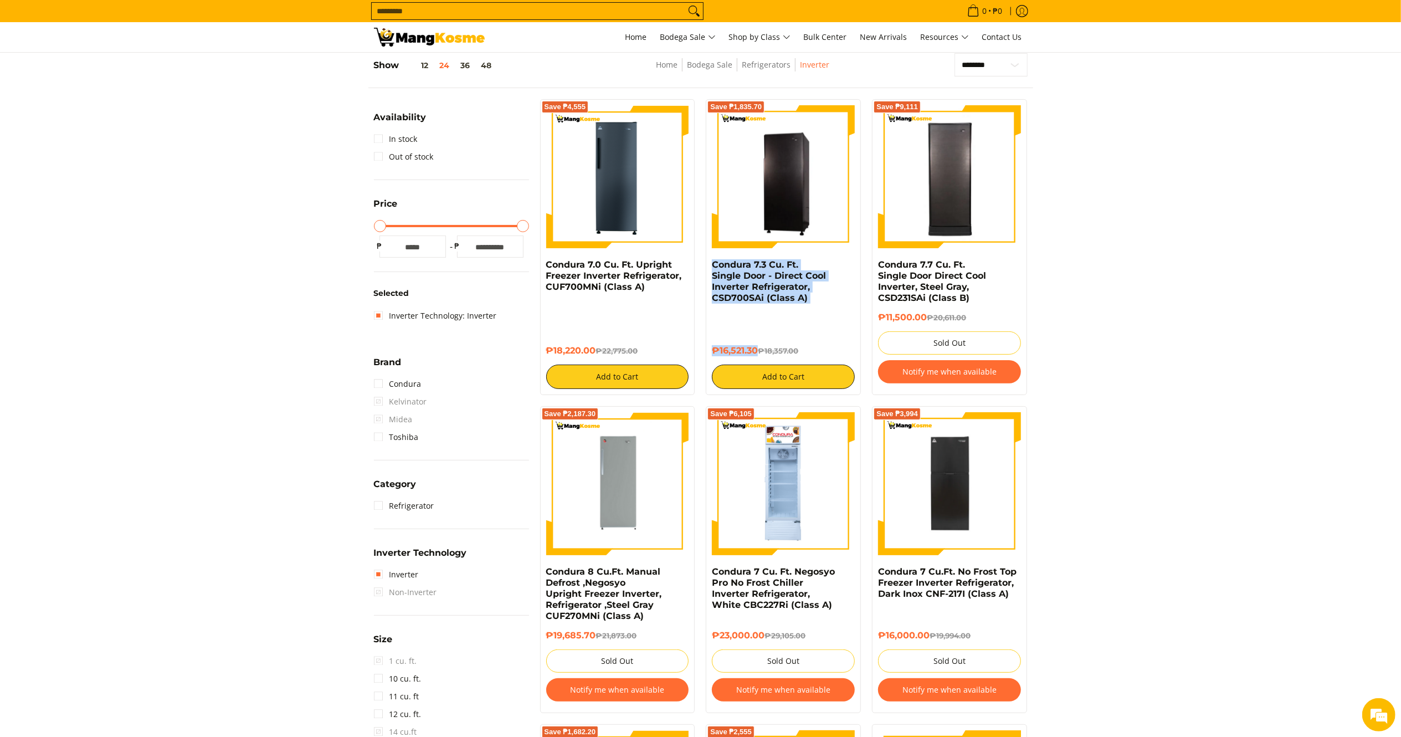
drag, startPoint x: 760, startPoint y: 338, endPoint x: 707, endPoint y: 261, distance: 93.6
click at [707, 261] on div "Save ₱1,835.70 Condura 7.3 Cu. Ft. Single Door - Direct Cool Inverter Refrigera…" at bounding box center [783, 247] width 155 height 296
copy div "Condura 7.3 Cu. Ft. Single Door - Direct Cool Inverter Refrigerator, CSD700SAi …"
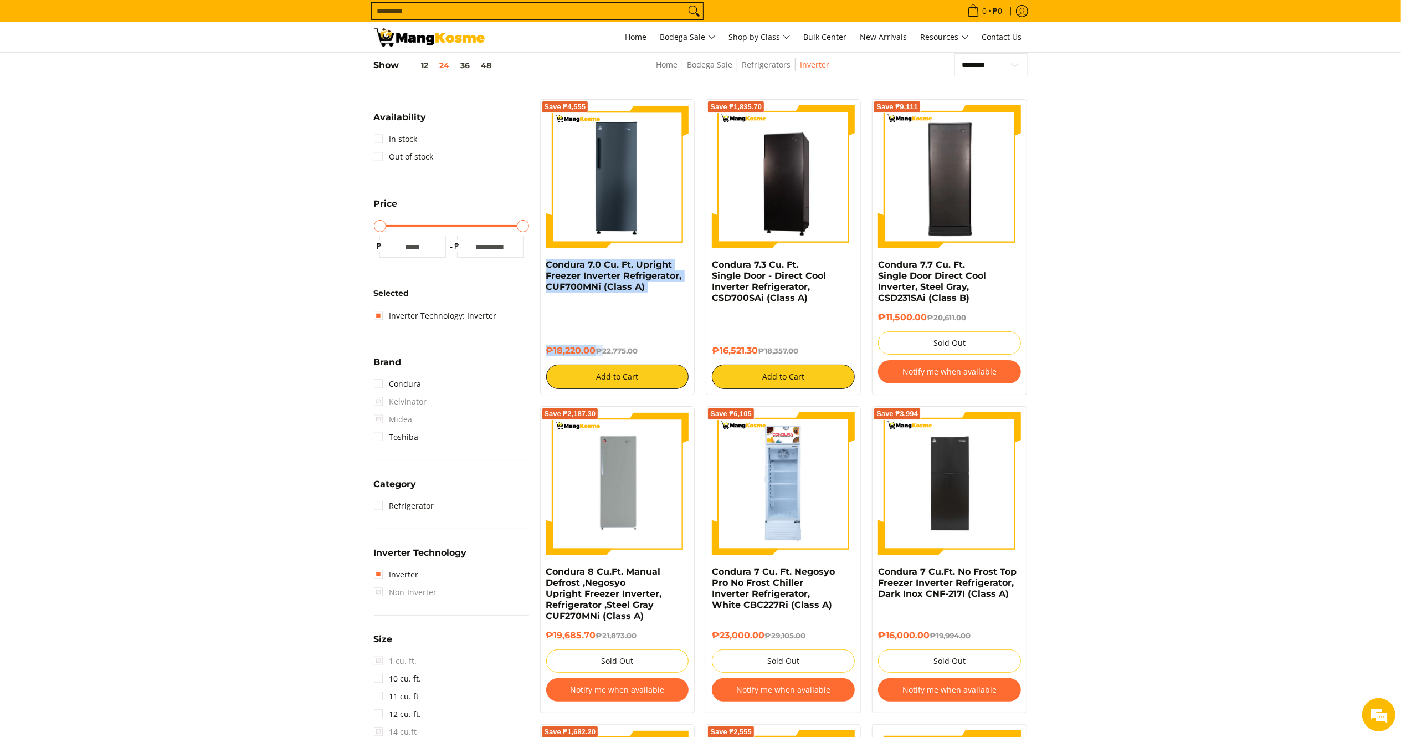
drag, startPoint x: 603, startPoint y: 338, endPoint x: 535, endPoint y: 270, distance: 96.0
click at [535, 270] on div "Save ₱4,555 Condura 7.0 Cu. Ft. Upright Freezer Inverter Refrigerator, CUF700MN…" at bounding box center [618, 247] width 166 height 296
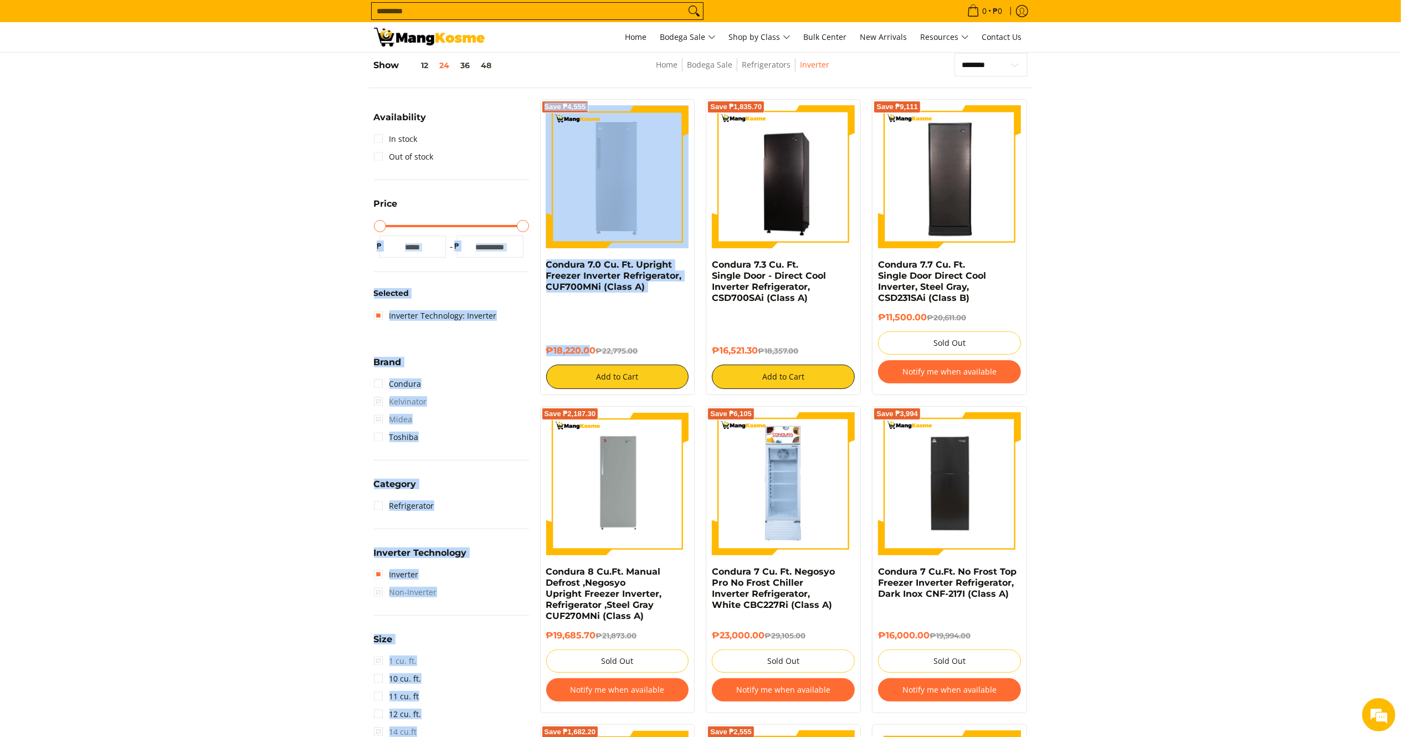
drag, startPoint x: 592, startPoint y: 339, endPoint x: 529, endPoint y: 259, distance: 102.1
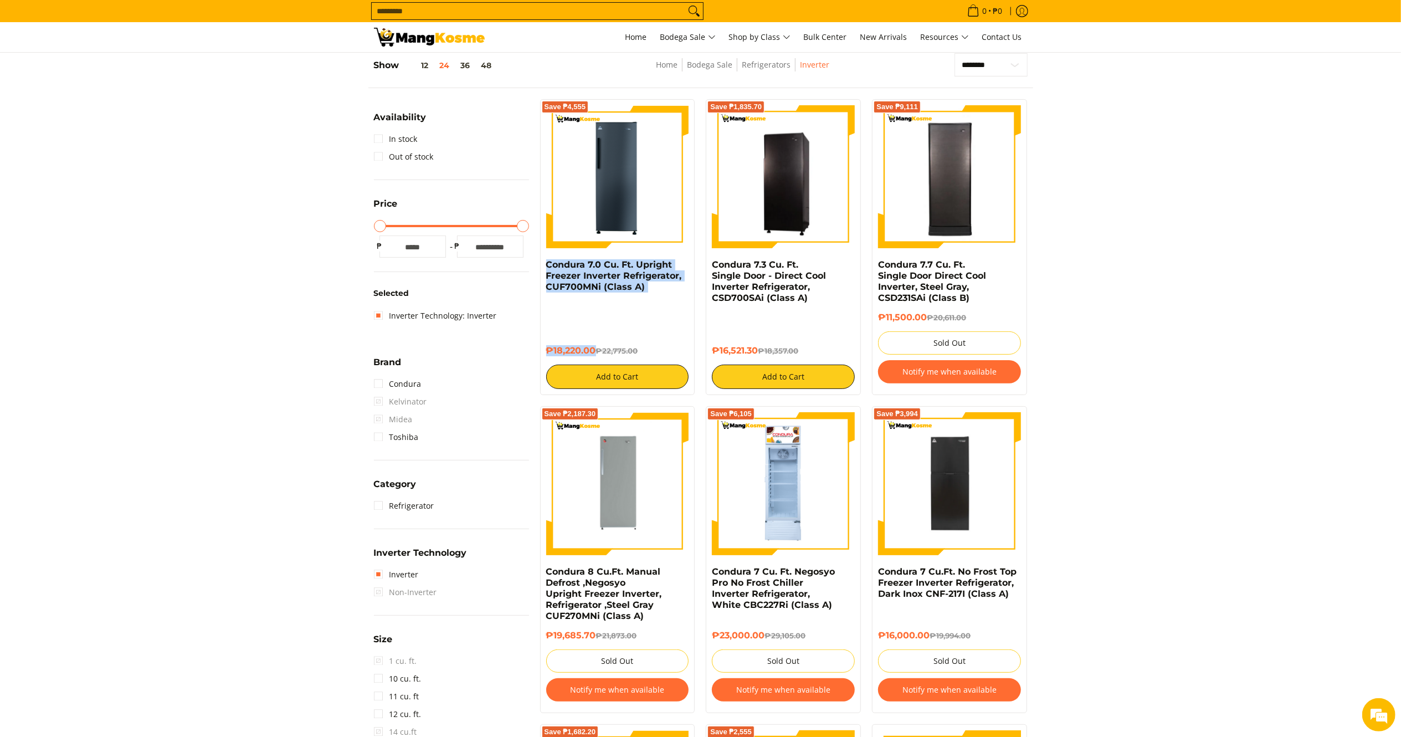
drag, startPoint x: 596, startPoint y: 336, endPoint x: 545, endPoint y: 265, distance: 86.9
click at [545, 265] on div "Save ₱4,555 Condura 7.0 Cu. Ft. Upright Freezer Inverter Refrigerator, CUF700MN…" at bounding box center [617, 247] width 155 height 296
copy div "Condura 7.0 Cu. Ft. Upright Freezer Inverter Refrigerator, CUF700MNi (Class A) …"
click at [471, 11] on input "Search..." at bounding box center [529, 11] width 314 height 17
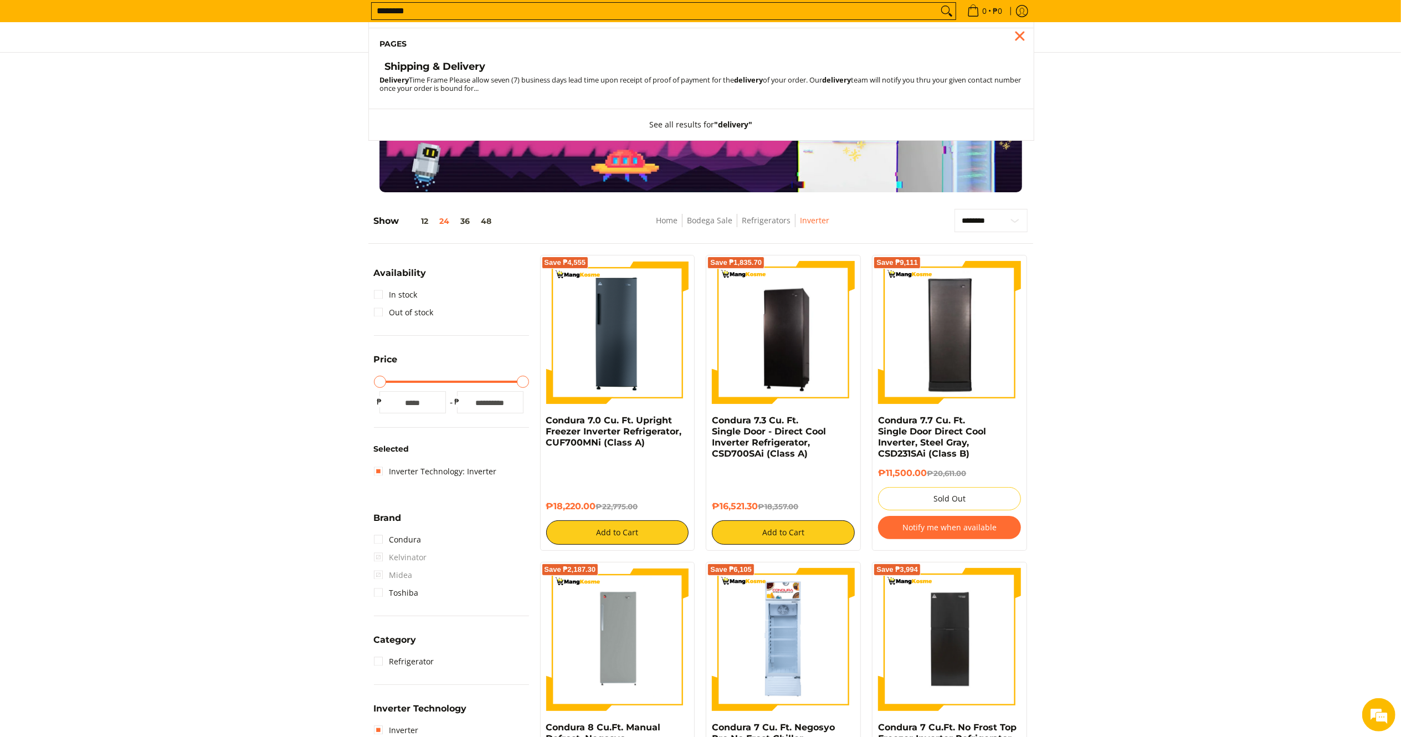
type input "********"
click at [453, 55] on li "Pages" at bounding box center [701, 44] width 665 height 33
click at [453, 68] on h4 "Shipping & Delivery" at bounding box center [435, 66] width 101 height 13
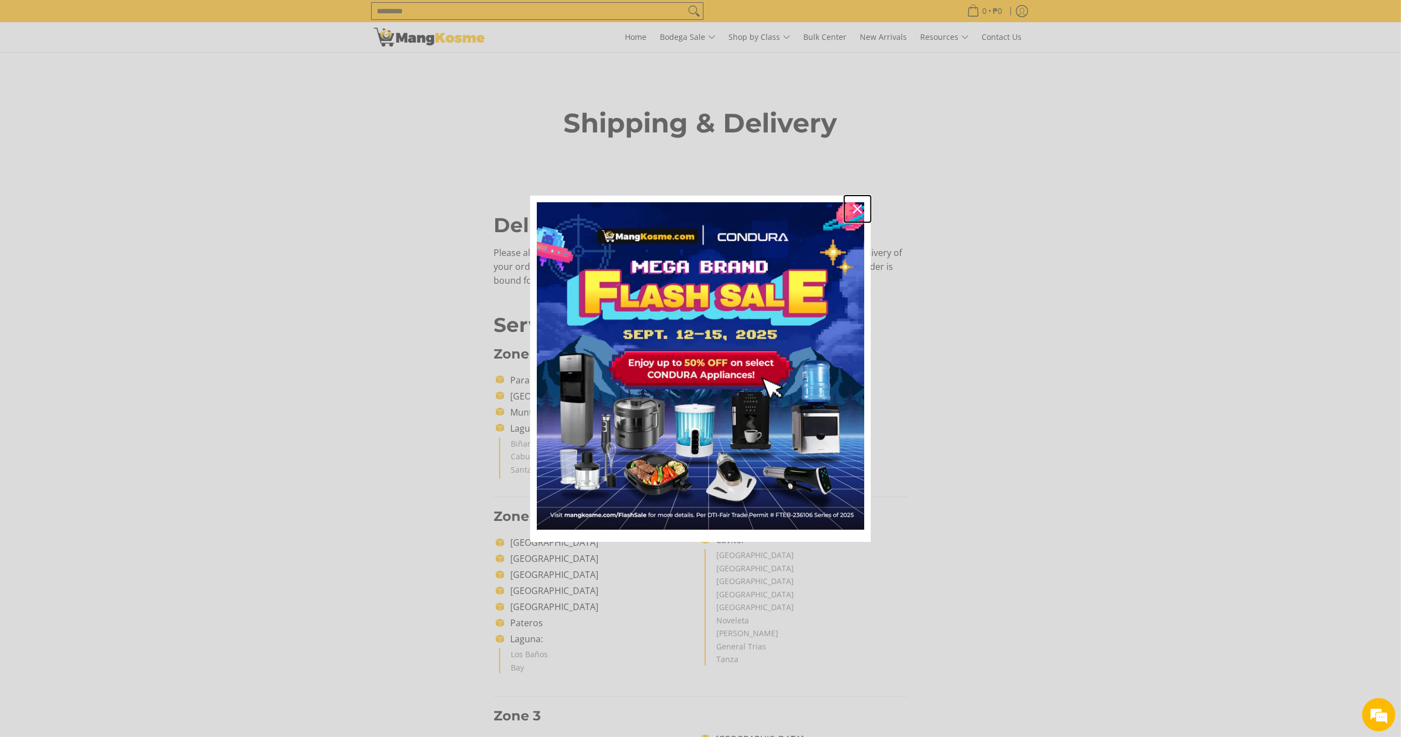
click at [861, 209] on icon "close icon" at bounding box center [857, 208] width 9 height 9
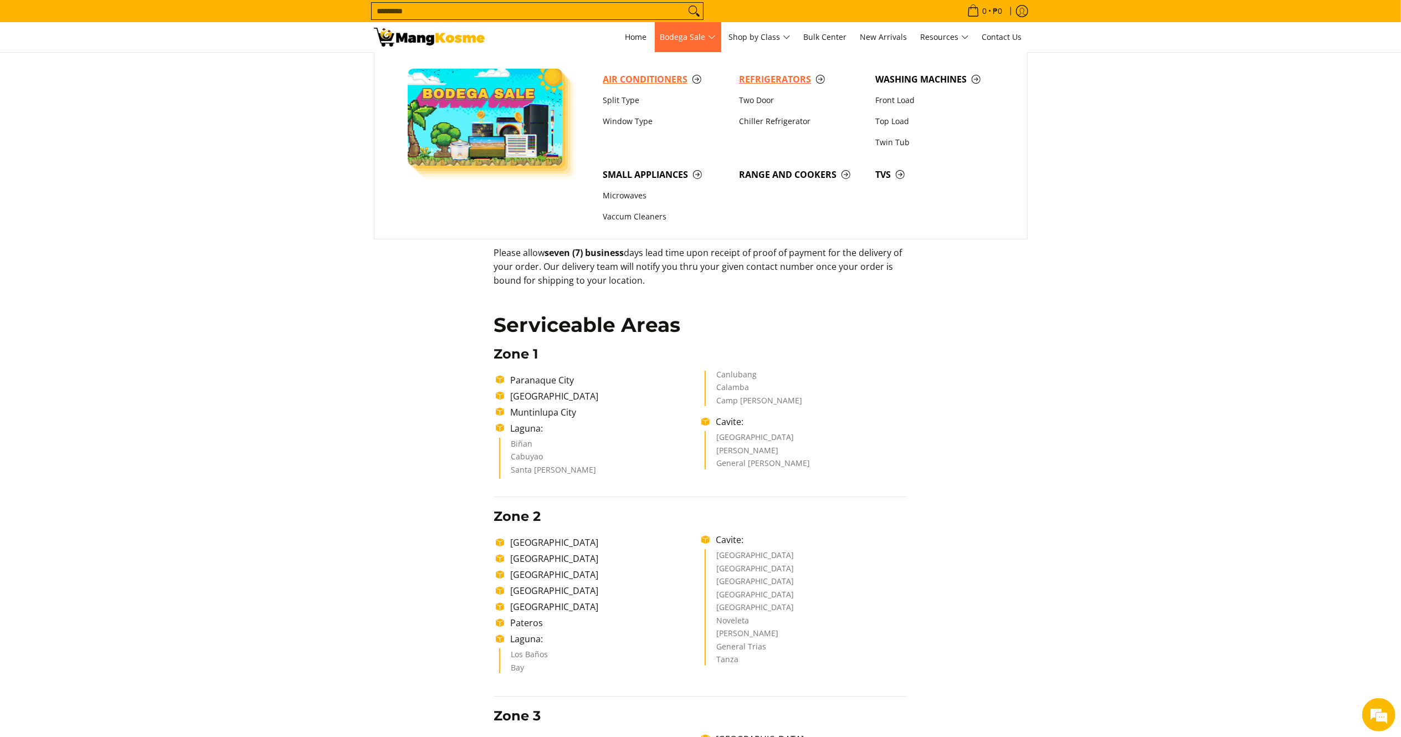
click at [774, 77] on span "Refrigerators" at bounding box center [801, 80] width 125 height 14
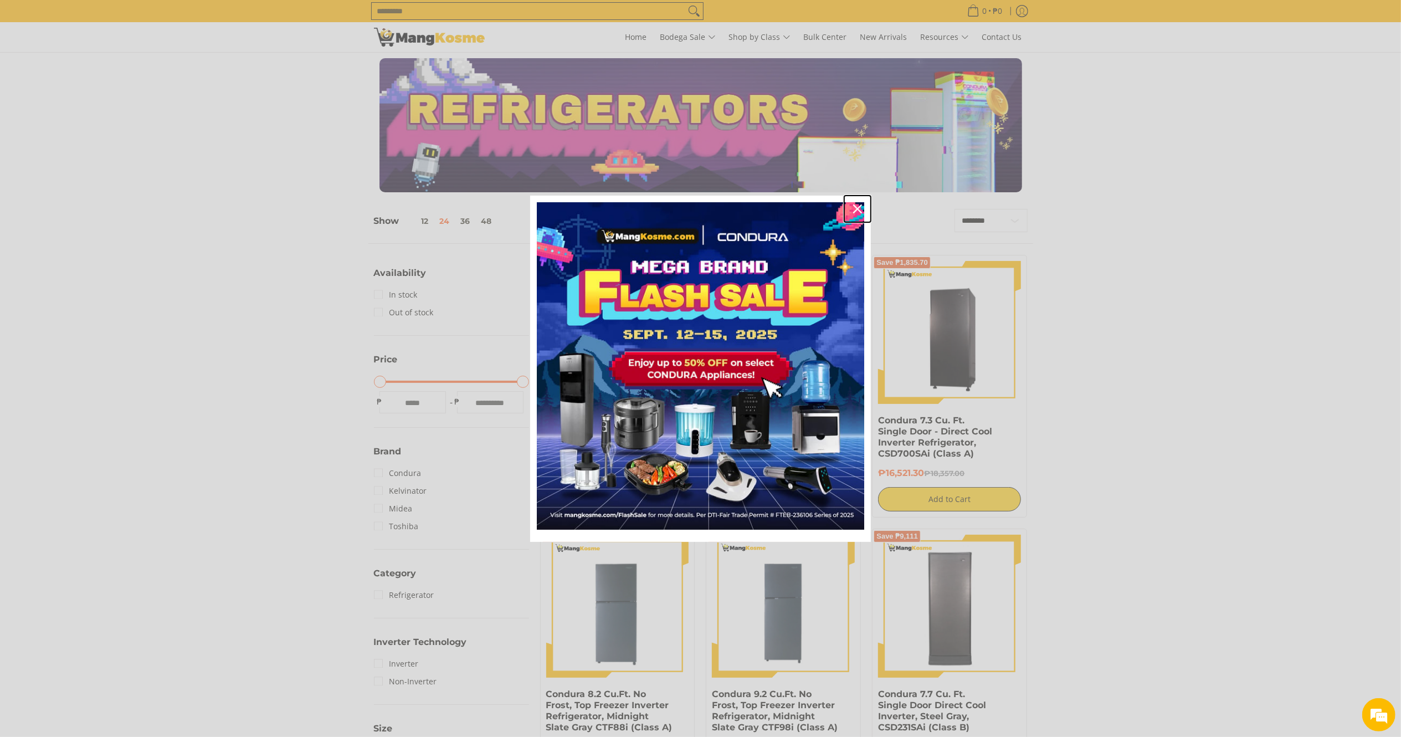
click at [865, 209] on div "Close" at bounding box center [858, 209] width 18 height 18
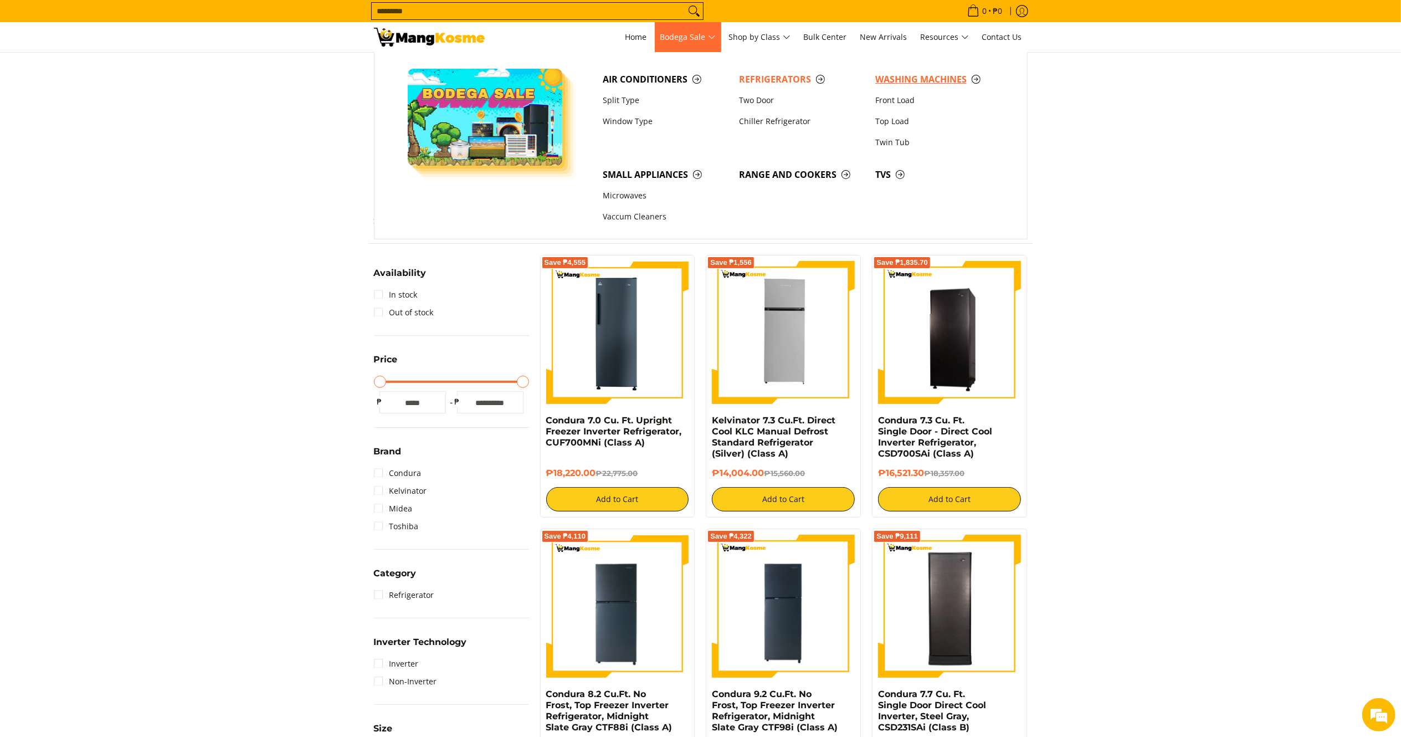
click at [911, 72] on link "Washing Machines" at bounding box center [938, 79] width 136 height 21
